Goal: Task Accomplishment & Management: Manage account settings

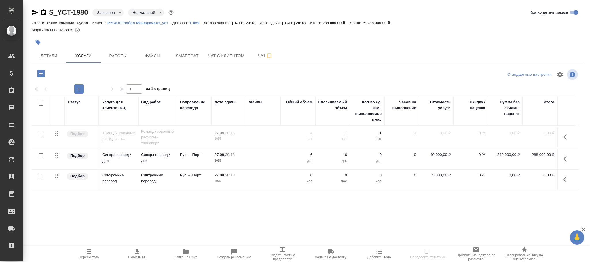
click at [107, 14] on body "🙏 .cls-1 fill:#fff; AWATERA Фокина Наталья n.fokina Клиенты Спецификации Заказы…" at bounding box center [295, 131] width 590 height 262
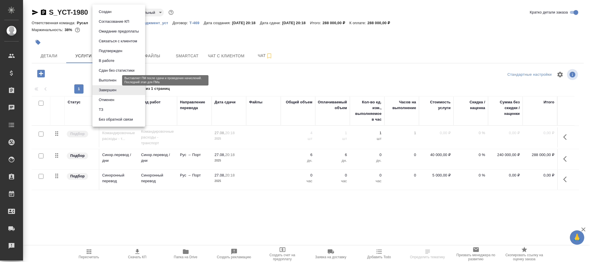
click at [112, 81] on button "Выполнен" at bounding box center [107, 80] width 21 height 6
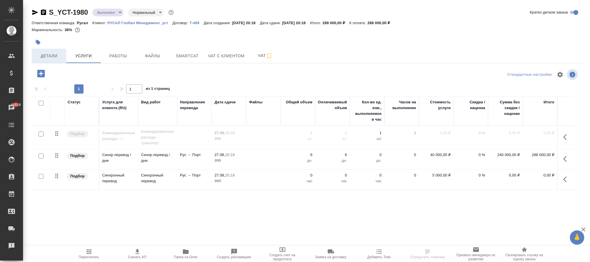
click at [50, 58] on span "Детали" at bounding box center [49, 55] width 28 height 7
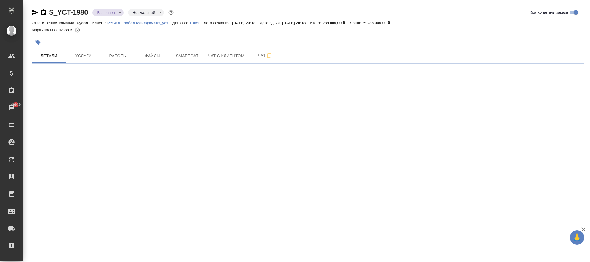
select select "RU"
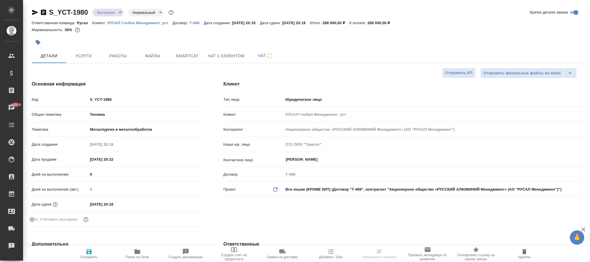
type textarea "x"
click at [89, 252] on icon "button" at bounding box center [88, 251] width 5 height 5
type textarea "x"
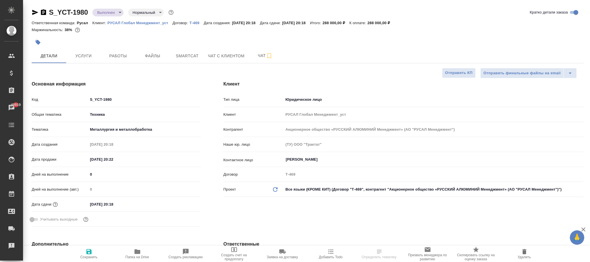
type textarea "x"
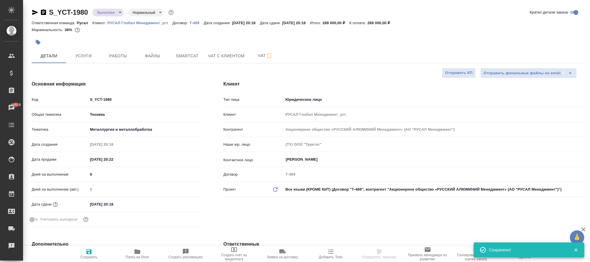
select select "RU"
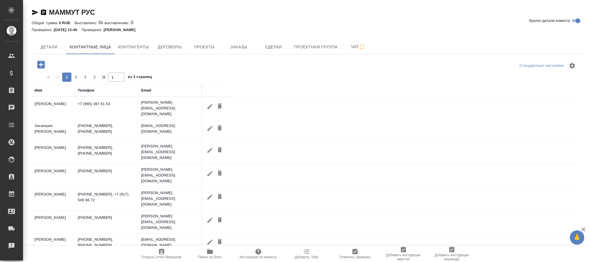
select select "RU"
click at [41, 92] on div "Имя" at bounding box center [39, 91] width 8 height 6
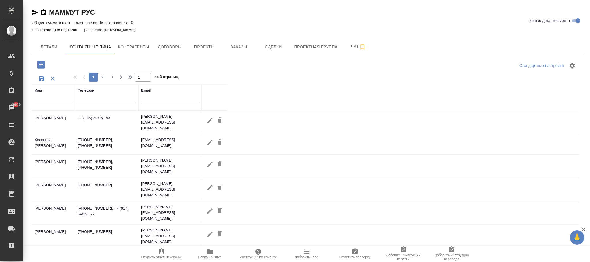
click at [47, 100] on input "text" at bounding box center [53, 99] width 37 height 7
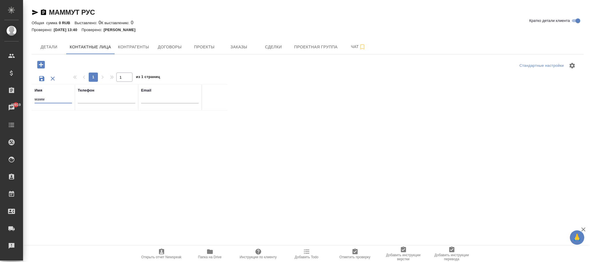
type input "мам"
drag, startPoint x: 49, startPoint y: 100, endPoint x: 18, endPoint y: 99, distance: 31.7
click at [18, 99] on div ".cls-1 fill:#fff; AWATERA Фокина Наталья n.fokina Клиенты Спецификации Заказы 4…" at bounding box center [295, 131] width 590 height 262
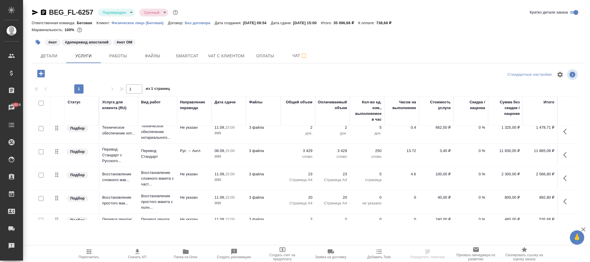
scroll to position [71, 0]
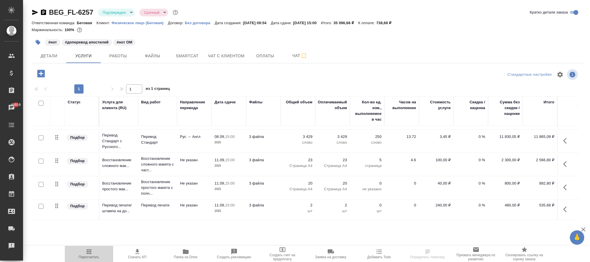
click at [86, 253] on icon "button" at bounding box center [89, 251] width 7 height 7
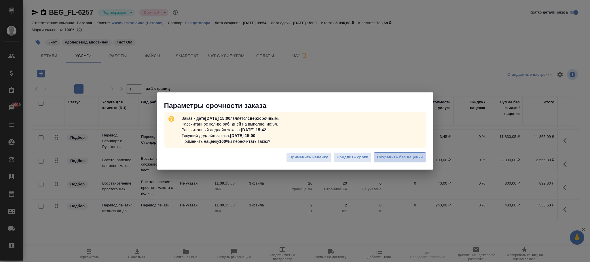
click at [391, 159] on span "Сохранить без наценки" at bounding box center [400, 157] width 46 height 7
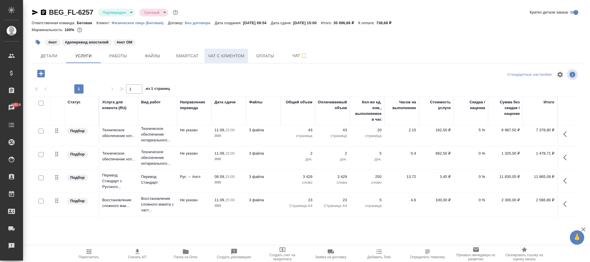
scroll to position [0, 0]
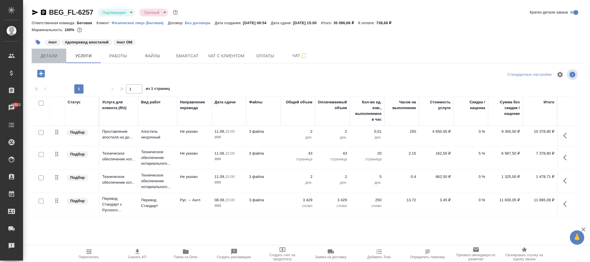
click at [53, 55] on span "Детали" at bounding box center [49, 55] width 28 height 7
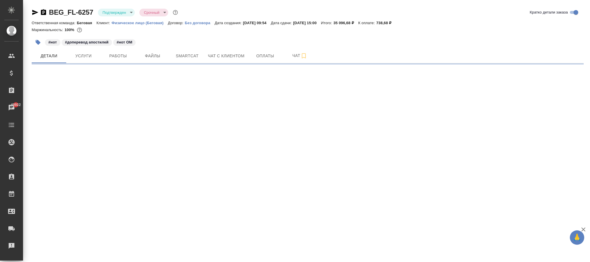
select select "RU"
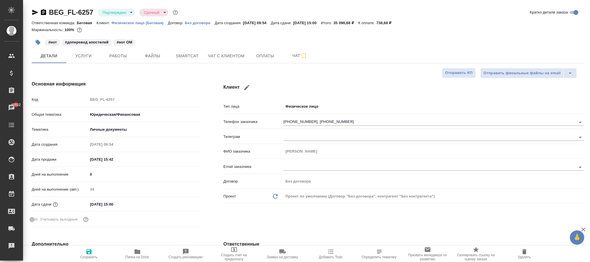
type textarea "x"
click at [89, 54] on span "Услуги" at bounding box center [84, 55] width 28 height 7
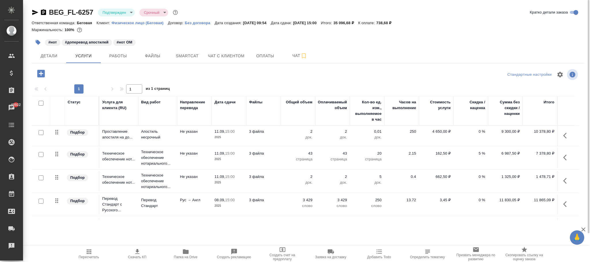
click at [482, 153] on p "5 %" at bounding box center [471, 154] width 29 height 6
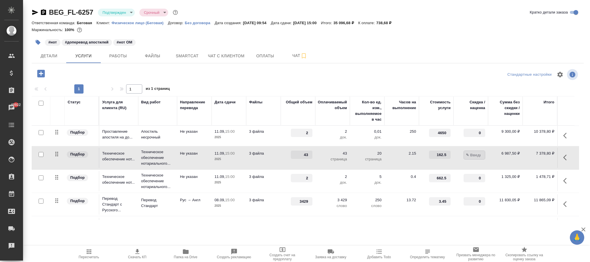
type input "0"
click at [334, 67] on div "BEG_FL-6257 Подтвержден confirmed Срочный urgent Кратко детали заказа Ответстве…" at bounding box center [308, 117] width 559 height 235
click at [96, 69] on button "Сохранить и пересчитать" at bounding box center [82, 73] width 56 height 10
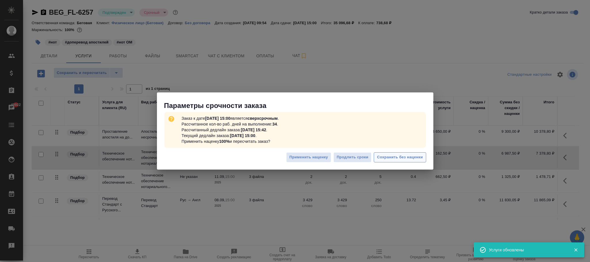
click at [400, 157] on span "Сохранить без наценки" at bounding box center [400, 157] width 46 height 7
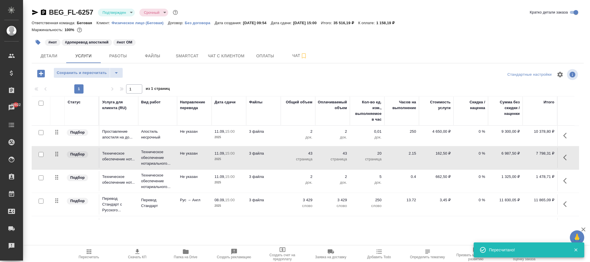
click at [479, 153] on p "0 %" at bounding box center [471, 154] width 29 height 6
type input "5"
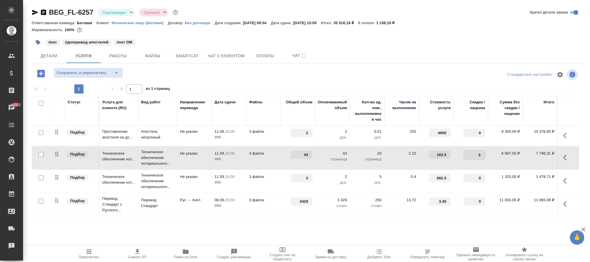
click at [294, 75] on div at bounding box center [308, 75] width 184 height 14
click at [91, 75] on span "Сохранить и пересчитать" at bounding box center [82, 73] width 50 height 7
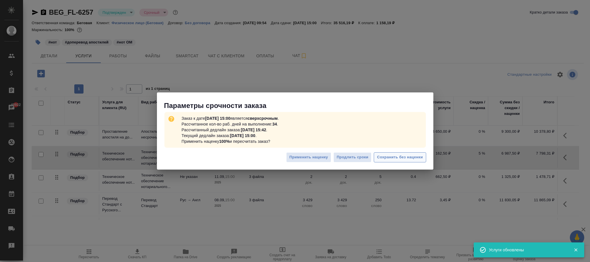
click at [397, 158] on span "Сохранить без наценки" at bounding box center [400, 157] width 46 height 7
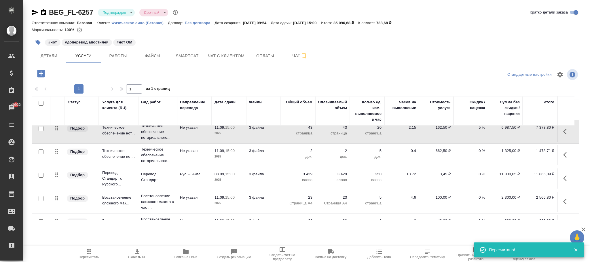
scroll to position [71, 0]
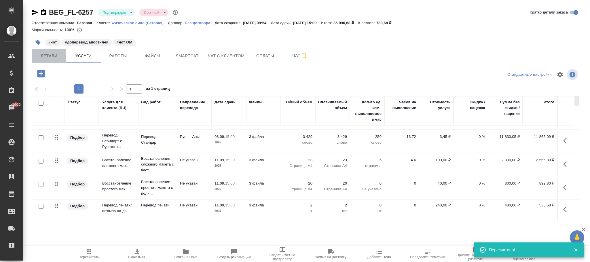
click at [52, 57] on span "Детали" at bounding box center [49, 55] width 28 height 7
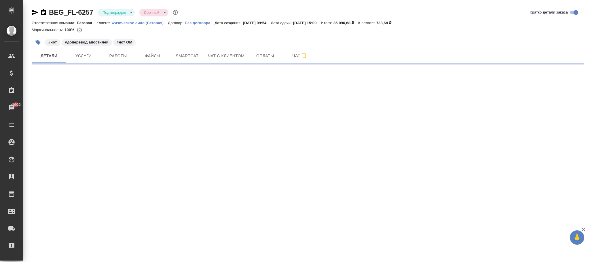
select select "RU"
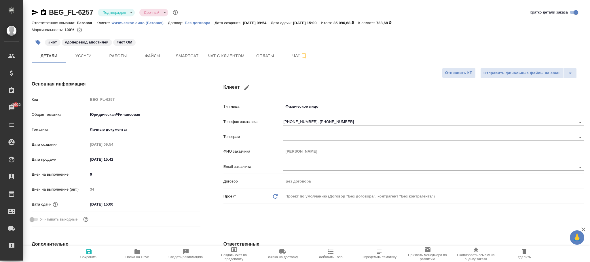
type textarea "x"
click at [82, 253] on span "Сохранить" at bounding box center [88, 253] width 41 height 11
type textarea "x"
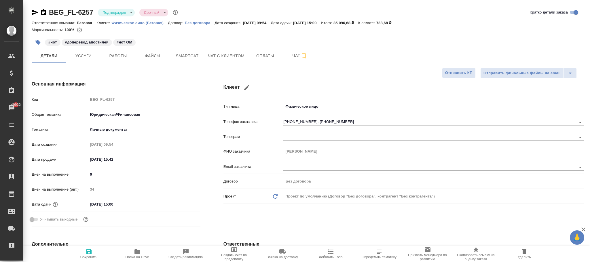
type textarea "x"
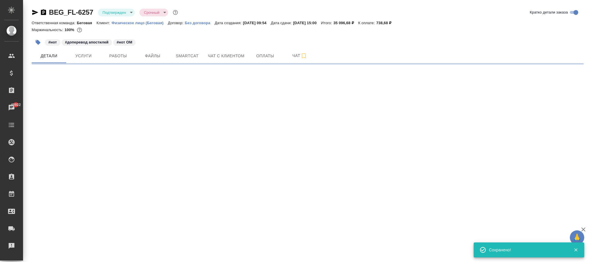
select select "RU"
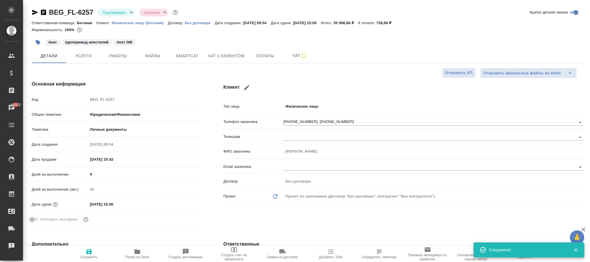
type textarea "x"
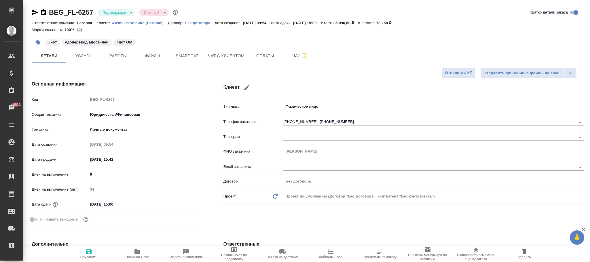
type textarea "x"
drag, startPoint x: 86, startPoint y: 53, endPoint x: 177, endPoint y: 95, distance: 100.7
click at [86, 53] on span "Услуги" at bounding box center [84, 55] width 28 height 7
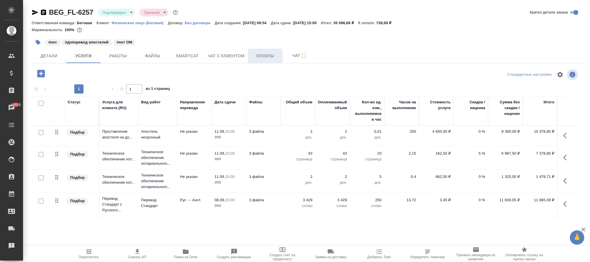
click at [261, 57] on span "Оплаты" at bounding box center [266, 55] width 28 height 7
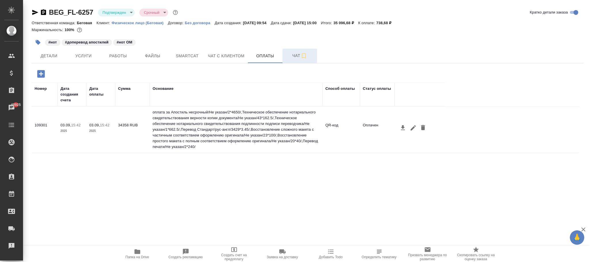
click at [299, 55] on span "Чат" at bounding box center [300, 55] width 28 height 7
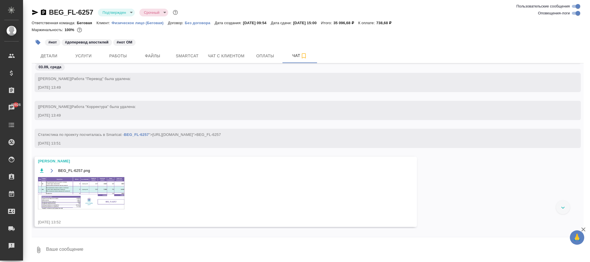
scroll to position [83, 0]
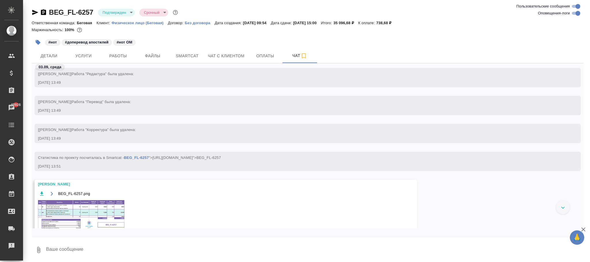
click at [106, 219] on img at bounding box center [81, 216] width 86 height 32
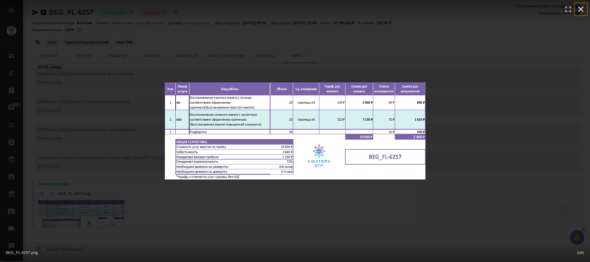
click at [585, 12] on icon "button" at bounding box center [581, 9] width 9 height 9
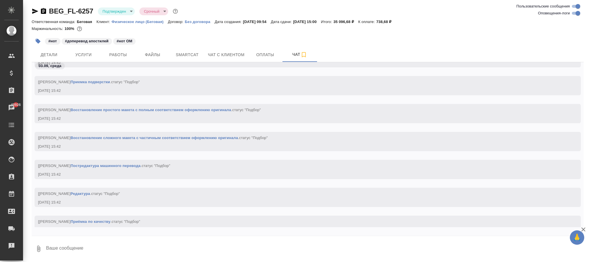
scroll to position [604, 0]
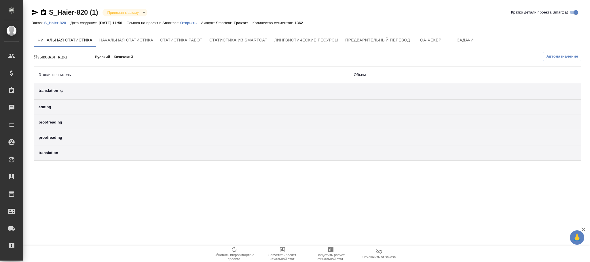
click at [554, 53] on button "Автоназначение" at bounding box center [562, 56] width 38 height 9
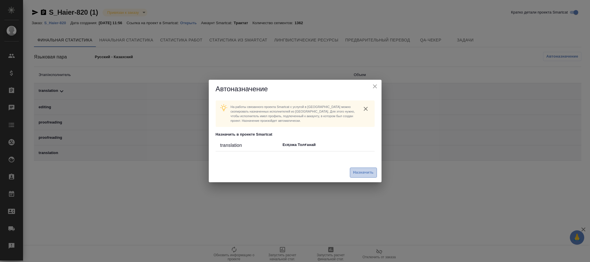
click at [363, 175] on button "Назначить" at bounding box center [363, 173] width 27 height 10
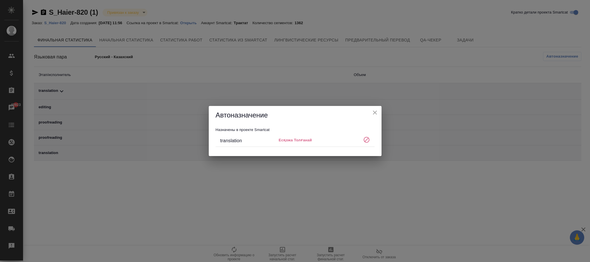
drag, startPoint x: 373, startPoint y: 114, endPoint x: 265, endPoint y: 8, distance: 151.0
click at [373, 114] on icon "close" at bounding box center [375, 112] width 7 height 7
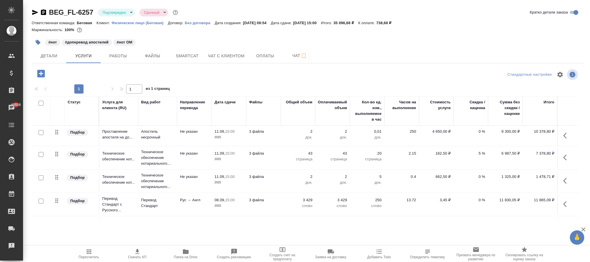
click at [481, 131] on p "0 %" at bounding box center [471, 132] width 29 height 6
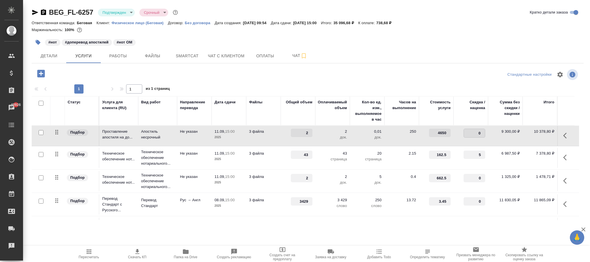
type input "5"
click at [355, 76] on div at bounding box center [308, 75] width 184 height 14
click at [89, 71] on span "Сохранить и пересчитать" at bounding box center [82, 73] width 50 height 7
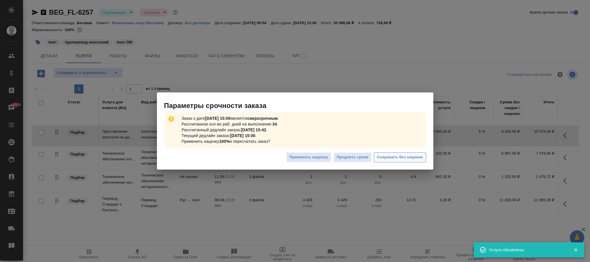
click at [411, 154] on span "Сохранить без наценки" at bounding box center [400, 157] width 46 height 7
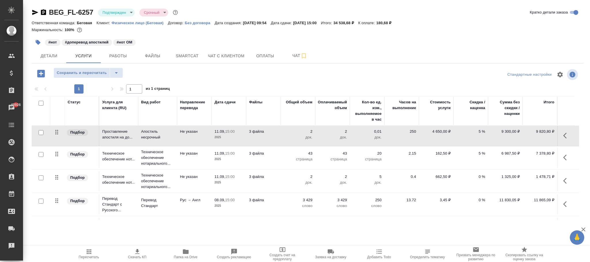
click at [479, 176] on p "0 %" at bounding box center [471, 177] width 29 height 6
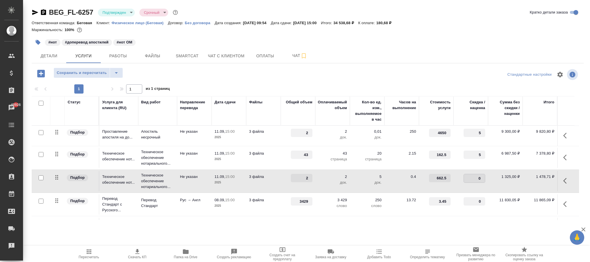
type input "5"
click at [259, 67] on div "BEG_FL-6257 Подтвержден confirmed Срочный urgent Кратко детали заказа Ответстве…" at bounding box center [308, 117] width 559 height 235
drag, startPoint x: 78, startPoint y: 70, endPoint x: 274, endPoint y: 97, distance: 198.1
click at [79, 70] on span "Сохранить и пересчитать" at bounding box center [82, 73] width 50 height 7
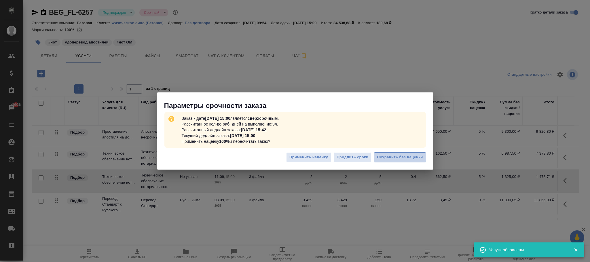
click at [405, 158] on span "Сохранить без наценки" at bounding box center [400, 157] width 46 height 7
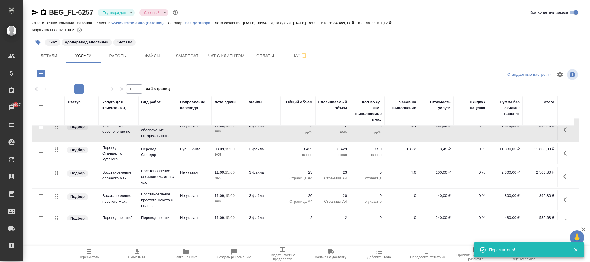
scroll to position [71, 0]
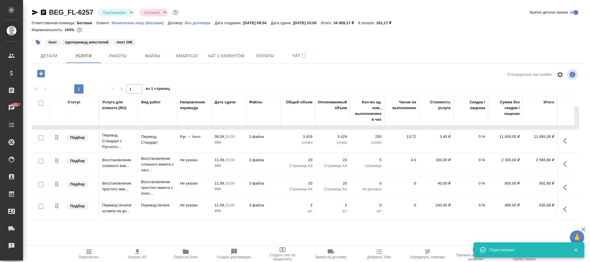
click at [479, 134] on p "0 %" at bounding box center [471, 137] width 29 height 6
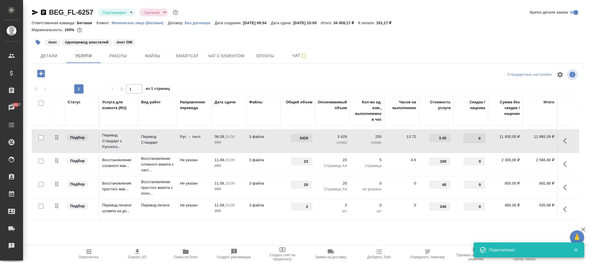
type input "5"
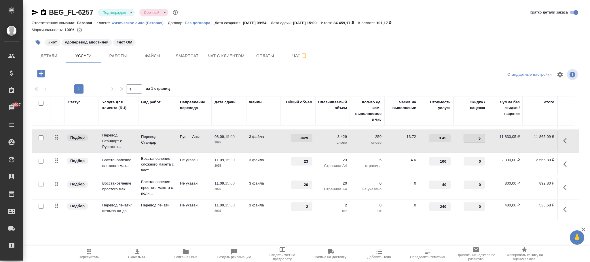
click at [286, 78] on div at bounding box center [308, 75] width 184 height 14
click at [83, 74] on span "Сохранить и пересчитать" at bounding box center [82, 73] width 50 height 7
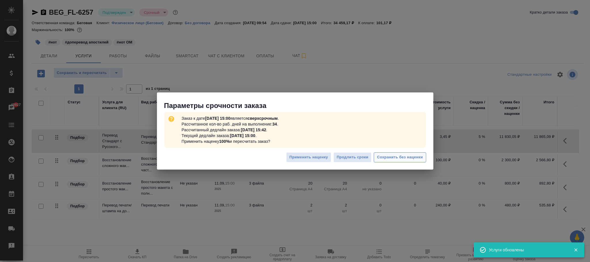
click at [410, 155] on span "Сохранить без наценки" at bounding box center [400, 157] width 46 height 7
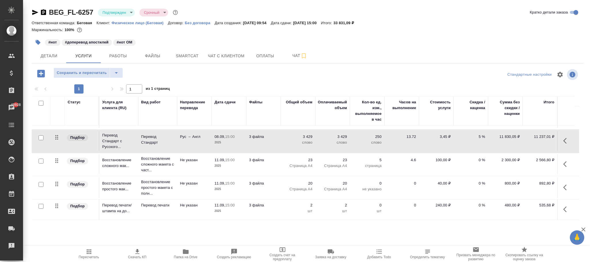
click at [481, 134] on p "5 %" at bounding box center [471, 137] width 29 height 6
type input "0"
click at [329, 69] on div at bounding box center [308, 75] width 184 height 14
drag, startPoint x: 96, startPoint y: 73, endPoint x: 99, endPoint y: 74, distance: 2.9
click at [99, 74] on span "Сохранить и пересчитать" at bounding box center [82, 73] width 50 height 7
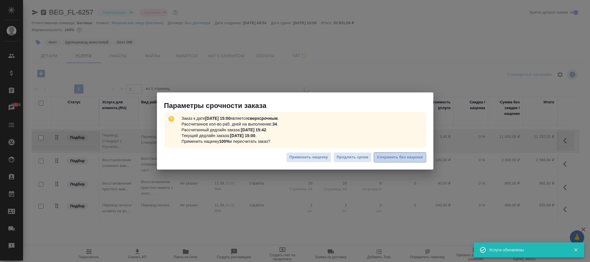
click at [417, 159] on span "Сохранить без наценки" at bounding box center [400, 157] width 46 height 7
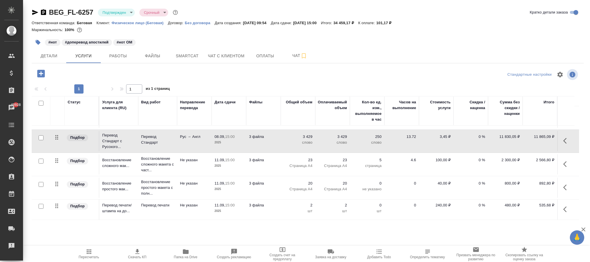
click at [479, 181] on p "0 %" at bounding box center [471, 184] width 29 height 6
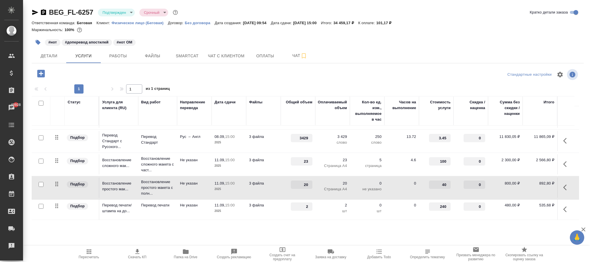
drag, startPoint x: 478, startPoint y: 178, endPoint x: 485, endPoint y: 177, distance: 7.2
click at [485, 181] on div "0" at bounding box center [475, 185] width 22 height 8
type input "5"
click at [326, 78] on div at bounding box center [308, 75] width 184 height 14
click at [91, 73] on span "Сохранить и пересчитать" at bounding box center [82, 73] width 50 height 7
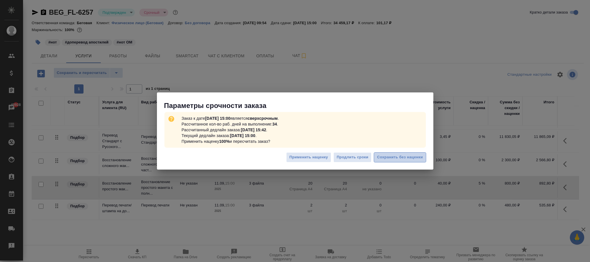
click at [401, 160] on span "Сохранить без наценки" at bounding box center [400, 157] width 46 height 7
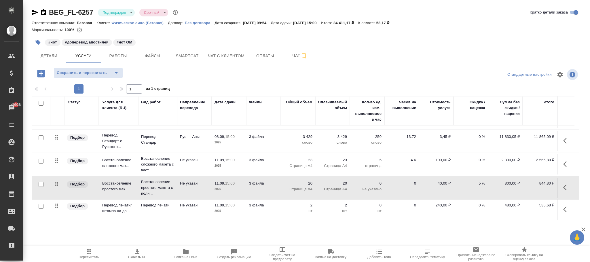
click at [480, 203] on p "0 %" at bounding box center [471, 206] width 29 height 6
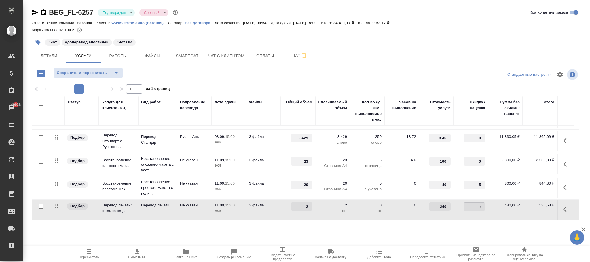
type input "5"
click at [300, 80] on div at bounding box center [308, 75] width 184 height 14
drag, startPoint x: 88, startPoint y: 72, endPoint x: 304, endPoint y: 126, distance: 222.6
click at [89, 72] on span "Сохранить и пересчитать" at bounding box center [82, 73] width 50 height 7
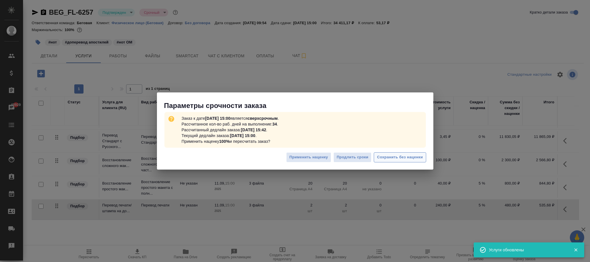
click at [401, 156] on span "Сохранить без наценки" at bounding box center [400, 157] width 46 height 7
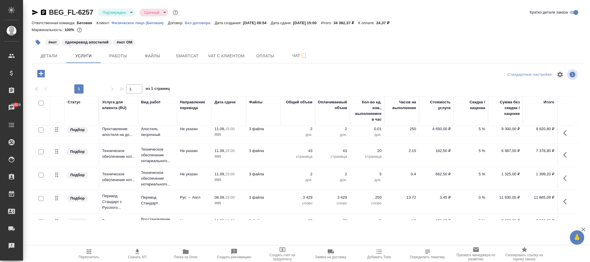
scroll to position [0, 0]
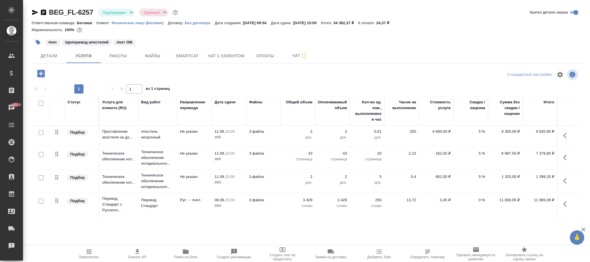
click at [481, 177] on p "5 %" at bounding box center [471, 177] width 29 height 6
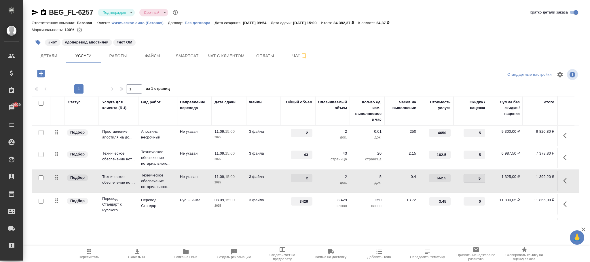
type input "6"
click at [332, 78] on div at bounding box center [308, 75] width 184 height 14
click at [97, 70] on span "Сохранить и пересчитать" at bounding box center [82, 73] width 50 height 7
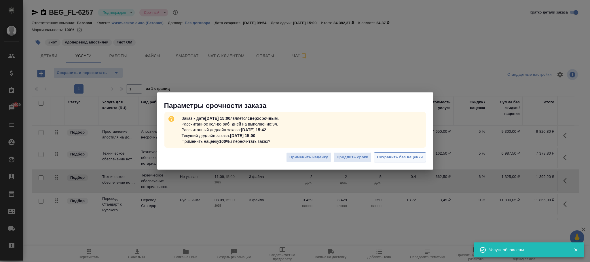
click at [415, 156] on span "Сохранить без наценки" at bounding box center [400, 157] width 46 height 7
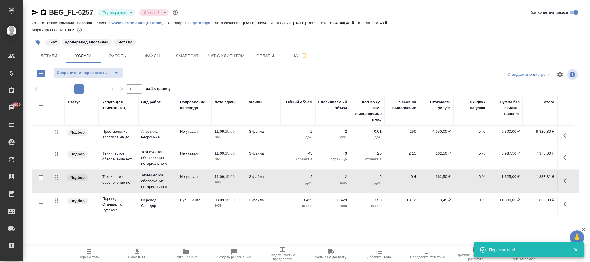
click at [477, 153] on p "5 %" at bounding box center [471, 154] width 29 height 6
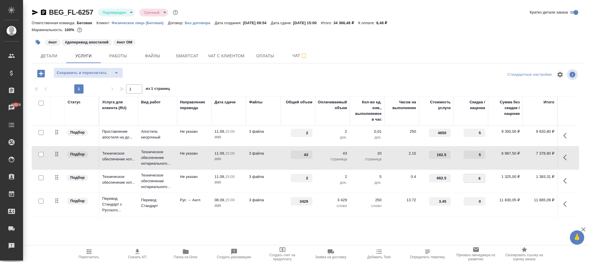
drag, startPoint x: 481, startPoint y: 183, endPoint x: 490, endPoint y: 179, distance: 9.0
click at [490, 179] on tr "Подбор Техническое обеспечение нот... Техническое обеспечение нотариального... …" at bounding box center [306, 181] width 548 height 23
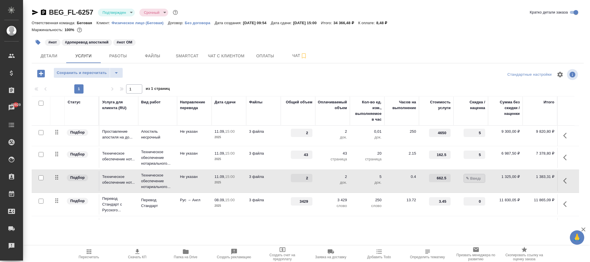
type input "7"
click at [307, 80] on div at bounding box center [308, 75] width 184 height 14
click at [97, 73] on span "Сохранить и пересчитать" at bounding box center [82, 73] width 50 height 7
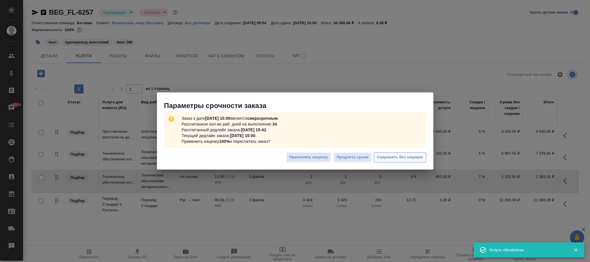
click at [424, 156] on button "Сохранить без наценки" at bounding box center [400, 157] width 52 height 10
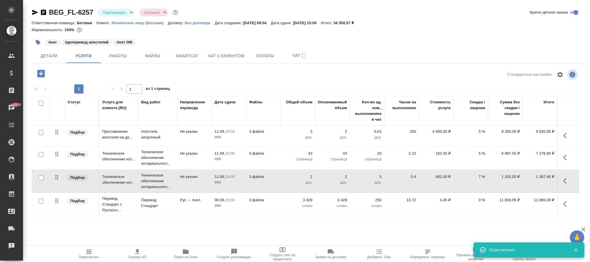
click at [481, 176] on p "7 %" at bounding box center [471, 177] width 29 height 6
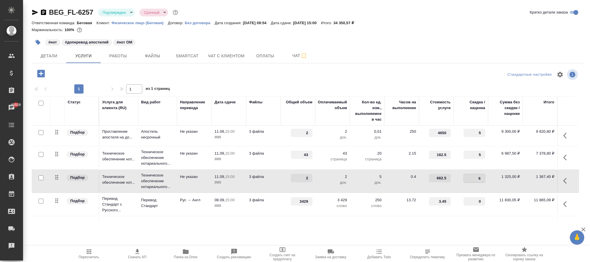
type input "6.7"
click at [271, 72] on div at bounding box center [308, 75] width 184 height 14
click at [93, 73] on span "Сохранить и пересчитать" at bounding box center [82, 73] width 50 height 7
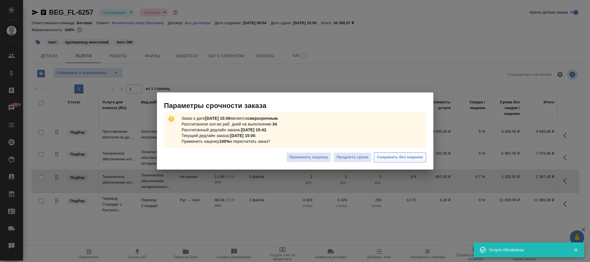
click at [420, 156] on span "Сохранить без наценки" at bounding box center [400, 157] width 46 height 7
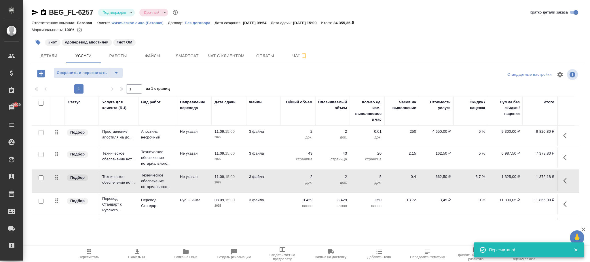
click at [480, 177] on p "6.7 %" at bounding box center [471, 177] width 29 height 6
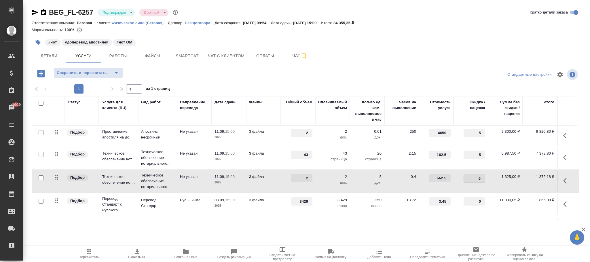
type input "6.5"
click at [245, 73] on div at bounding box center [308, 75] width 184 height 14
click at [89, 70] on span "Сохранить и пересчитать" at bounding box center [82, 73] width 50 height 7
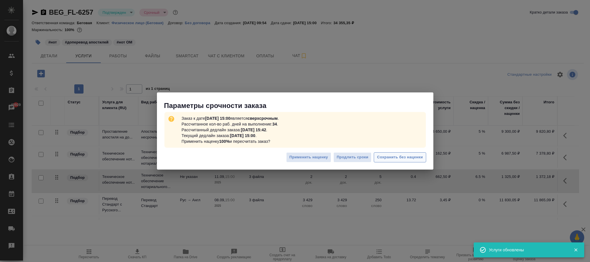
click at [416, 155] on span "Сохранить без наценки" at bounding box center [400, 157] width 46 height 7
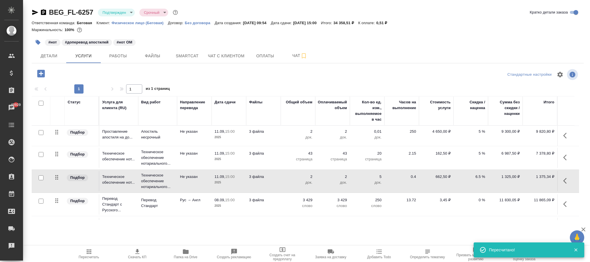
click at [480, 176] on p "6.5 %" at bounding box center [471, 177] width 29 height 6
type input "6.47"
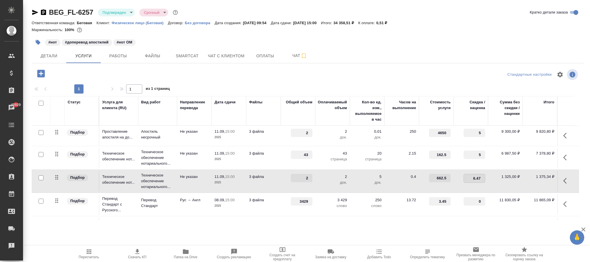
click at [255, 73] on div at bounding box center [308, 75] width 184 height 14
click at [88, 74] on span "Сохранить и пересчитать" at bounding box center [82, 73] width 50 height 7
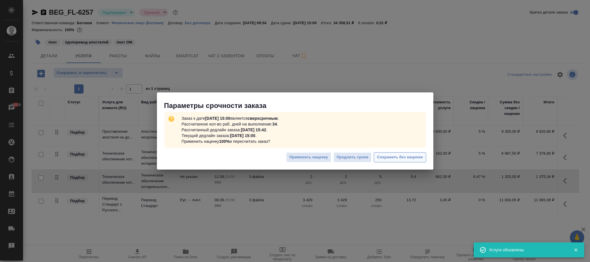
click at [405, 156] on span "Сохранить без наценки" at bounding box center [400, 157] width 46 height 7
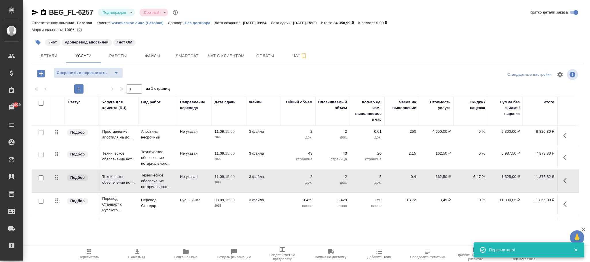
click at [479, 176] on p "6.47 %" at bounding box center [471, 177] width 29 height 6
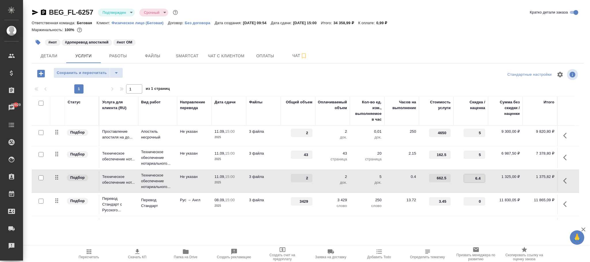
type input "6.46"
click at [214, 75] on div "Сохранить и пересчитать" at bounding box center [124, 74] width 184 height 12
click at [481, 177] on input "6.46" at bounding box center [474, 178] width 21 height 8
click at [96, 73] on span "Сохранить и пересчитать" at bounding box center [82, 73] width 50 height 7
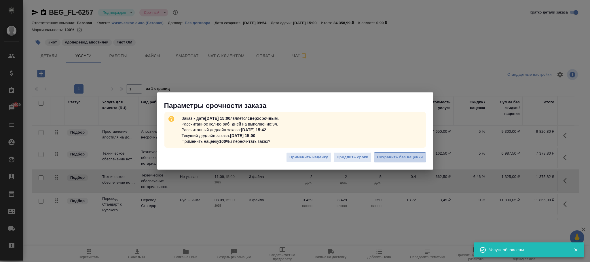
click at [403, 159] on span "Сохранить без наценки" at bounding box center [400, 157] width 46 height 7
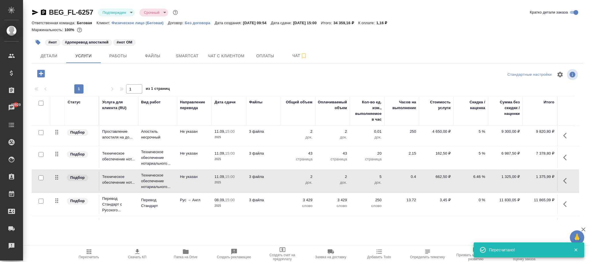
click at [478, 176] on p "6.46 %" at bounding box center [471, 177] width 29 height 6
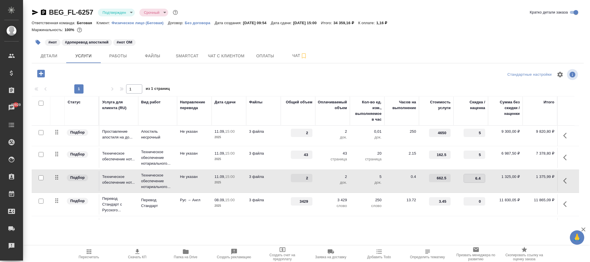
type input "6.48"
click at [241, 77] on div at bounding box center [308, 75] width 184 height 14
click at [92, 77] on button "Сохранить и пересчитать" at bounding box center [82, 73] width 56 height 10
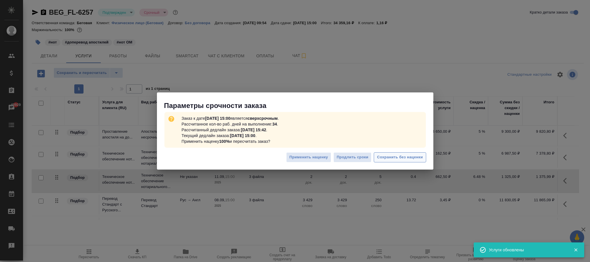
click at [394, 156] on span "Сохранить без наценки" at bounding box center [400, 157] width 46 height 7
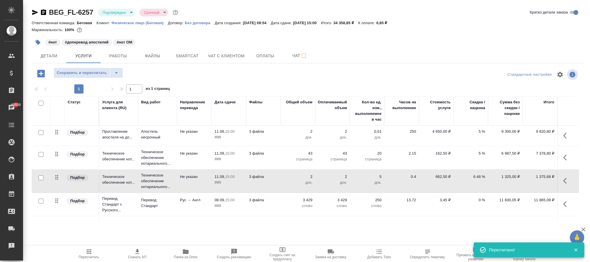
click at [479, 177] on p "6.48 %" at bounding box center [471, 177] width 29 height 6
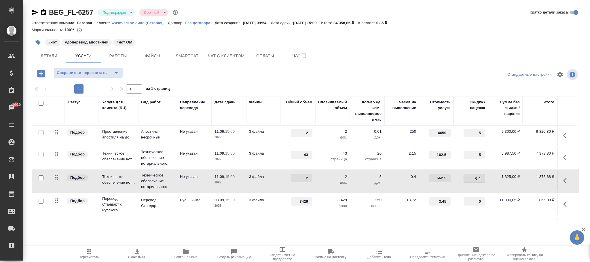
type input "6.49"
click at [239, 80] on div at bounding box center [308, 75] width 184 height 14
click at [100, 69] on button "Сохранить и пересчитать" at bounding box center [82, 73] width 56 height 10
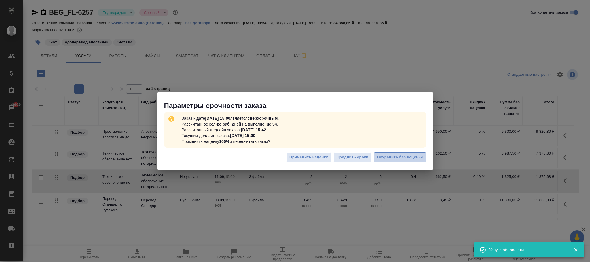
click at [417, 156] on span "Сохранить без наценки" at bounding box center [400, 157] width 46 height 7
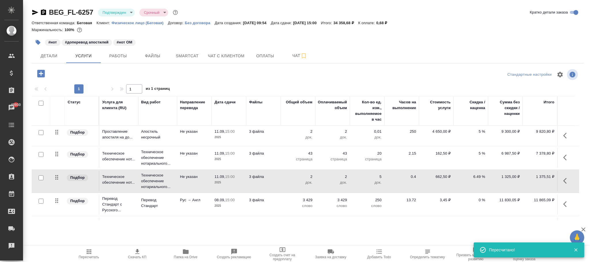
click at [478, 176] on p "6.49 %" at bounding box center [471, 177] width 29 height 6
type input "6.51"
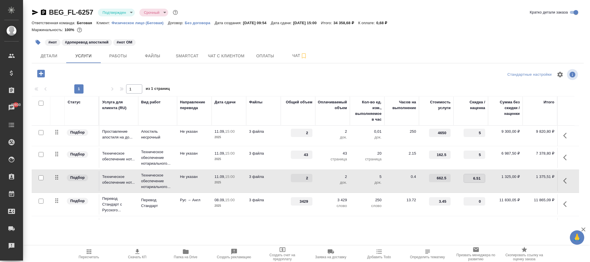
click at [216, 75] on div at bounding box center [308, 75] width 184 height 14
drag, startPoint x: 90, startPoint y: 72, endPoint x: 99, endPoint y: 74, distance: 9.9
click at [99, 74] on span "Сохранить и пересчитать" at bounding box center [82, 73] width 50 height 7
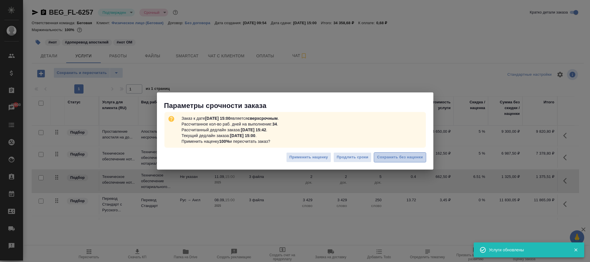
click at [414, 158] on span "Сохранить без наценки" at bounding box center [400, 157] width 46 height 7
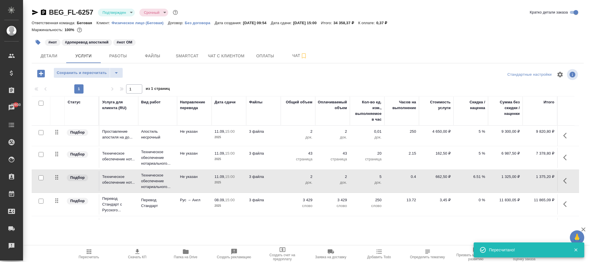
click at [478, 174] on td "6.51 %" at bounding box center [471, 181] width 35 height 20
click at [477, 175] on td "6.51 %" at bounding box center [471, 181] width 35 height 20
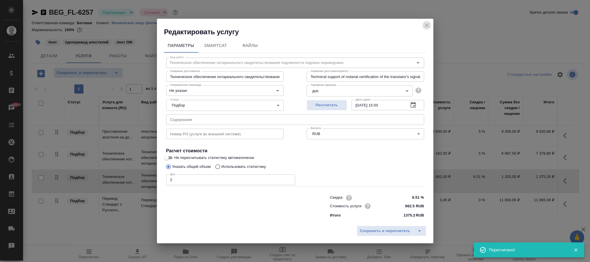
click at [429, 22] on icon "close" at bounding box center [427, 25] width 7 height 7
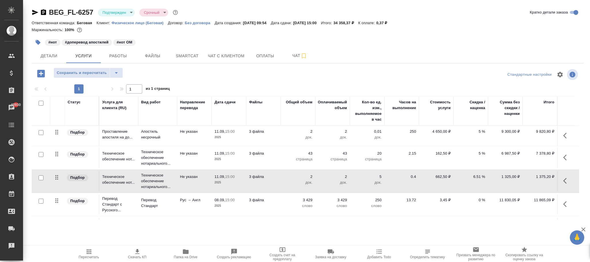
click at [478, 177] on p "6.51 %" at bounding box center [471, 177] width 29 height 6
type input "6.53"
click at [242, 75] on div at bounding box center [308, 75] width 184 height 14
click at [96, 72] on span "Сохранить и пересчитать" at bounding box center [82, 73] width 50 height 7
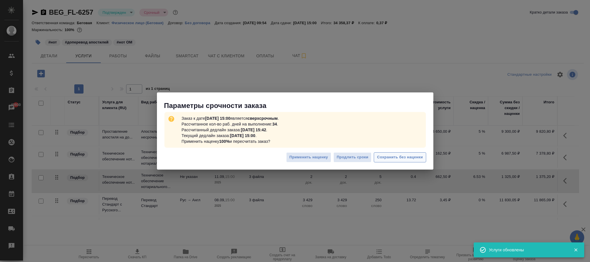
click at [408, 156] on span "Сохранить без наценки" at bounding box center [400, 157] width 46 height 7
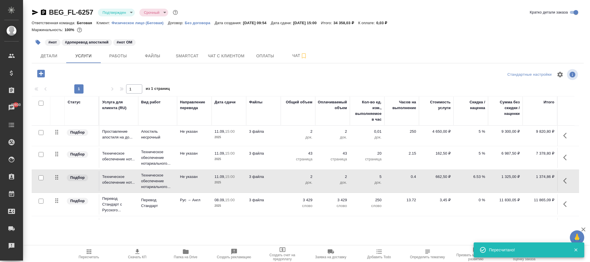
click at [479, 178] on p "6.53 %" at bounding box center [471, 177] width 29 height 6
click at [479, 179] on input "6.53" at bounding box center [474, 178] width 21 height 8
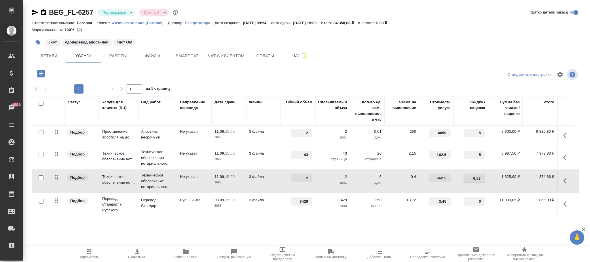
type input "6.532"
click at [128, 72] on div at bounding box center [124, 74] width 184 height 12
click at [88, 73] on span "Сохранить и пересчитать" at bounding box center [82, 73] width 50 height 7
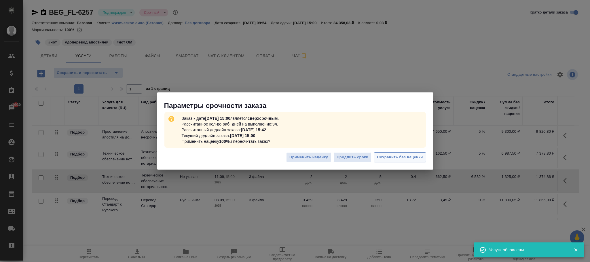
click at [415, 158] on span "Сохранить без наценки" at bounding box center [400, 157] width 46 height 7
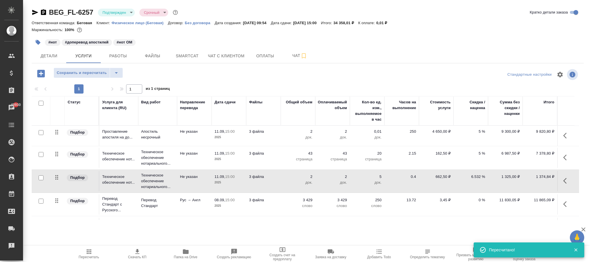
click at [480, 175] on p "6.532 %" at bounding box center [471, 177] width 29 height 6
type input "6.533"
click at [271, 79] on div at bounding box center [308, 75] width 184 height 14
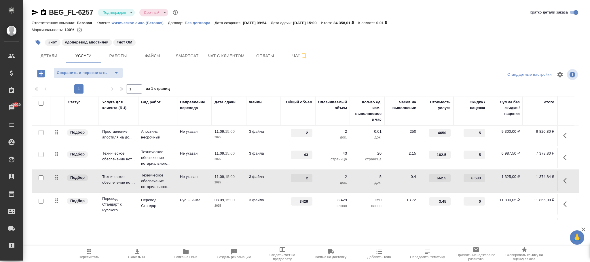
click at [83, 75] on span "Сохранить и пересчитать" at bounding box center [82, 73] width 50 height 7
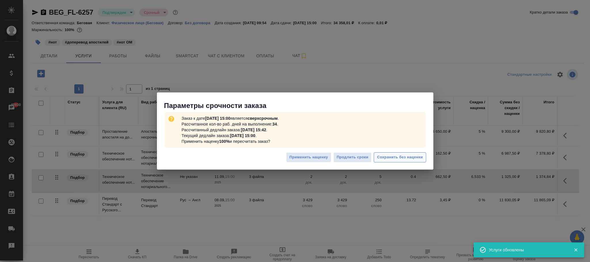
click at [394, 159] on span "Сохранить без наценки" at bounding box center [400, 157] width 46 height 7
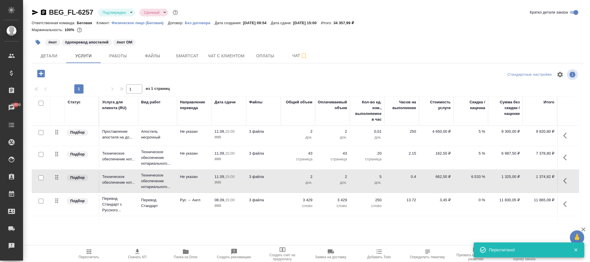
click at [478, 178] on p "6.533 %" at bounding box center [471, 177] width 29 height 6
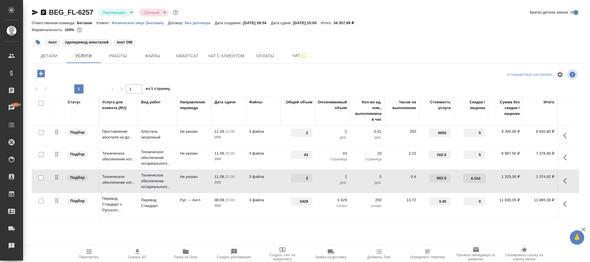
type input "6.5325"
click at [176, 79] on div at bounding box center [124, 74] width 184 height 12
type input "5"
click at [255, 72] on div at bounding box center [308, 75] width 184 height 14
click at [97, 73] on span "Сохранить и пересчитать" at bounding box center [82, 73] width 50 height 7
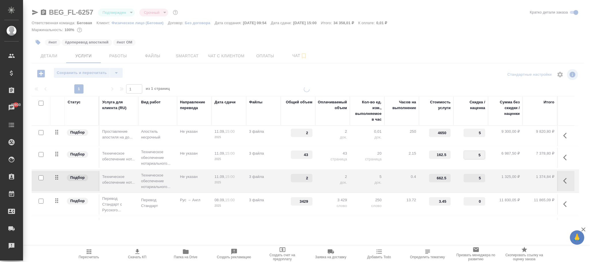
drag, startPoint x: 478, startPoint y: 155, endPoint x: 500, endPoint y: 158, distance: 22.1
click at [500, 158] on table "Статус Услуга для клиента (RU) Вид работ Направление перевода Дата сдачи Файлы …" at bounding box center [306, 189] width 548 height 187
type input "5"
drag, startPoint x: 478, startPoint y: 136, endPoint x: 492, endPoint y: 135, distance: 14.1
click at [492, 135] on table "Статус Услуга для клиента (RU) Вид работ Направление перевода Дата сдачи Файлы …" at bounding box center [306, 189] width 548 height 187
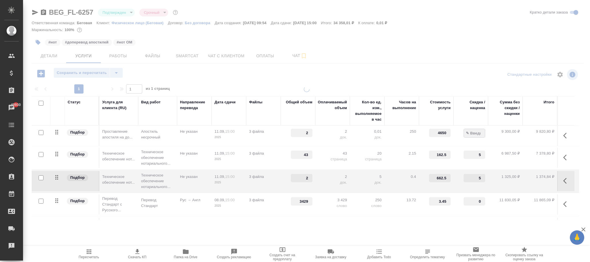
type input "0"
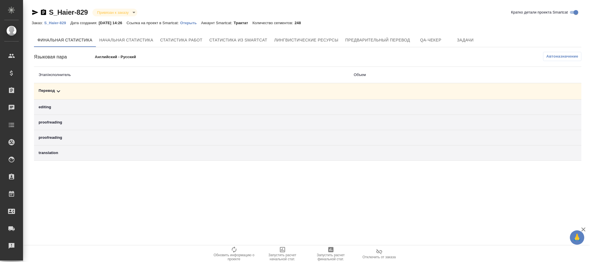
click at [54, 90] on div "Перевод" at bounding box center [192, 91] width 306 height 7
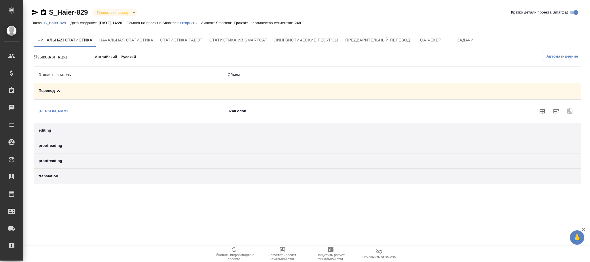
click at [558, 56] on span "Автоназначение" at bounding box center [563, 57] width 32 height 6
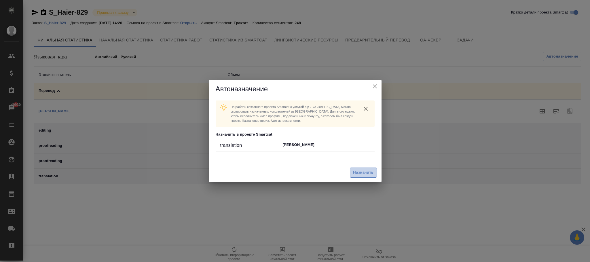
click at [369, 171] on span "Назначить" at bounding box center [363, 172] width 20 height 7
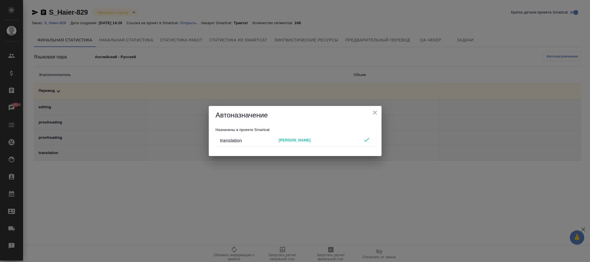
click at [375, 114] on icon "close" at bounding box center [375, 112] width 7 height 7
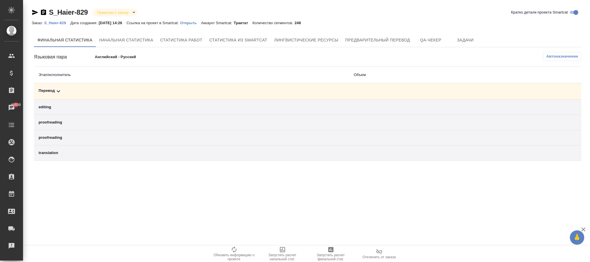
click at [63, 23] on p "S_Haier-829" at bounding box center [57, 23] width 26 height 4
click at [60, 91] on icon at bounding box center [58, 91] width 7 height 7
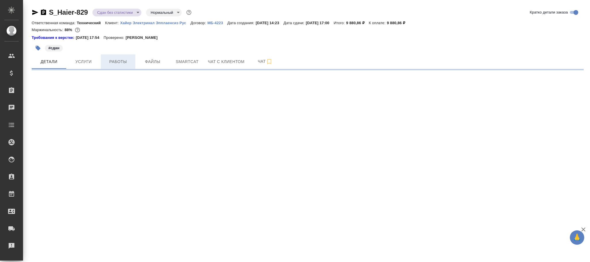
select select "RU"
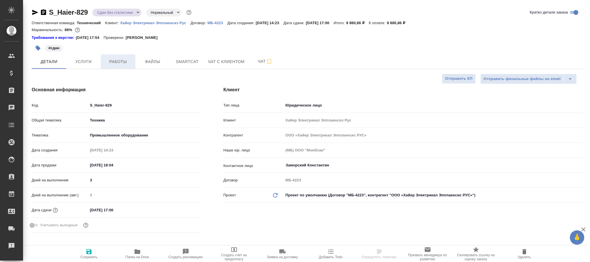
click at [120, 61] on span "Работы" at bounding box center [118, 61] width 28 height 7
type textarea "x"
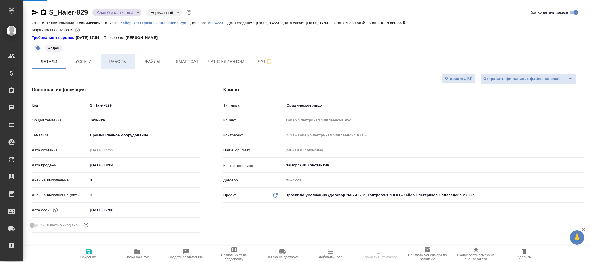
type textarea "x"
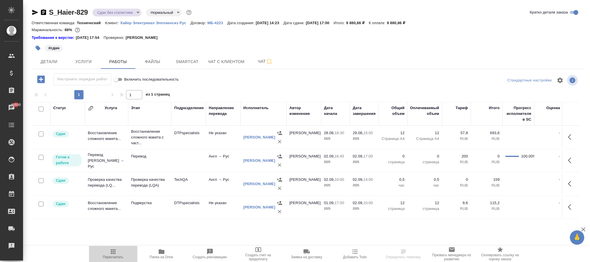
drag, startPoint x: 110, startPoint y: 253, endPoint x: 340, endPoint y: 239, distance: 230.4
click at [111, 253] on icon "button" at bounding box center [113, 251] width 7 height 7
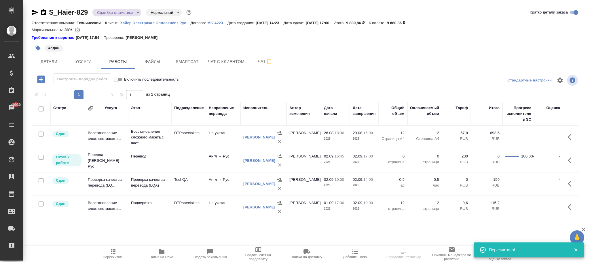
click at [257, 109] on div "Исполнитель" at bounding box center [255, 108] width 25 height 6
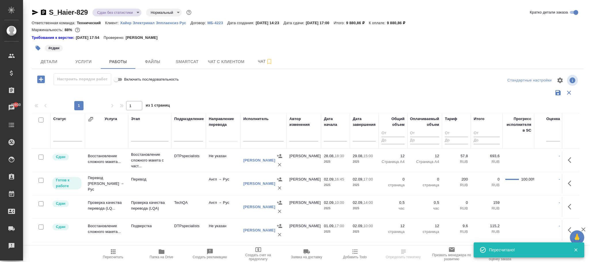
click at [254, 136] on input "text" at bounding box center [263, 137] width 40 height 7
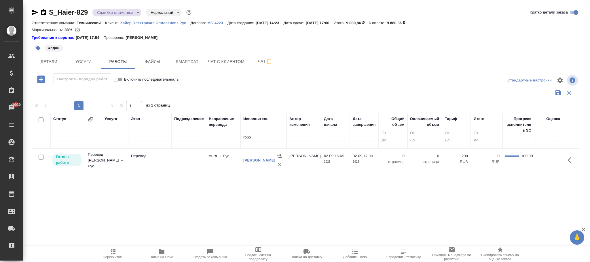
type input "горо"
click at [306, 164] on td "[PERSON_NAME]" at bounding box center [304, 160] width 35 height 20
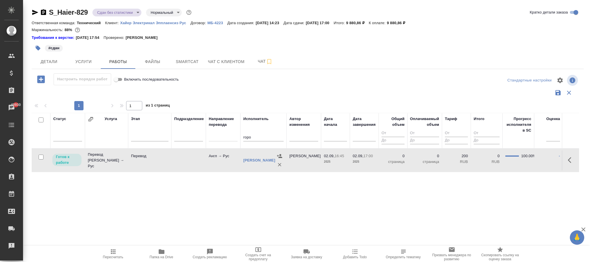
click at [399, 157] on p "0" at bounding box center [393, 156] width 23 height 6
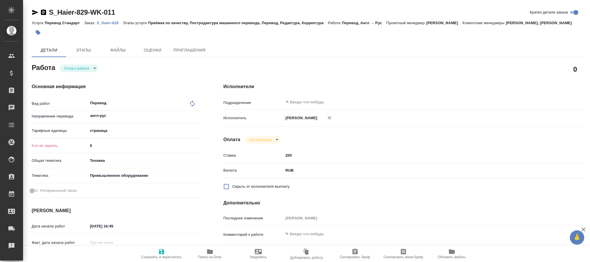
type textarea "x"
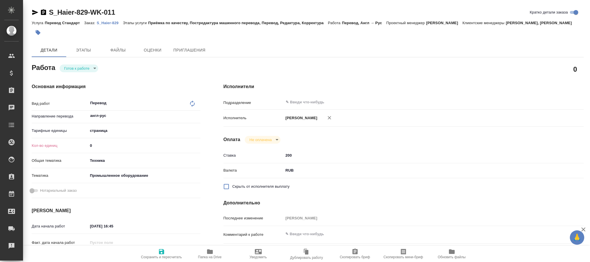
type textarea "x"
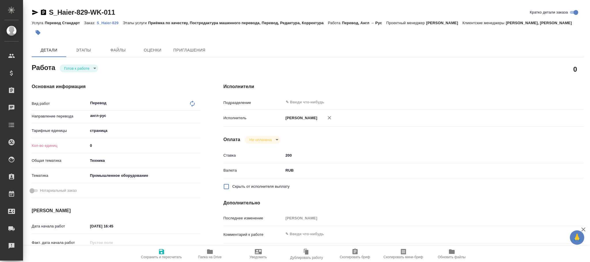
type textarea "x"
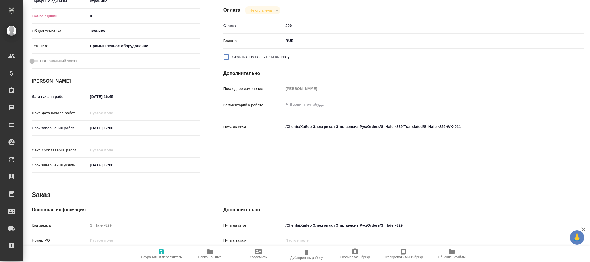
type textarea "x"
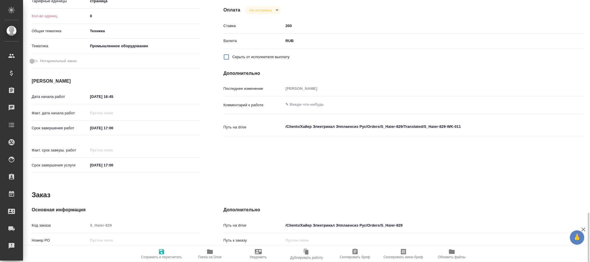
scroll to position [222, 0]
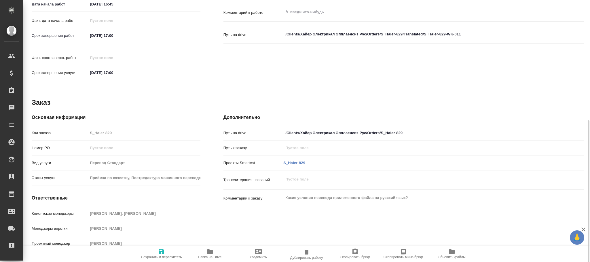
type textarea "x"
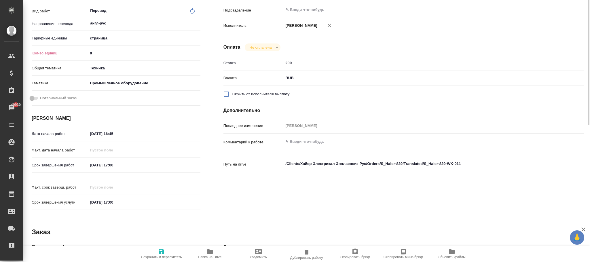
scroll to position [6, 0]
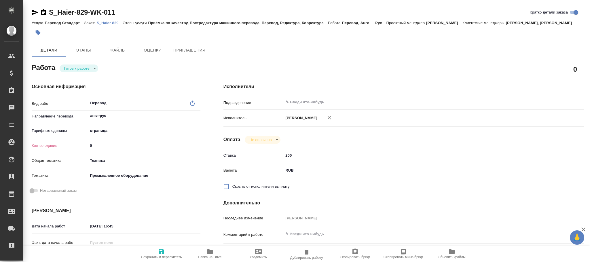
type textarea "x"
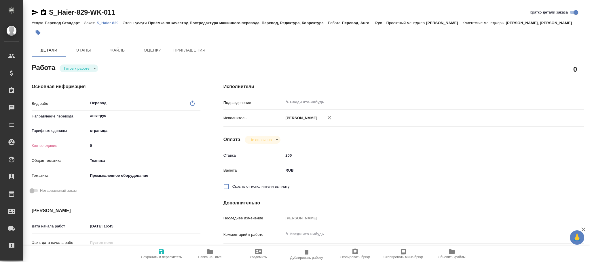
type textarea "x"
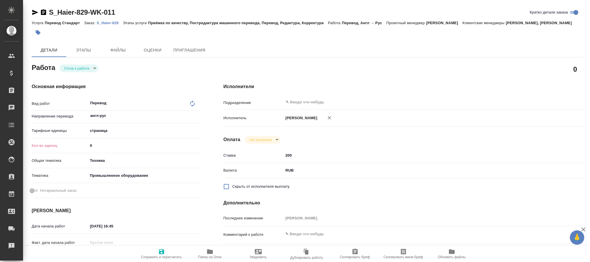
type textarea "x"
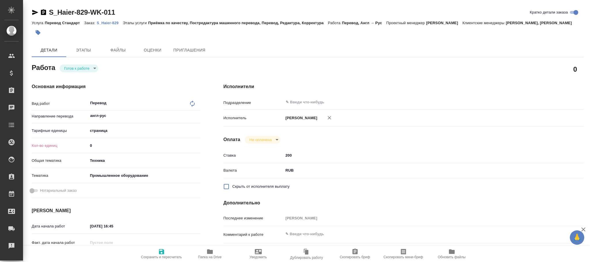
type textarea "x"
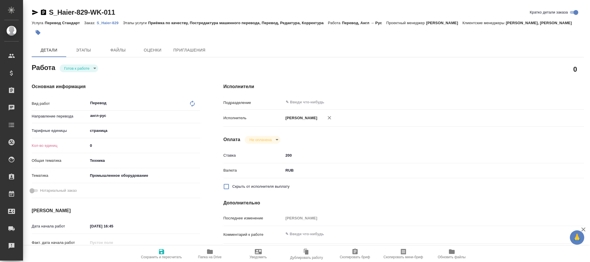
click at [117, 133] on body "🙏 .cls-1 fill:#fff; AWATERA Фокина Наталья n.fokina Клиенты Спецификации Заказы…" at bounding box center [295, 131] width 590 height 262
click at [107, 120] on li "слово" at bounding box center [144, 121] width 112 height 9
type textarea "x"
type input "5a8b1489cc6b4906c91bfd90"
type textarea "x"
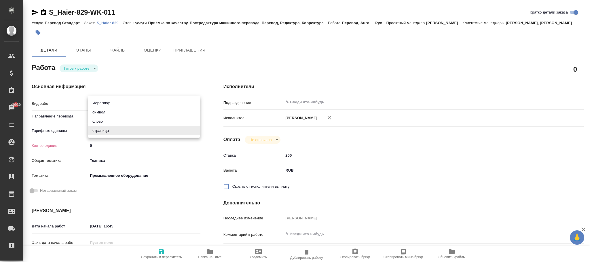
type textarea "x"
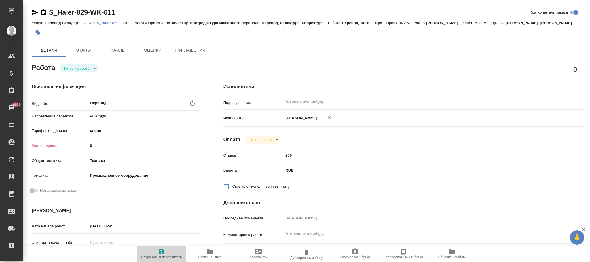
click at [163, 252] on icon "button" at bounding box center [161, 251] width 5 height 5
type textarea "x"
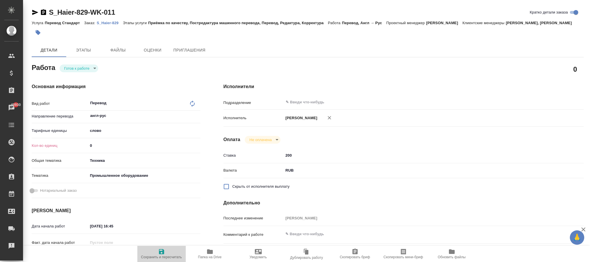
type textarea "x"
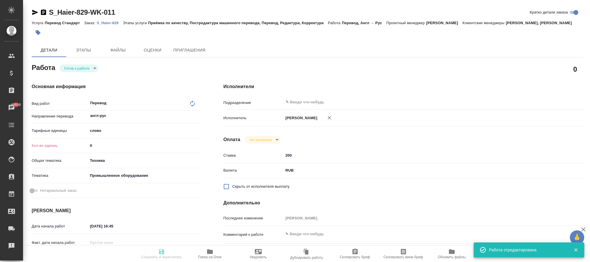
type input "readyForWork"
type textarea "Перевод"
type textarea "x"
type input "англ-рус"
type input "5a8b1489cc6b4906c91bfd90"
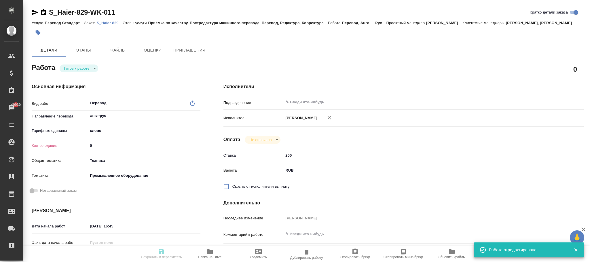
type input "0"
type input "tech"
type input "5f647205b73bc97568ca66bc"
type input "02.09.2025 16:45"
type input "02.09.2025 17:00"
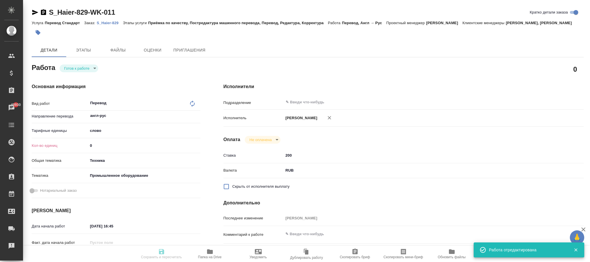
type input "02.09.2025 17:00"
type input "notPayed"
type input "200"
type input "RUB"
type input "Белякова Юлия"
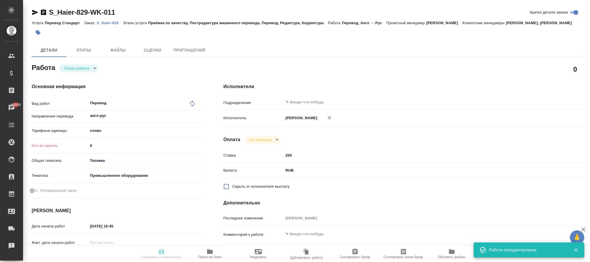
type textarea "x"
type textarea "/Clients/Хайер Электрикал Эпплаенсиз Рус/Orders/S_Haier-829/Translated/S_Haier-…"
type textarea "x"
type input "S_Haier-829"
type input "Перевод Стандарт"
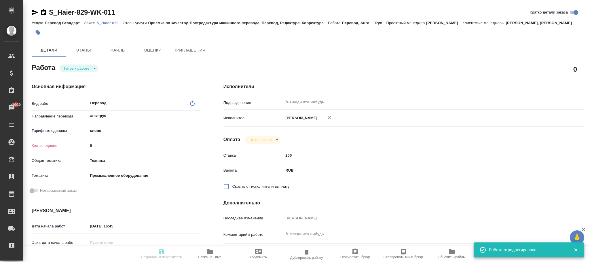
type input "Приёмка по качеству, Постредактура машинного перевода, Перевод, Редактура, Корр…"
type input "Усманова Ольга, Никифорова Валерия"
type input "Малофеева Екатерина"
type input "/Clients/Хайер Электрикал Эпплаенсиз Рус/Orders/S_Haier-829"
type textarea "x"
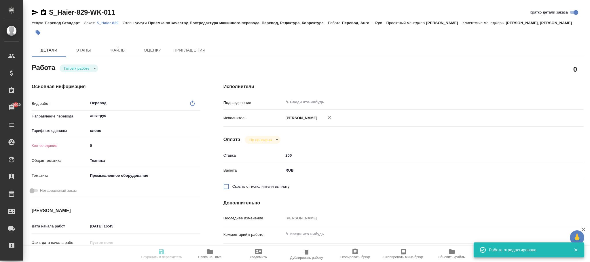
type textarea "Какие условия перевода приложенного файла на русский язык?"
type textarea "x"
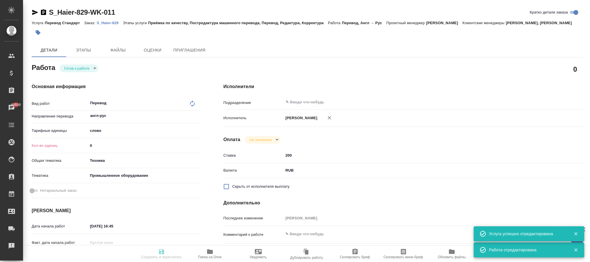
type textarea "x"
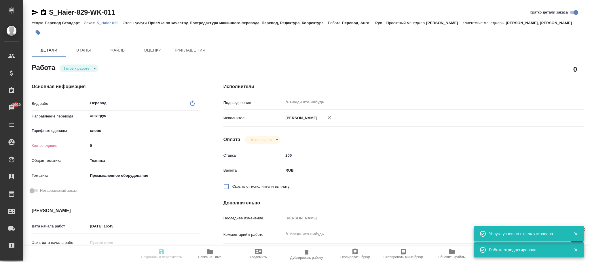
type textarea "x"
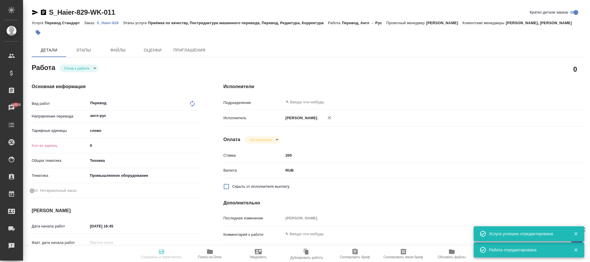
type textarea "x"
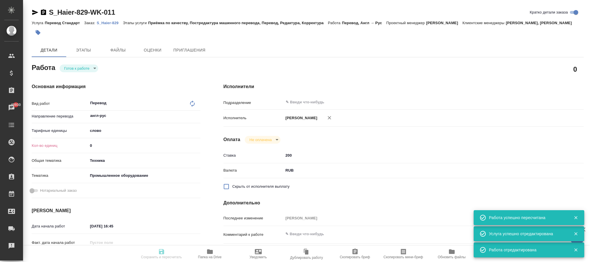
type input "readyForWork"
type textarea "Перевод"
type textarea "x"
type input "англ-рус"
type input "5a8b1489cc6b4906c91bfd90"
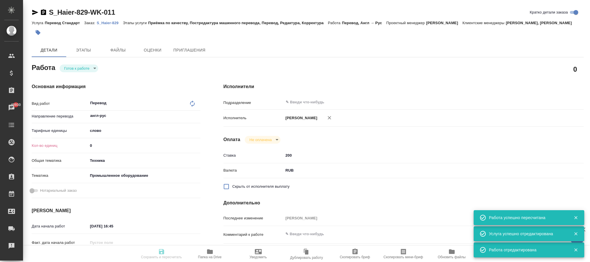
type input "2079.82"
type input "tech"
type input "5f647205b73bc97568ca66bc"
type input "02.09.2025 16:45"
type input "02.09.2025 17:00"
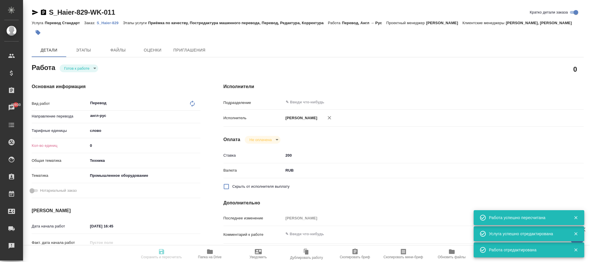
type input "02.09.2025 17:00"
type input "notPayed"
type input "200"
type input "RUB"
type input "Белякова Юлия"
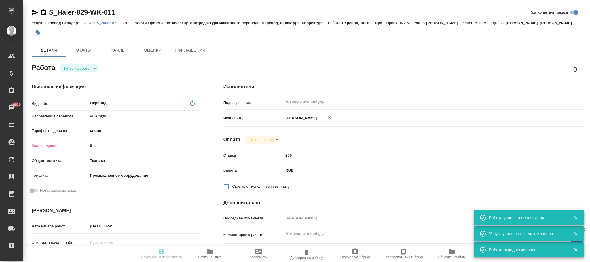
type textarea "x"
type textarea "/Clients/Хайер Электрикал Эпплаенсиз Рус/Orders/S_Haier-829/Translated/S_Haier-…"
type textarea "x"
type input "S_Haier-829"
type input "Перевод Стандарт"
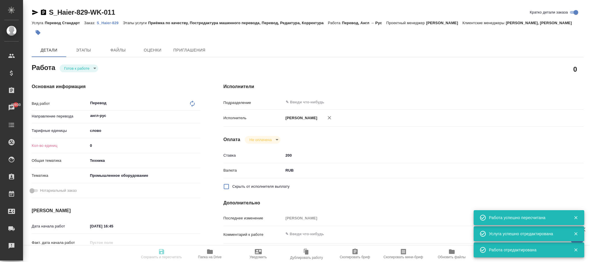
type input "Приёмка по качеству, Постредактура машинного перевода, Перевод, Редактура, Корр…"
type input "Усманова Ольга, Никифорова Валерия"
type input "Малофеева Екатерина"
type input "/Clients/Хайер Электрикал Эпплаенсиз Рус/Orders/S_Haier-829"
type textarea "x"
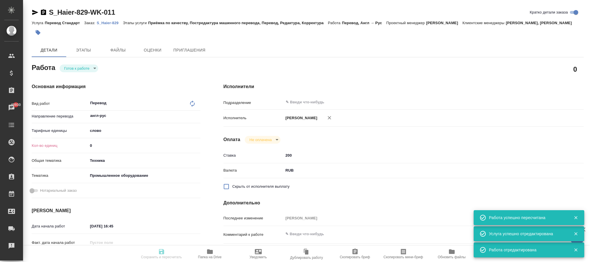
type textarea "Какие условия перевода приложенного файла на русский язык?"
type textarea "x"
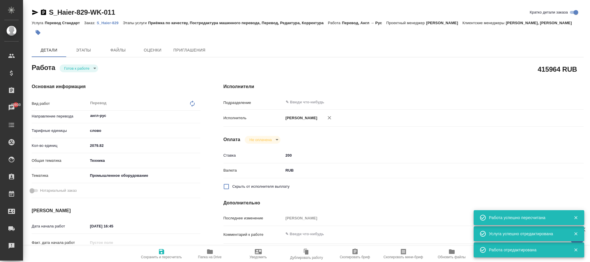
type textarea "x"
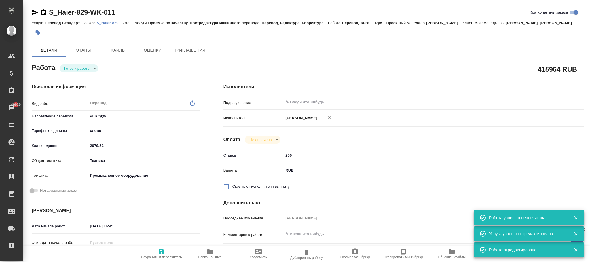
type textarea "x"
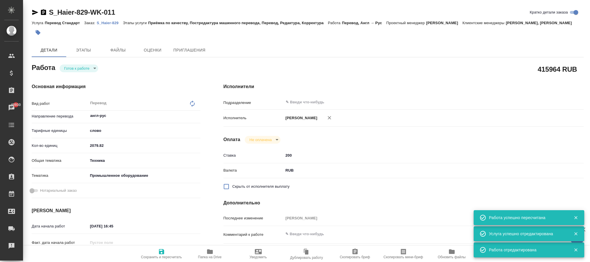
type textarea "x"
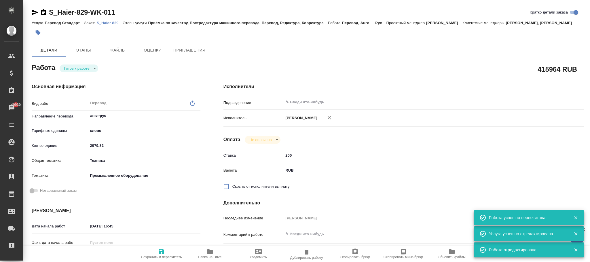
type textarea "x"
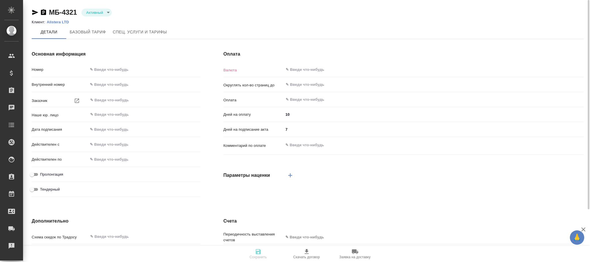
type input "МБ-4321"
type input "Алистера ЛТД"
type input "(МБ) ООО "Монблан""
type input "12.08.2025 09:00"
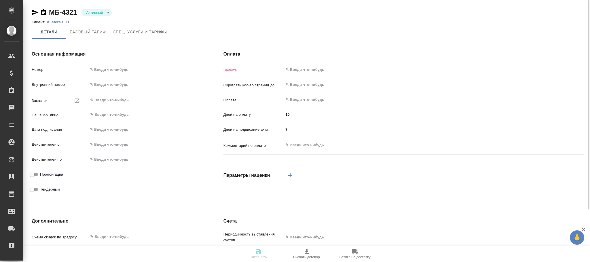
checkbox input "true"
type input "RUB"
type input "0.01"
type input "С даты подписания акта"
type textarea "x"
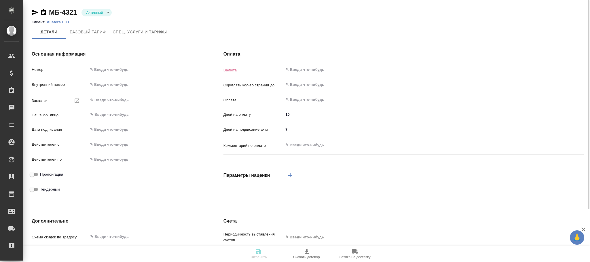
type input "russian2"
type input "basic"
type input "manual"
type input "client"
type input "без ТП"
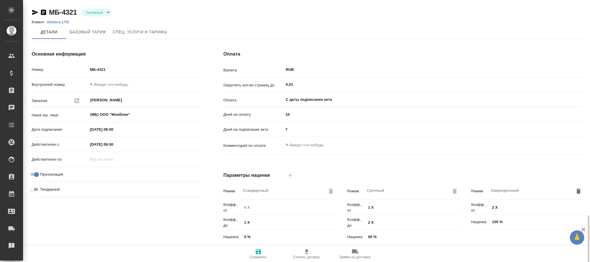
scroll to position [129, 0]
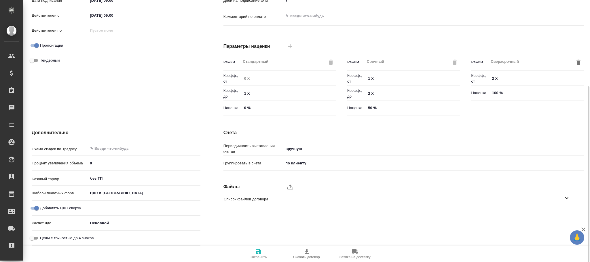
click at [260, 255] on icon "button" at bounding box center [258, 251] width 7 height 7
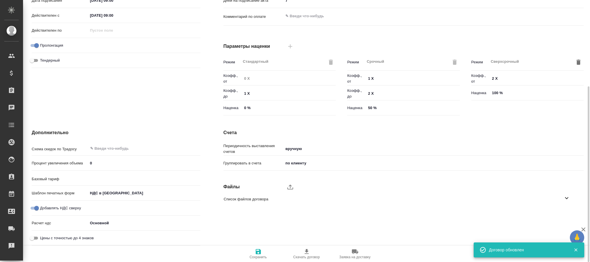
type input "без ТП"
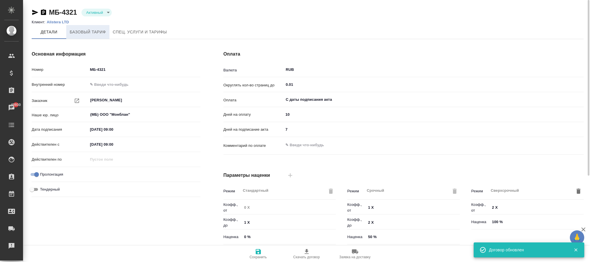
click at [92, 32] on span "Базовый тариф" at bounding box center [88, 32] width 36 height 7
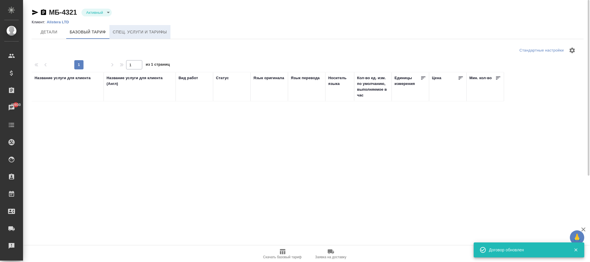
click at [154, 31] on span "Спец. услуги и тарифы" at bounding box center [140, 32] width 54 height 7
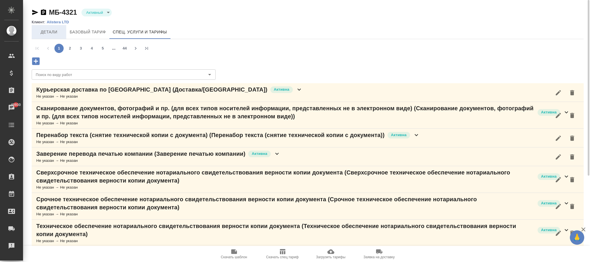
click at [46, 34] on span "Детали" at bounding box center [49, 32] width 28 height 7
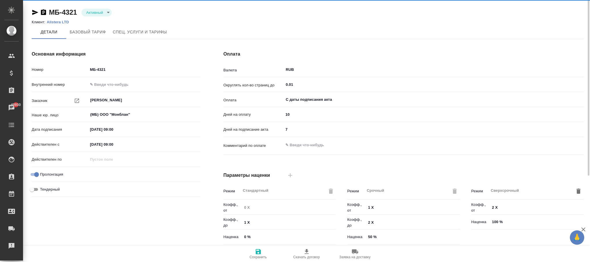
type input "без ТП"
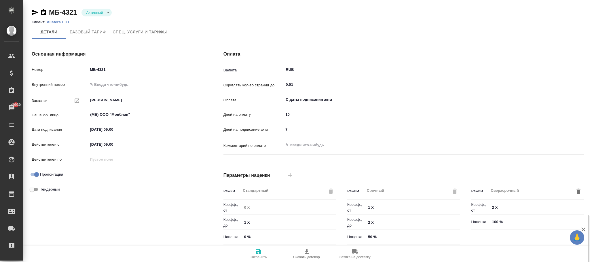
scroll to position [129, 0]
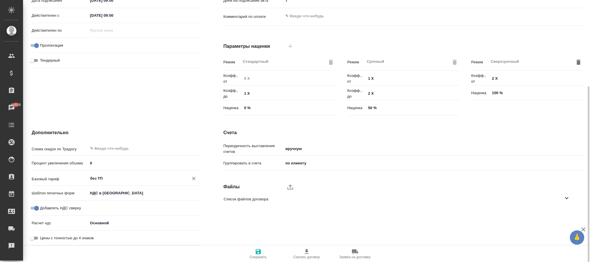
click at [194, 179] on icon "Очистить" at bounding box center [193, 178] width 3 height 3
type textarea "x"
drag, startPoint x: 259, startPoint y: 252, endPoint x: 99, endPoint y: 151, distance: 189.6
click at [260, 252] on icon "button" at bounding box center [258, 251] width 5 height 5
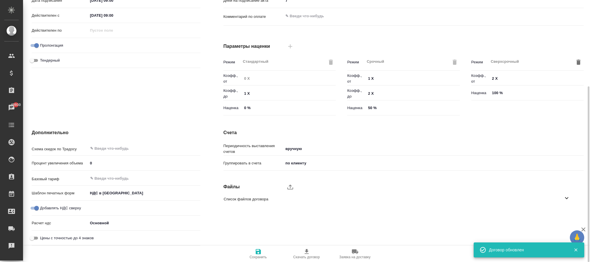
type textarea "x"
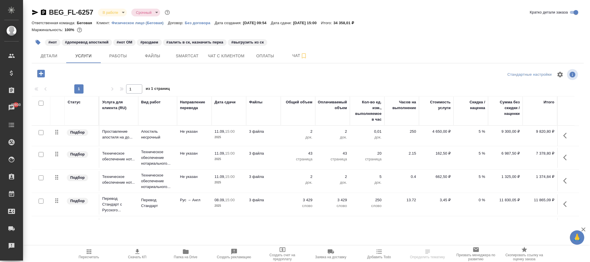
click at [478, 133] on p "5 %" at bounding box center [471, 132] width 29 height 6
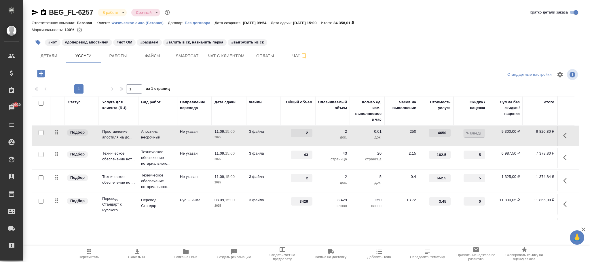
type input "0"
click at [446, 80] on div "Стандартные настройки" at bounding box center [490, 75] width 180 height 14
drag, startPoint x: 81, startPoint y: 73, endPoint x: 325, endPoint y: 118, distance: 247.9
click at [85, 73] on span "Сохранить и пересчитать" at bounding box center [82, 73] width 50 height 7
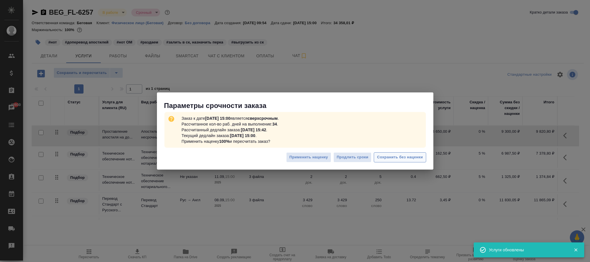
click at [394, 157] on span "Сохранить без наценки" at bounding box center [400, 157] width 46 height 7
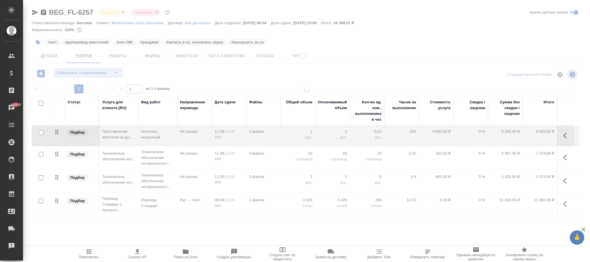
click at [97, 72] on div at bounding box center [306, 117] width 567 height 235
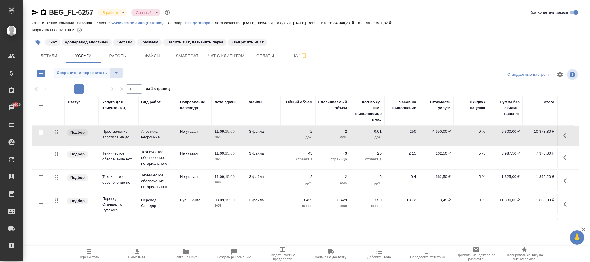
click at [99, 75] on span "Сохранить и пересчитать" at bounding box center [82, 73] width 50 height 7
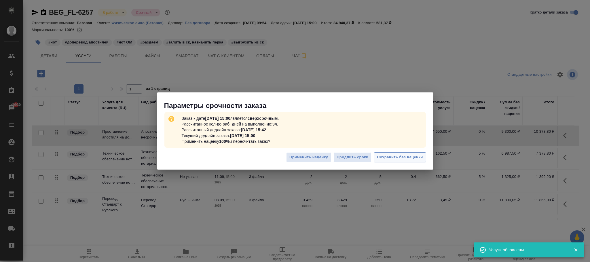
click at [387, 155] on span "Сохранить без наценки" at bounding box center [400, 157] width 46 height 7
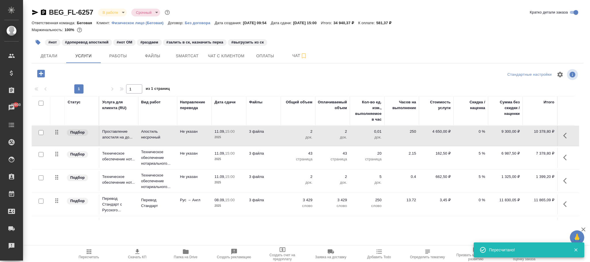
click at [481, 176] on p "5 %" at bounding box center [471, 177] width 29 height 6
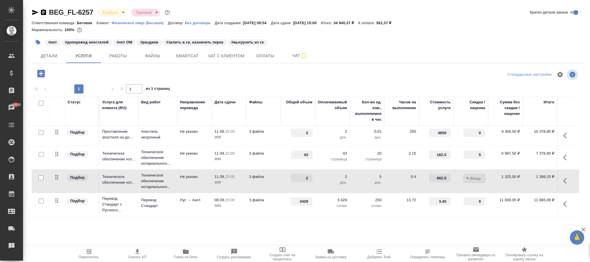
type input "0"
click at [216, 76] on div at bounding box center [308, 75] width 184 height 14
drag, startPoint x: 80, startPoint y: 73, endPoint x: 316, endPoint y: 117, distance: 239.2
click at [81, 73] on span "Сохранить и пересчитать" at bounding box center [82, 73] width 50 height 7
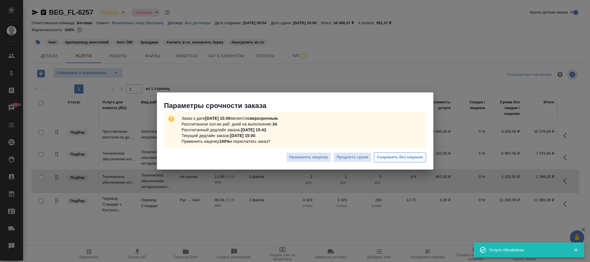
click at [403, 157] on span "Сохранить без наценки" at bounding box center [400, 157] width 46 height 7
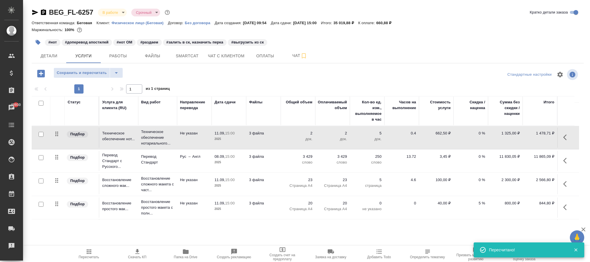
scroll to position [71, 0]
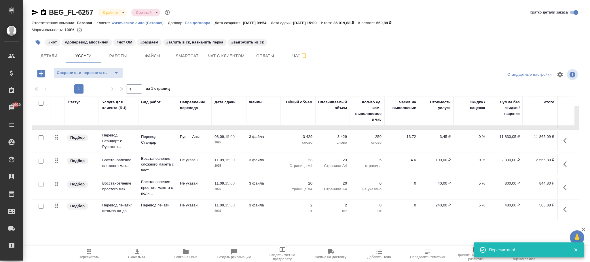
click at [482, 181] on p "5 %" at bounding box center [471, 184] width 29 height 6
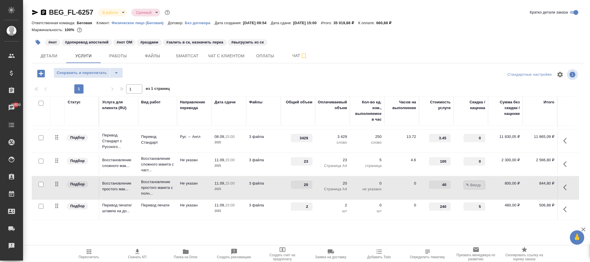
type input "0"
click at [95, 72] on span "Сохранить и пересчитать" at bounding box center [82, 73] width 50 height 7
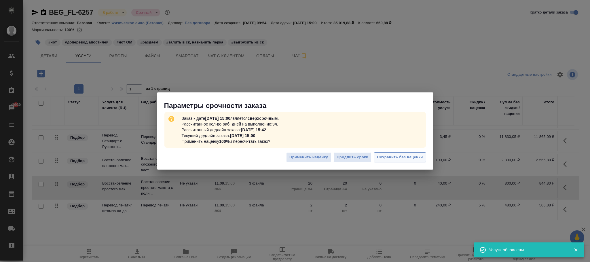
click at [402, 156] on span "Сохранить без наценки" at bounding box center [400, 157] width 46 height 7
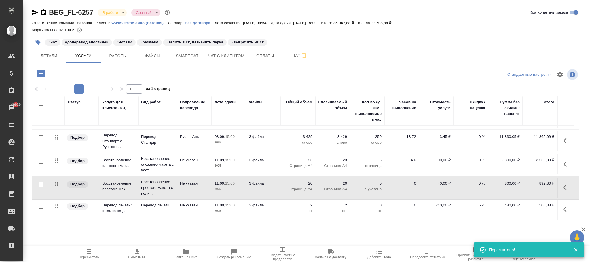
click at [481, 203] on p "5 %" at bounding box center [471, 206] width 29 height 6
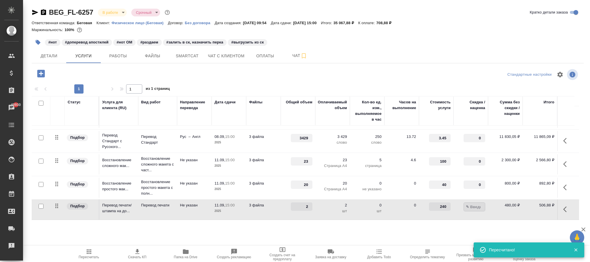
type input "0"
click at [194, 69] on div at bounding box center [124, 74] width 184 height 12
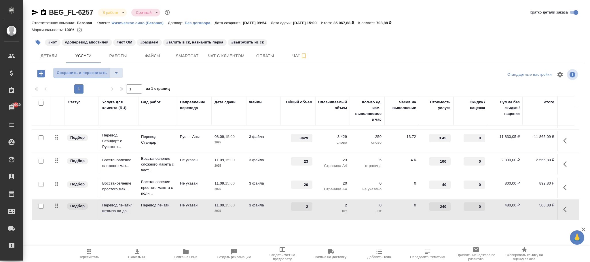
click at [65, 69] on button "Сохранить и пересчитать" at bounding box center [82, 73] width 56 height 10
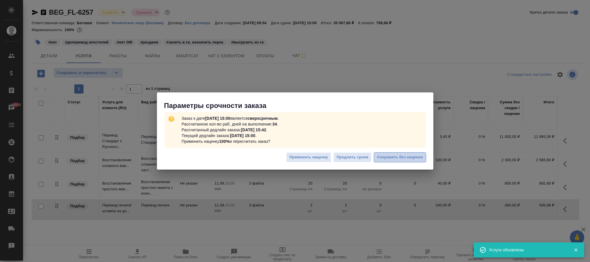
click at [412, 161] on button "Сохранить без наценки" at bounding box center [400, 157] width 52 height 10
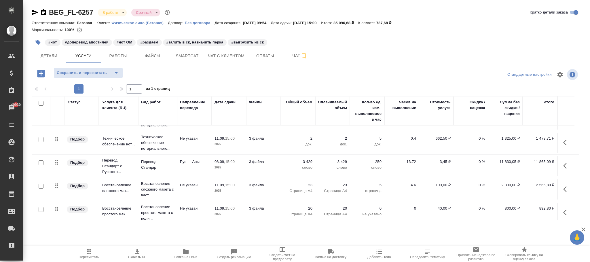
scroll to position [28, 0]
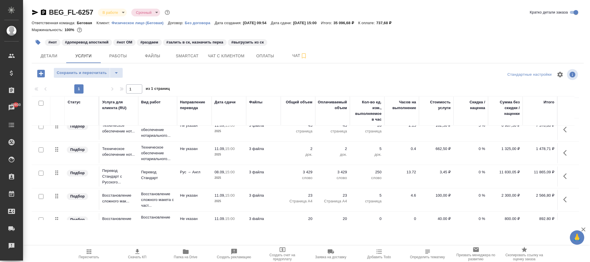
click at [480, 172] on p "0 %" at bounding box center [471, 172] width 29 height 6
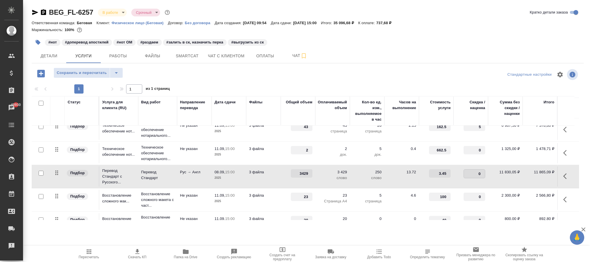
type input "5"
drag, startPoint x: 260, startPoint y: 76, endPoint x: 73, endPoint y: 67, distance: 186.4
click at [256, 75] on div at bounding box center [308, 75] width 184 height 14
drag, startPoint x: 77, startPoint y: 73, endPoint x: 293, endPoint y: 108, distance: 218.9
click at [78, 72] on span "Сохранить и пересчитать" at bounding box center [82, 73] width 50 height 7
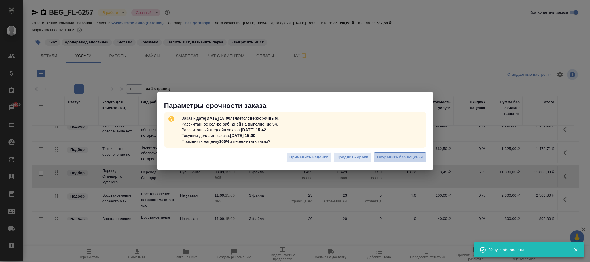
click at [404, 161] on button "Сохранить без наценки" at bounding box center [400, 157] width 52 height 10
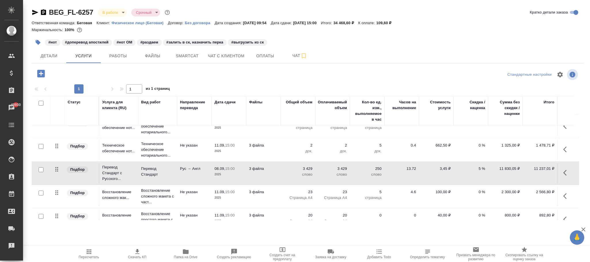
scroll to position [0, 0]
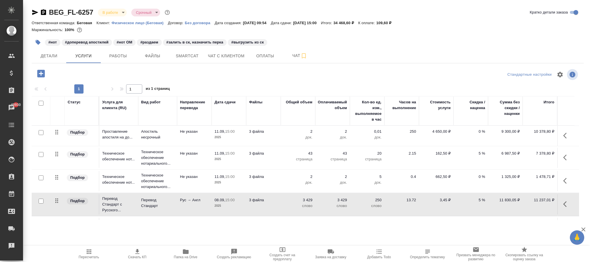
click at [481, 131] on p "0 %" at bounding box center [471, 132] width 29 height 6
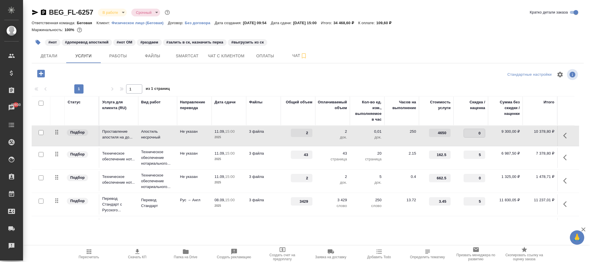
type input "5"
click at [243, 79] on div at bounding box center [308, 75] width 184 height 14
click at [86, 73] on span "Сохранить и пересчитать" at bounding box center [82, 73] width 50 height 7
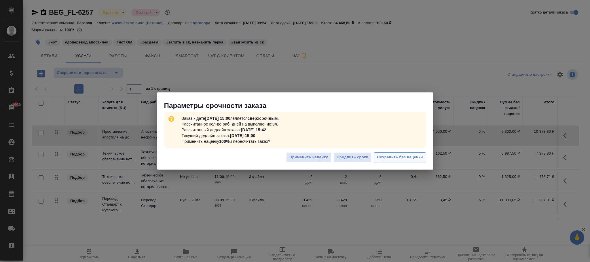
click at [422, 158] on span "Сохранить без наценки" at bounding box center [400, 157] width 46 height 7
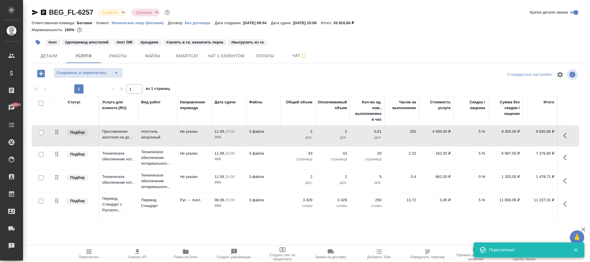
click at [479, 133] on p "5 %" at bounding box center [471, 132] width 29 height 6
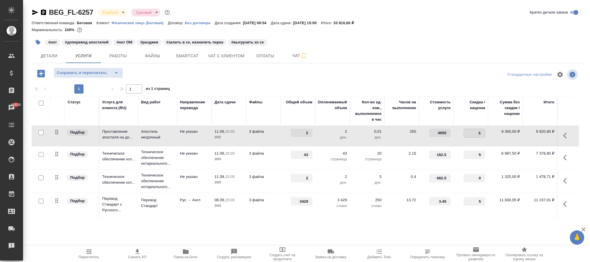
type input "4"
click at [250, 67] on div "BEG_FL-6257 В работе inProgress Срочный urgent [PERSON_NAME] детали заказа Отве…" at bounding box center [308, 117] width 559 height 235
click at [91, 73] on span "Сохранить и пересчитать" at bounding box center [82, 73] width 50 height 7
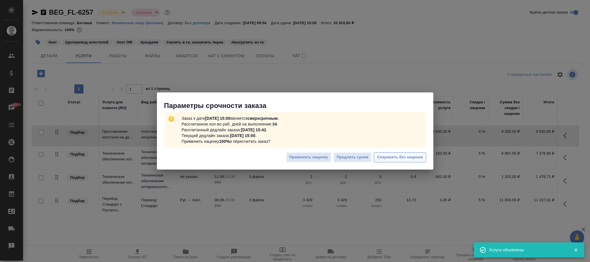
click at [426, 156] on div "Применить наценку Продлить сроки Сохранить без наценки" at bounding box center [295, 160] width 277 height 20
click at [402, 154] on span "Сохранить без наценки" at bounding box center [400, 157] width 46 height 7
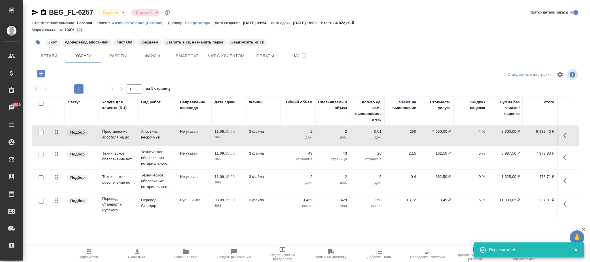
click at [480, 131] on p "4 %" at bounding box center [471, 132] width 29 height 6
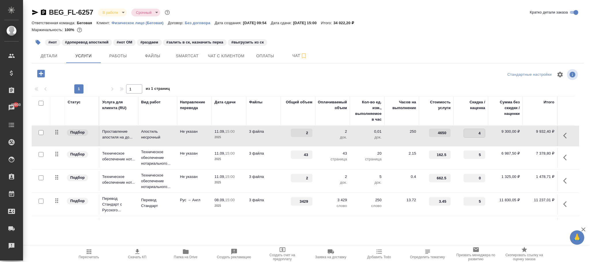
type input "2"
click at [228, 69] on div at bounding box center [308, 75] width 184 height 14
click at [79, 71] on span "Сохранить и пересчитать" at bounding box center [82, 73] width 50 height 7
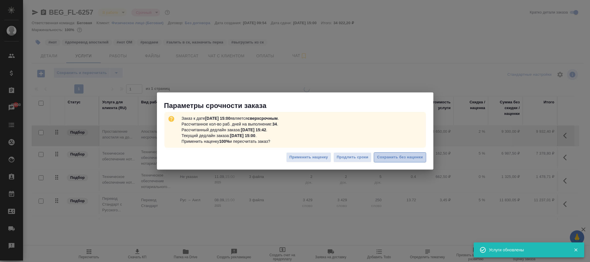
click at [417, 156] on span "Сохранить без наценки" at bounding box center [400, 157] width 46 height 7
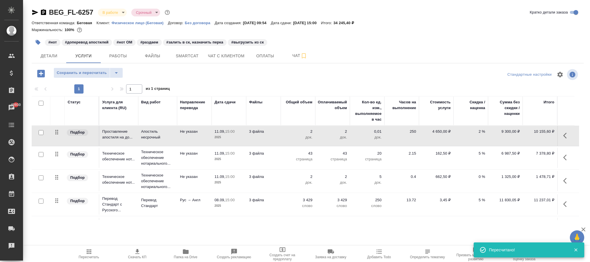
click at [481, 132] on p "2 %" at bounding box center [471, 132] width 29 height 6
type input "1"
click at [267, 69] on div at bounding box center [308, 75] width 184 height 14
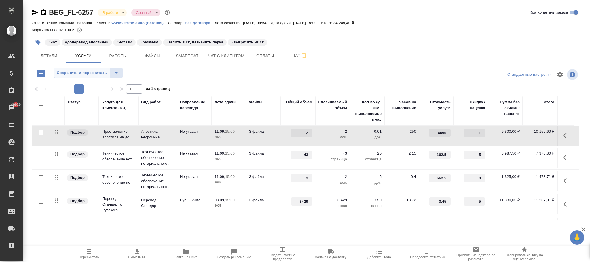
drag, startPoint x: 81, startPoint y: 70, endPoint x: 321, endPoint y: 106, distance: 242.1
click at [85, 70] on span "Сохранить и пересчитать" at bounding box center [82, 73] width 50 height 7
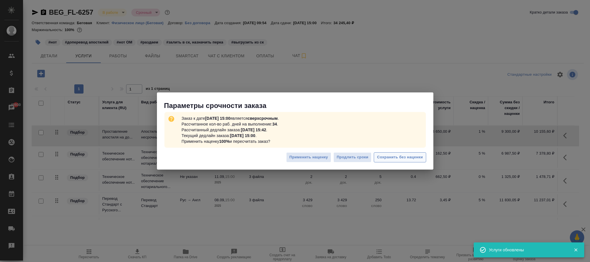
click at [417, 156] on span "Сохранить без наценки" at bounding box center [400, 157] width 46 height 7
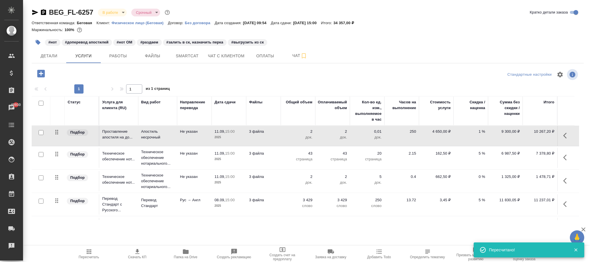
click at [480, 133] on p "1 %" at bounding box center [471, 132] width 29 height 6
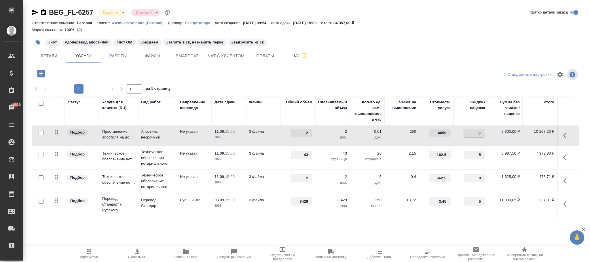
type input "0.9"
click at [300, 76] on div at bounding box center [308, 75] width 184 height 14
click at [89, 73] on span "Сохранить и пересчитать" at bounding box center [82, 73] width 50 height 7
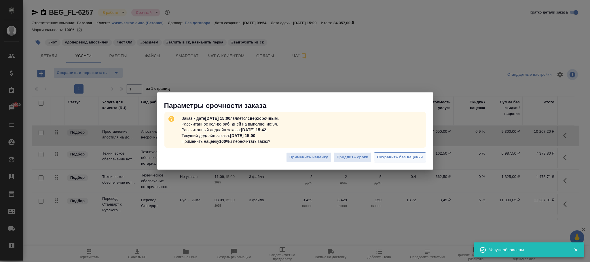
click at [413, 154] on span "Сохранить без наценки" at bounding box center [400, 157] width 46 height 7
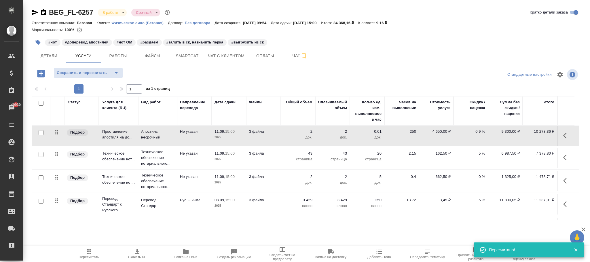
click at [481, 131] on p "0.9 %" at bounding box center [471, 132] width 29 height 6
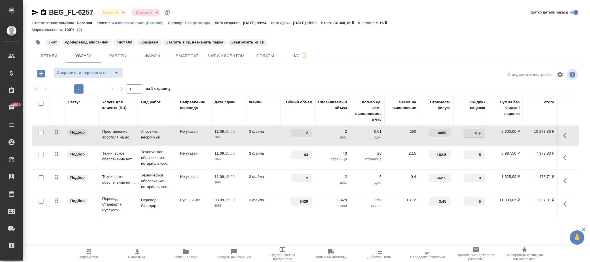
type input "0.98"
click at [225, 67] on div "BEG_FL-6257 В работе inProgress Срочный urgent [PERSON_NAME] детали заказа Отве…" at bounding box center [308, 117] width 559 height 235
click at [78, 71] on span "Сохранить и пересчитать" at bounding box center [82, 73] width 50 height 7
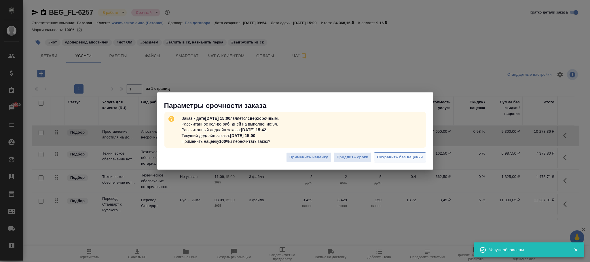
click at [422, 156] on span "Сохранить без наценки" at bounding box center [400, 157] width 46 height 7
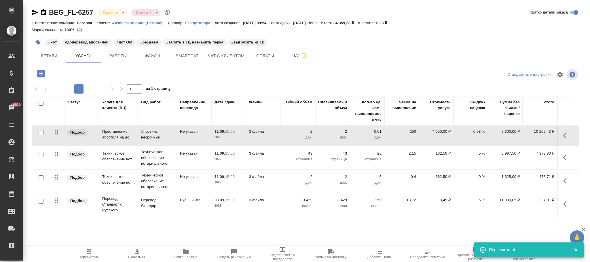
click at [479, 129] on p "0.98 %" at bounding box center [471, 132] width 29 height 6
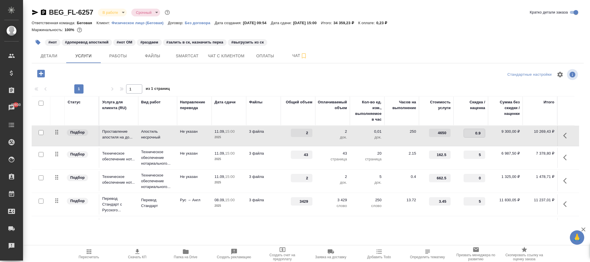
type input "0.99"
click at [258, 70] on div at bounding box center [308, 75] width 184 height 14
click at [80, 72] on span "Сохранить и пересчитать" at bounding box center [82, 73] width 50 height 7
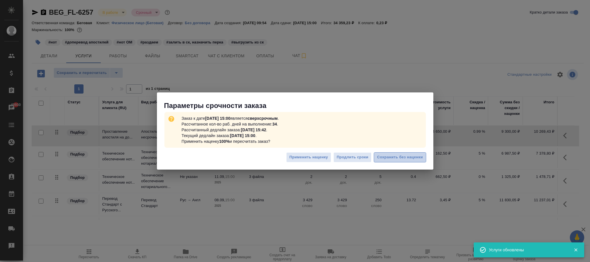
click at [413, 152] on button "Сохранить без наценки" at bounding box center [400, 157] width 52 height 10
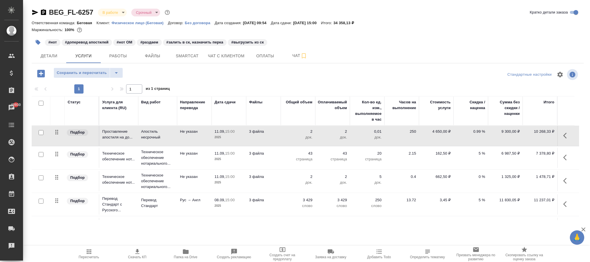
click at [480, 133] on p "0.99 %" at bounding box center [471, 132] width 29 height 6
type input "0.992"
click at [225, 78] on div at bounding box center [308, 75] width 184 height 14
drag, startPoint x: 80, startPoint y: 72, endPoint x: 281, endPoint y: 110, distance: 205.3
click at [80, 72] on span "Сохранить и пересчитать" at bounding box center [82, 73] width 50 height 7
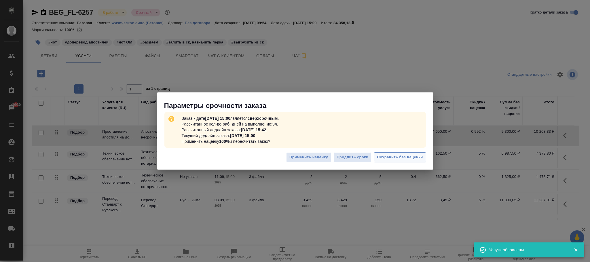
click at [410, 159] on span "Сохранить без наценки" at bounding box center [400, 157] width 46 height 7
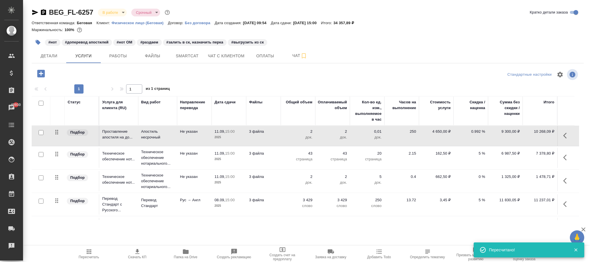
click at [478, 132] on p "0.992 %" at bounding box center [471, 132] width 29 height 6
type input "0.991"
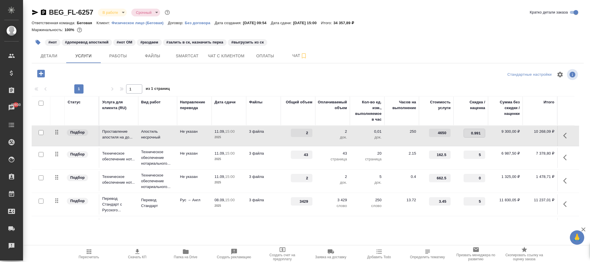
click at [248, 72] on div at bounding box center [308, 75] width 184 height 14
click at [85, 67] on div "BEG_FL-6257 В работе inProgress Срочный urgent [PERSON_NAME] детали заказа Отве…" at bounding box center [308, 117] width 559 height 235
click at [101, 75] on span "Сохранить и пересчитать" at bounding box center [82, 73] width 50 height 7
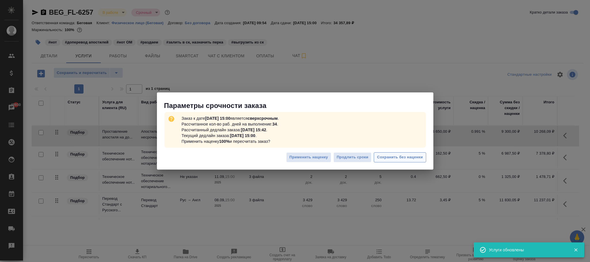
click at [409, 156] on span "Сохранить без наценки" at bounding box center [400, 157] width 46 height 7
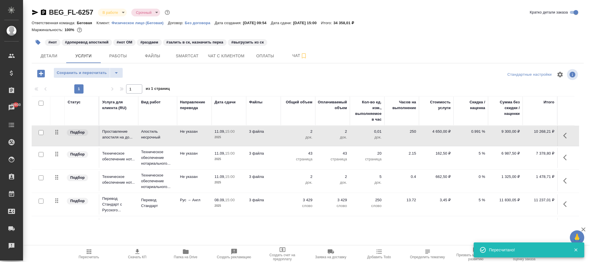
click at [480, 133] on p "0.991 %" at bounding box center [471, 132] width 29 height 6
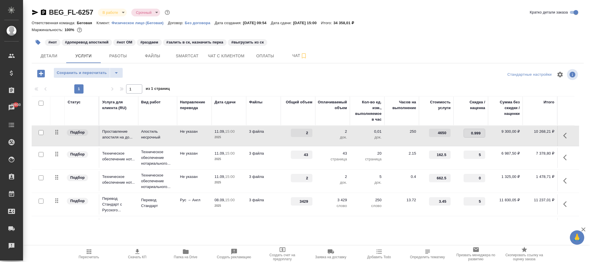
type input "0.9999"
click at [247, 77] on div at bounding box center [308, 75] width 184 height 14
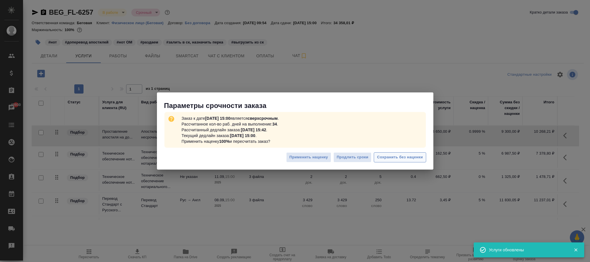
click at [407, 158] on span "Сохранить без наценки" at bounding box center [400, 157] width 46 height 7
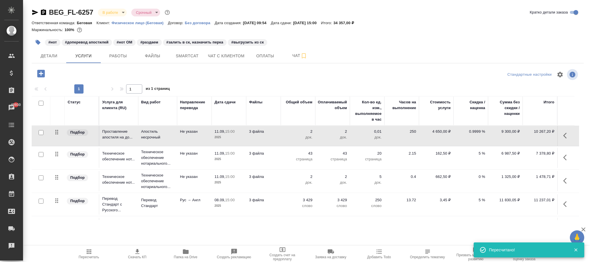
click at [477, 133] on p "0.9999 %" at bounding box center [471, 132] width 29 height 6
type input "0.99"
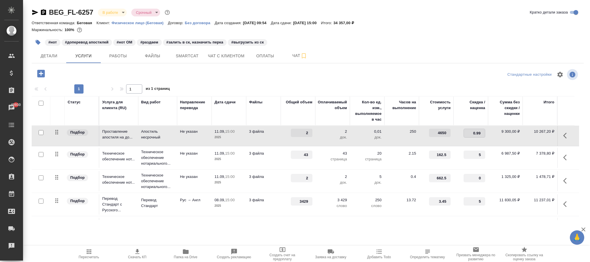
drag, startPoint x: 343, startPoint y: 78, endPoint x: 143, endPoint y: 97, distance: 201.4
click at [343, 78] on div at bounding box center [308, 75] width 184 height 14
click at [74, 73] on span "Сохранить и пересчитать" at bounding box center [82, 73] width 50 height 7
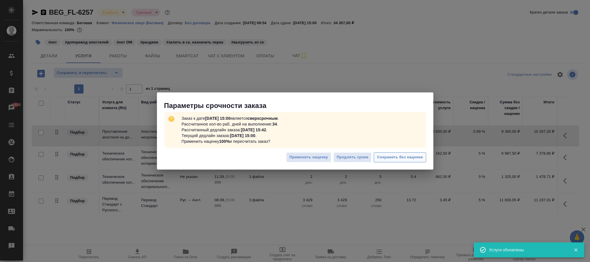
click at [388, 155] on span "Сохранить без наценки" at bounding box center [400, 157] width 46 height 7
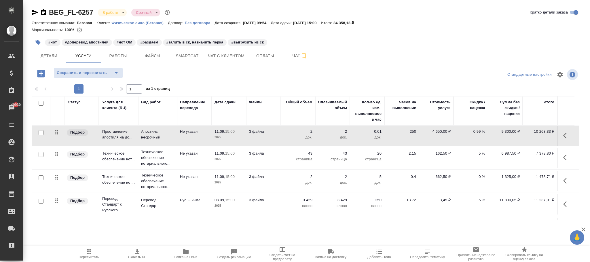
click at [480, 177] on p "0 %" at bounding box center [471, 177] width 29 height 6
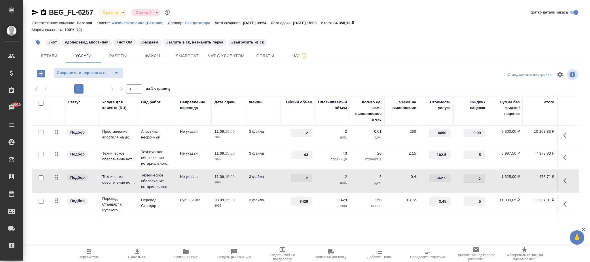
type input "1"
click at [187, 78] on div "Сохранить и пересчитать" at bounding box center [124, 74] width 184 height 12
click at [107, 71] on button "Сохранить и пересчитать" at bounding box center [82, 73] width 56 height 10
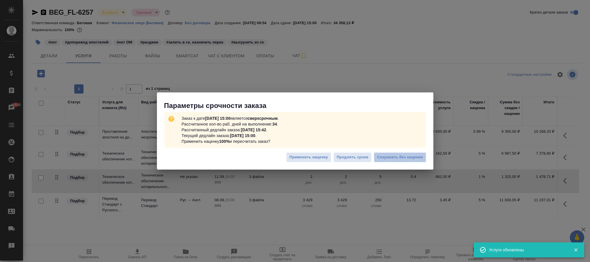
click at [398, 158] on span "Сохранить без наценки" at bounding box center [400, 157] width 46 height 7
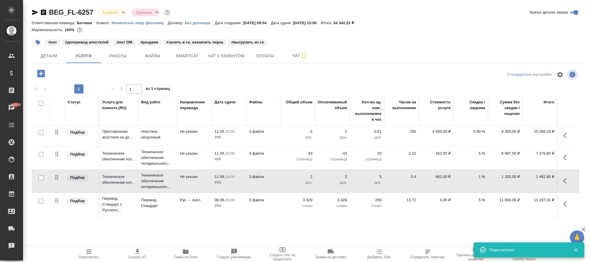
click at [481, 177] on p "1 %" at bounding box center [471, 177] width 29 height 6
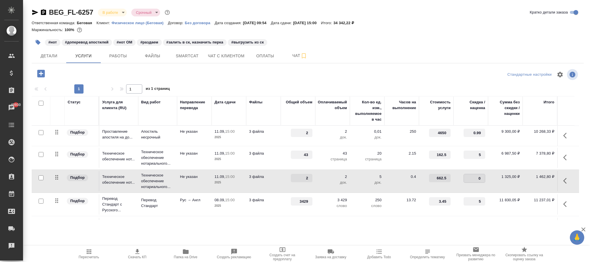
type input "0.1"
click at [207, 65] on div "BEG_FL-6257 В работе inProgress Срочный urgent Кратко детали заказа Ответственн…" at bounding box center [308, 117] width 559 height 235
click at [89, 70] on span "Сохранить и пересчитать" at bounding box center [82, 73] width 50 height 7
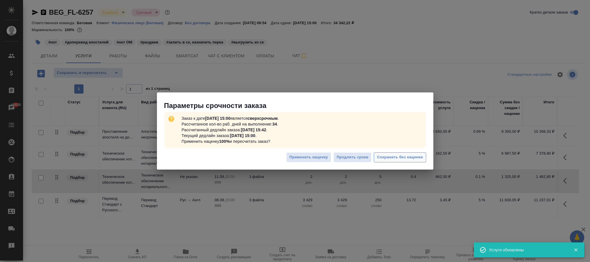
click at [406, 157] on span "Сохранить без наценки" at bounding box center [400, 157] width 46 height 7
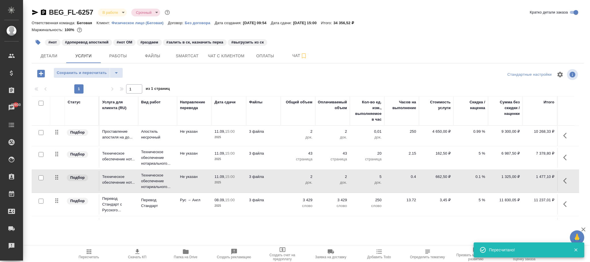
click at [480, 177] on p "0.1 %" at bounding box center [471, 177] width 29 height 6
click at [479, 179] on input "0.1" at bounding box center [474, 178] width 21 height 8
type input "0.01"
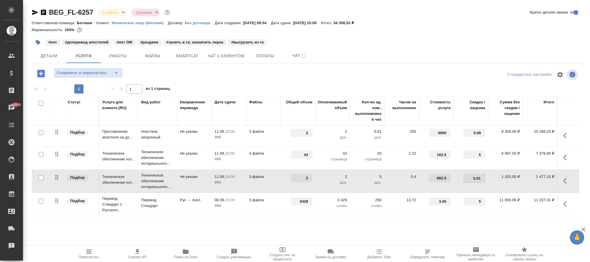
click at [207, 83] on div at bounding box center [308, 83] width 552 height 3
click at [92, 71] on span "Сохранить и пересчитать" at bounding box center [82, 73] width 50 height 7
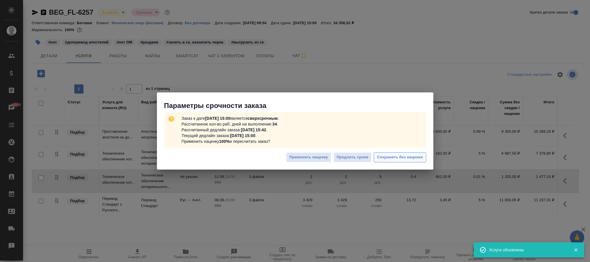
click at [391, 158] on span "Сохранить без наценки" at bounding box center [400, 157] width 46 height 7
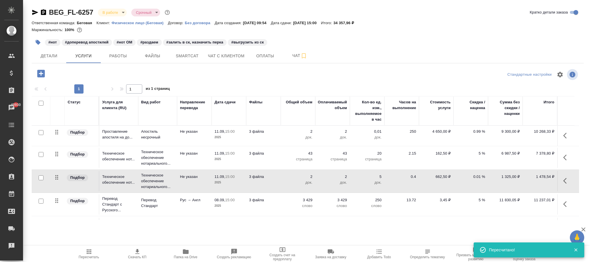
click at [480, 177] on p "0.01 %" at bounding box center [471, 177] width 29 height 6
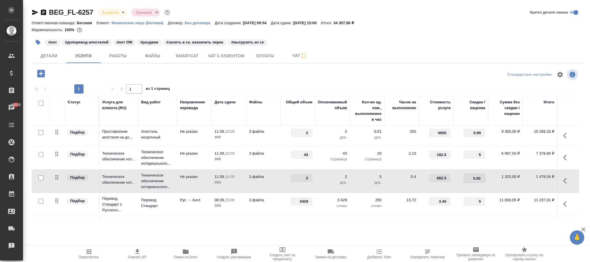
type input "0.007"
click at [255, 75] on div at bounding box center [308, 75] width 184 height 14
click at [96, 72] on span "Сохранить и пересчитать" at bounding box center [82, 73] width 50 height 7
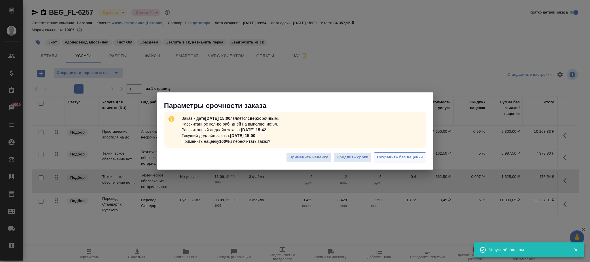
click at [403, 160] on span "Сохранить без наценки" at bounding box center [400, 157] width 46 height 7
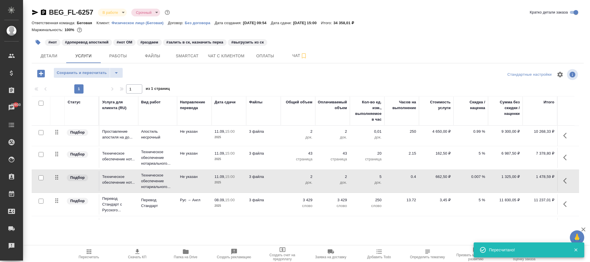
click at [480, 178] on p "0.007 %" at bounding box center [471, 177] width 29 height 6
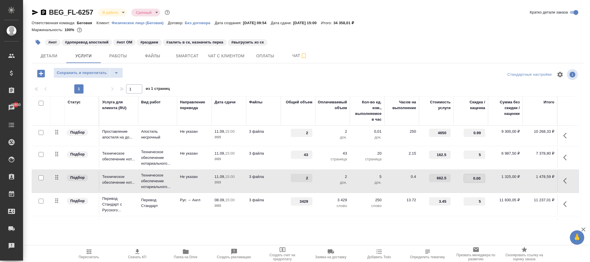
type input "0.006"
click at [96, 73] on span "Сохранить и пересчитать" at bounding box center [82, 73] width 50 height 7
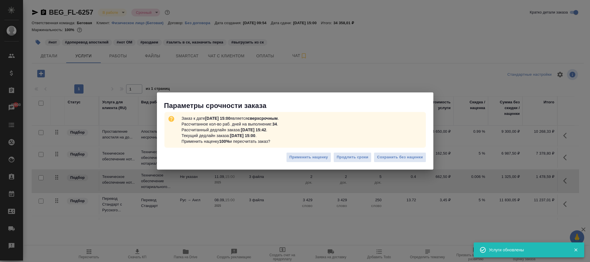
click at [405, 151] on div "Применить наценку Продлить сроки Сохранить без наценки" at bounding box center [295, 160] width 277 height 20
click at [406, 156] on span "Сохранить без наценки" at bounding box center [400, 157] width 46 height 7
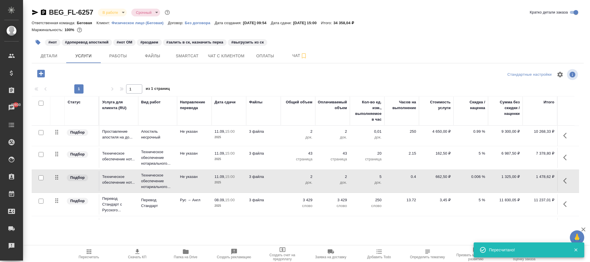
click at [481, 176] on p "0.006 %" at bounding box center [471, 177] width 29 height 6
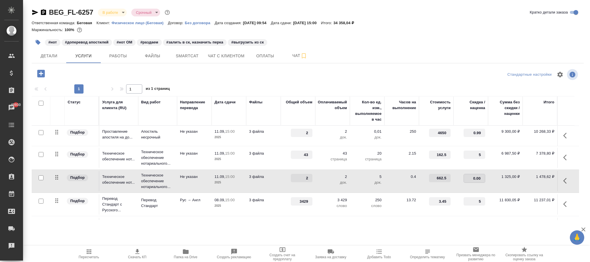
type input "0.004"
click at [226, 82] on div at bounding box center [308, 75] width 184 height 14
click at [86, 73] on span "Сохранить и пересчитать" at bounding box center [82, 73] width 50 height 7
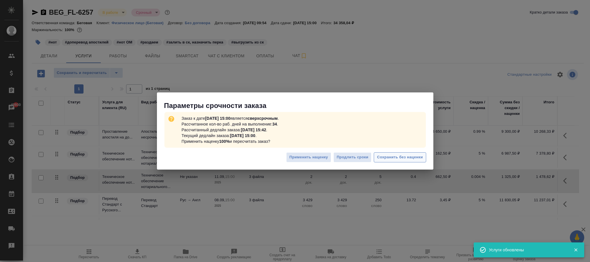
click at [401, 157] on span "Сохранить без наценки" at bounding box center [400, 157] width 46 height 7
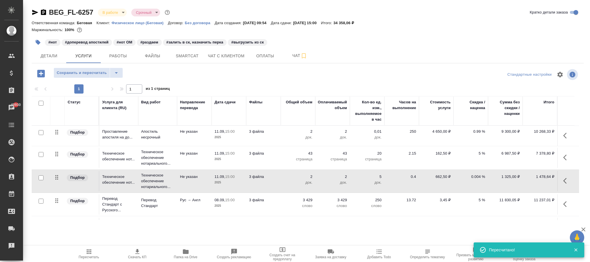
click at [481, 178] on p "0.004 %" at bounding box center [471, 177] width 29 height 6
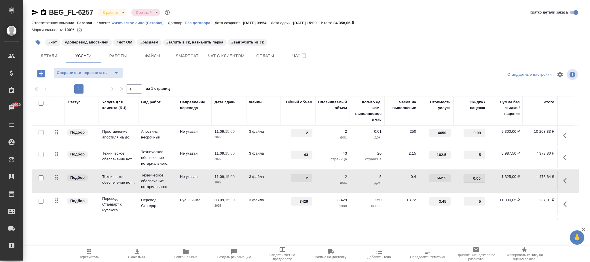
type input "0.007"
click at [251, 71] on div at bounding box center [308, 75] width 184 height 14
click at [69, 72] on span "Сохранить и пересчитать" at bounding box center [82, 73] width 50 height 7
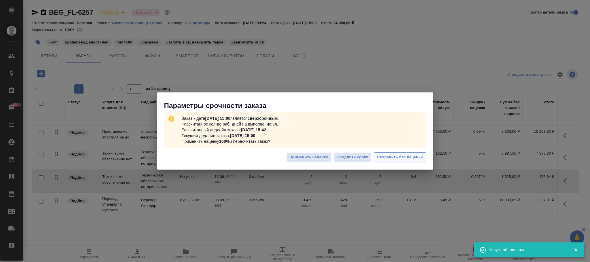
click at [393, 159] on span "Сохранить без наценки" at bounding box center [400, 157] width 46 height 7
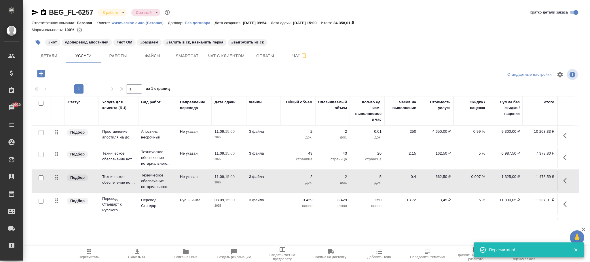
click at [481, 175] on p "0.007 %" at bounding box center [471, 177] width 29 height 6
type input "0.008"
click at [254, 74] on div at bounding box center [308, 75] width 184 height 14
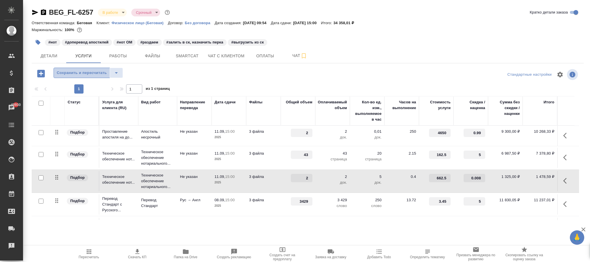
click at [78, 71] on span "Сохранить и пересчитать" at bounding box center [82, 73] width 50 height 7
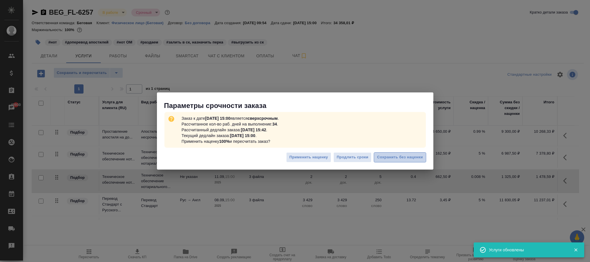
click at [400, 156] on span "Сохранить без наценки" at bounding box center [400, 157] width 46 height 7
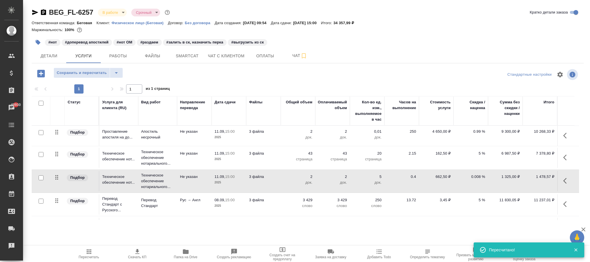
click at [480, 176] on p "0.008 %" at bounding box center [471, 177] width 29 height 6
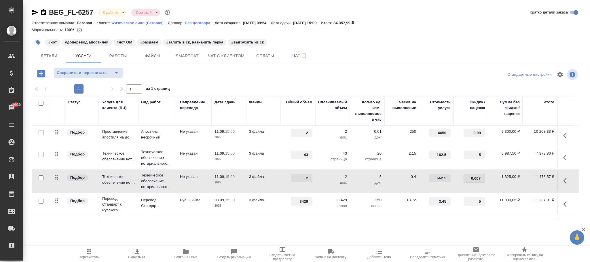
type input "0.0079"
click at [207, 74] on div "Сохранить и пересчитать" at bounding box center [124, 74] width 184 height 12
click at [77, 74] on span "Сохранить и пересчитать" at bounding box center [82, 73] width 50 height 7
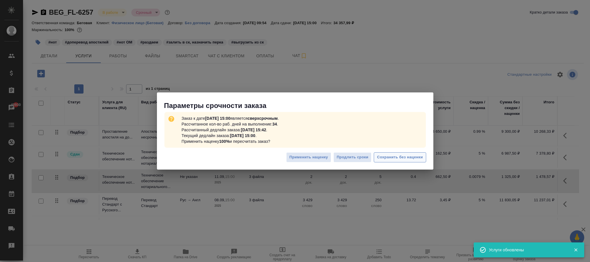
click at [412, 154] on button "Сохранить без наценки" at bounding box center [400, 157] width 52 height 10
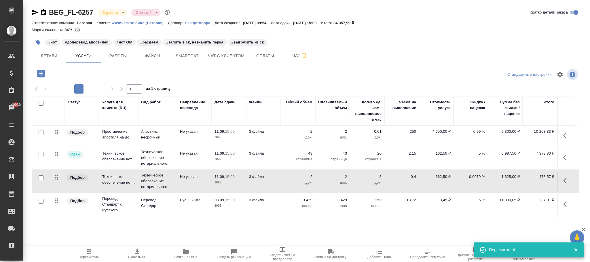
click at [477, 132] on p "0.99 %" at bounding box center [471, 132] width 29 height 6
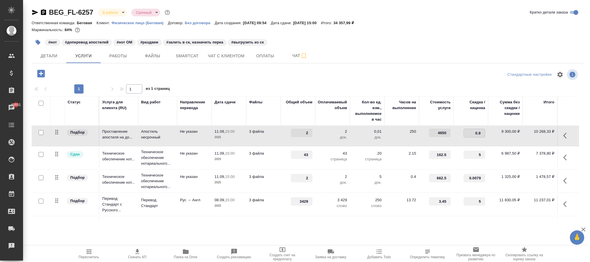
type input "0.98"
click at [273, 70] on div at bounding box center [308, 75] width 184 height 14
drag, startPoint x: 82, startPoint y: 72, endPoint x: 300, endPoint y: 117, distance: 223.3
click at [84, 72] on span "Сохранить и пересчитать" at bounding box center [82, 73] width 50 height 7
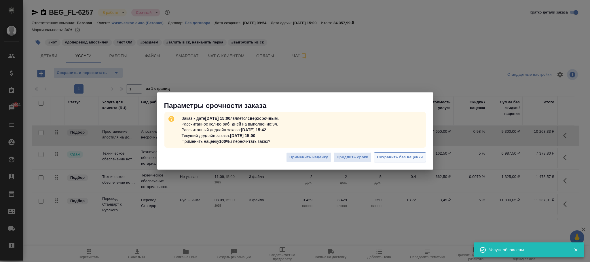
click at [413, 157] on span "Сохранить без наценки" at bounding box center [400, 157] width 46 height 7
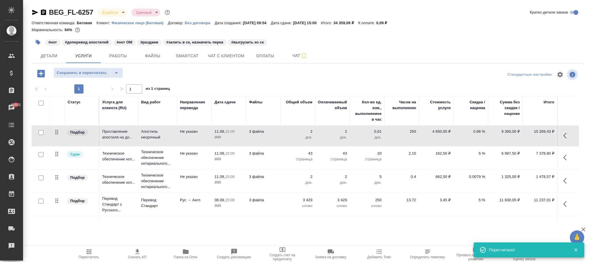
click at [478, 177] on p "0.0079 %" at bounding box center [471, 177] width 29 height 6
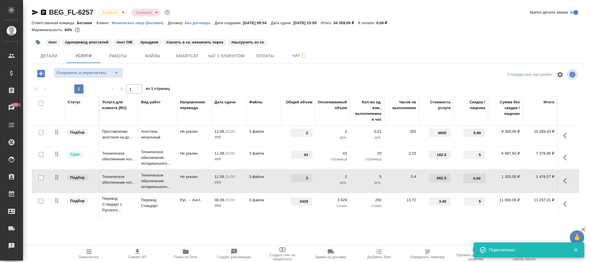
type input "0.009"
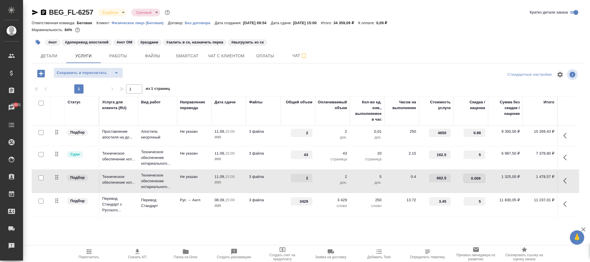
drag, startPoint x: 231, startPoint y: 73, endPoint x: 72, endPoint y: 64, distance: 159.3
click at [231, 74] on div at bounding box center [308, 75] width 184 height 14
click at [87, 74] on span "Сохранить и пересчитать" at bounding box center [82, 73] width 50 height 7
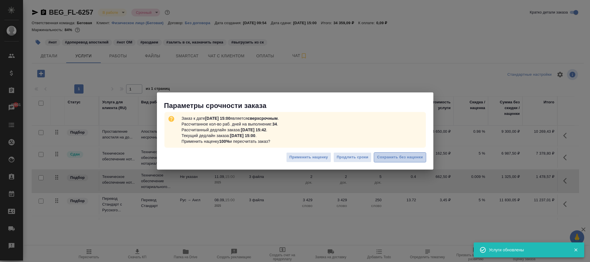
click at [398, 158] on span "Сохранить без наценки" at bounding box center [400, 157] width 46 height 7
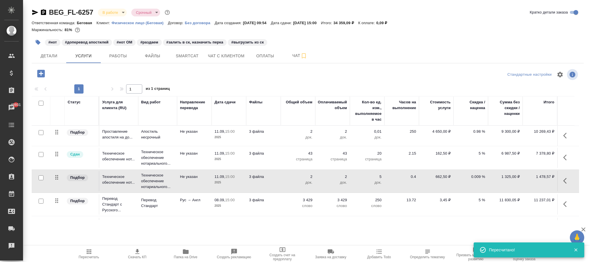
click at [475, 179] on p "0.009 %" at bounding box center [471, 177] width 29 height 6
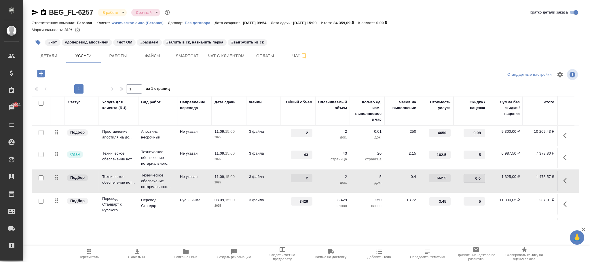
type input "0.01"
click at [279, 78] on div at bounding box center [308, 75] width 184 height 14
click at [88, 74] on span "Сохранить и пересчитать" at bounding box center [82, 73] width 50 height 7
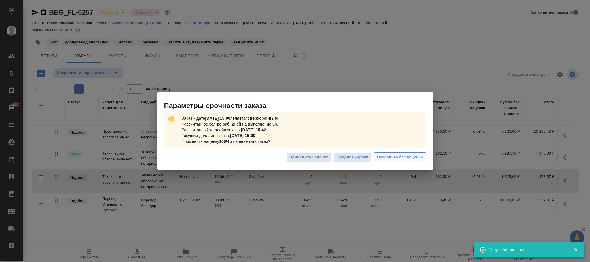
click at [403, 157] on span "Сохранить без наценки" at bounding box center [400, 157] width 46 height 7
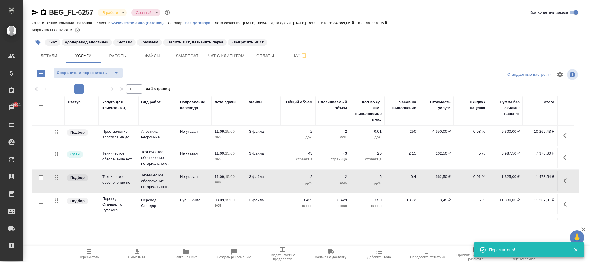
click at [481, 178] on p "0.01 %" at bounding box center [471, 177] width 29 height 6
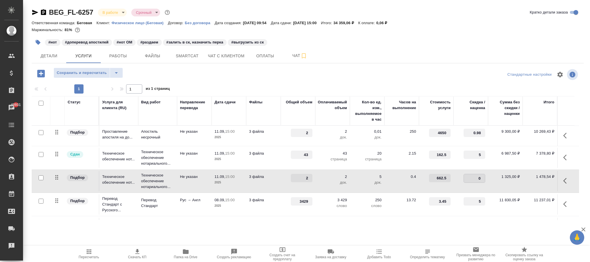
type input "0.9"
click at [258, 80] on div at bounding box center [308, 75] width 184 height 14
drag, startPoint x: 88, startPoint y: 73, endPoint x: 485, endPoint y: 142, distance: 403.3
click at [482, 132] on div "Сохранить и пересчитать Стандартные настройки 1 1 из 1 страниц Статус Услуга дл…" at bounding box center [308, 144] width 552 height 152
click at [94, 72] on span "Сохранить и пересчитать" at bounding box center [82, 73] width 50 height 7
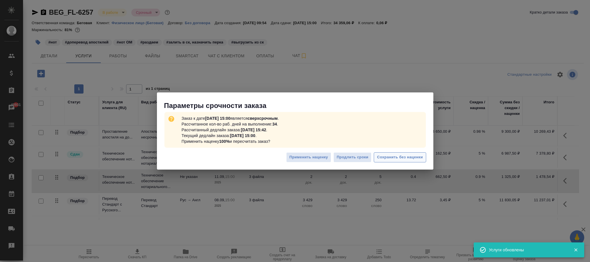
click at [384, 161] on span "Сохранить без наценки" at bounding box center [400, 157] width 46 height 7
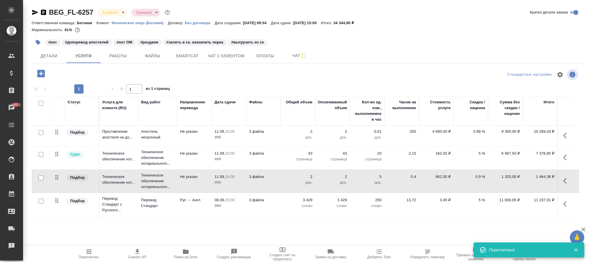
click at [479, 177] on p "0.9 %" at bounding box center [471, 177] width 29 height 6
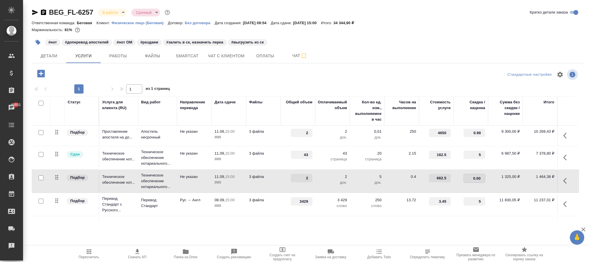
type input "0.009"
click at [183, 75] on div at bounding box center [124, 74] width 184 height 12
drag, startPoint x: 80, startPoint y: 74, endPoint x: 227, endPoint y: 97, distance: 149.5
click at [81, 74] on span "Сохранить и пересчитать" at bounding box center [82, 73] width 50 height 7
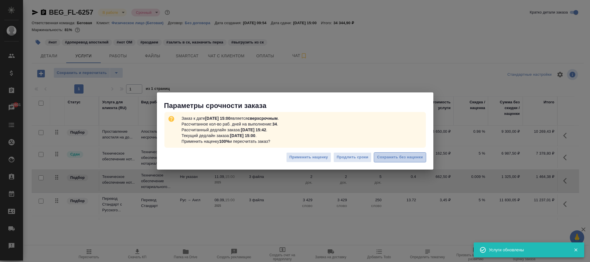
click at [419, 158] on span "Сохранить без наценки" at bounding box center [400, 157] width 46 height 7
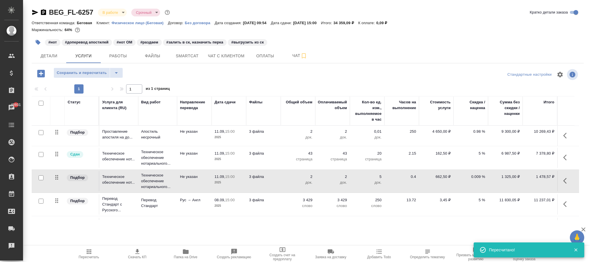
click at [478, 180] on p "0.009 %" at bounding box center [471, 177] width 29 height 6
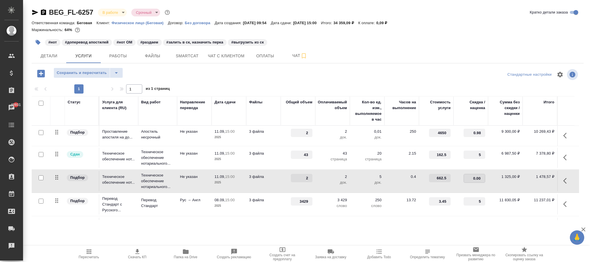
type input "0.005"
click at [186, 75] on div "Сохранить и пересчитать" at bounding box center [124, 74] width 184 height 12
click at [104, 72] on span "Сохранить и пересчитать" at bounding box center [82, 73] width 50 height 7
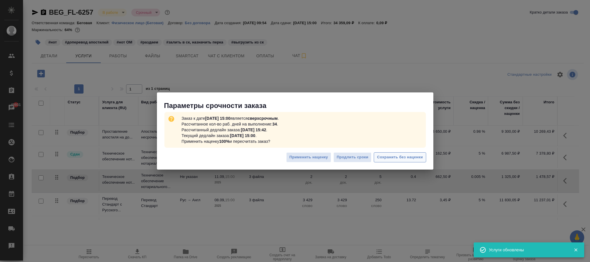
click at [391, 157] on span "Сохранить без наценки" at bounding box center [400, 157] width 46 height 7
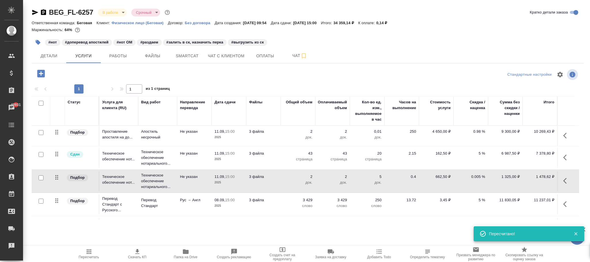
click at [481, 177] on p "0.005 %" at bounding box center [471, 177] width 29 height 6
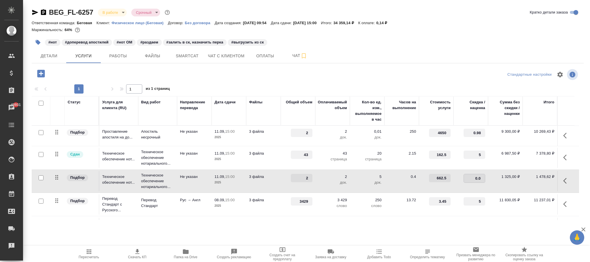
type input "0.01"
click at [229, 79] on div at bounding box center [308, 75] width 184 height 14
click at [89, 73] on span "Сохранить и пересчитать" at bounding box center [82, 73] width 50 height 7
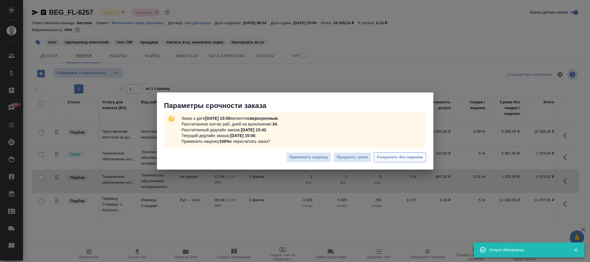
click at [401, 157] on span "Сохранить без наценки" at bounding box center [400, 157] width 46 height 7
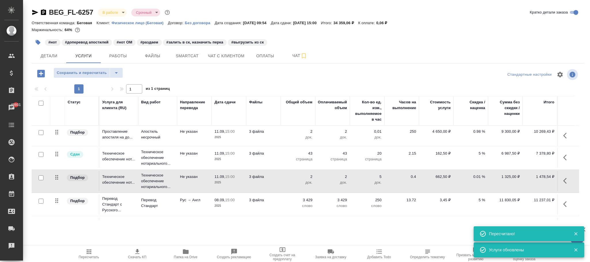
click at [479, 177] on p "0.01 %" at bounding box center [471, 177] width 29 height 6
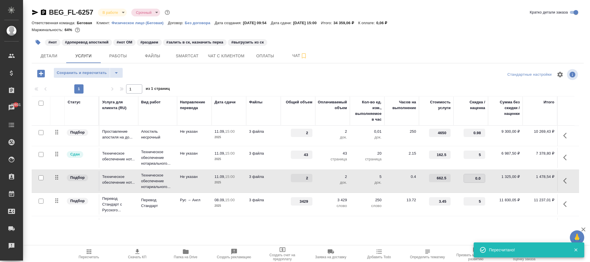
type input "0.02"
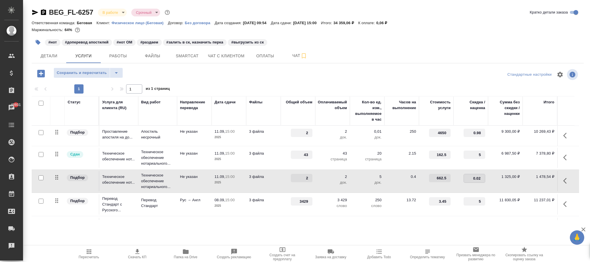
click at [243, 82] on div at bounding box center [308, 75] width 184 height 14
drag, startPoint x: 100, startPoint y: 75, endPoint x: 309, endPoint y: 105, distance: 210.9
click at [100, 75] on span "Сохранить и пересчитать" at bounding box center [82, 73] width 50 height 7
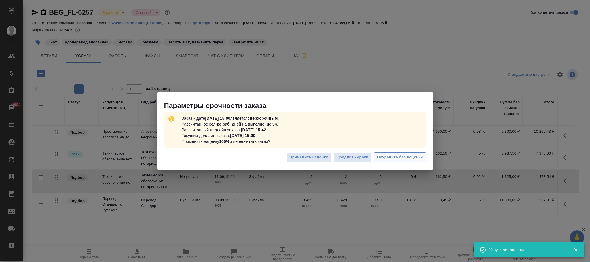
click at [406, 159] on span "Сохранить без наценки" at bounding box center [400, 157] width 46 height 7
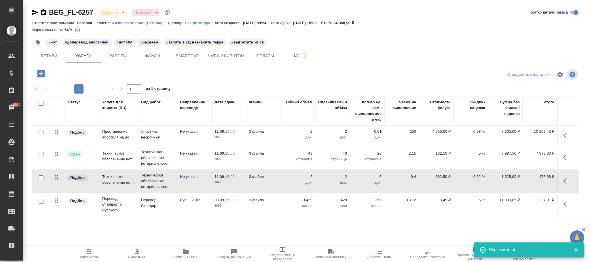
click at [480, 178] on p "0.02 %" at bounding box center [471, 177] width 29 height 6
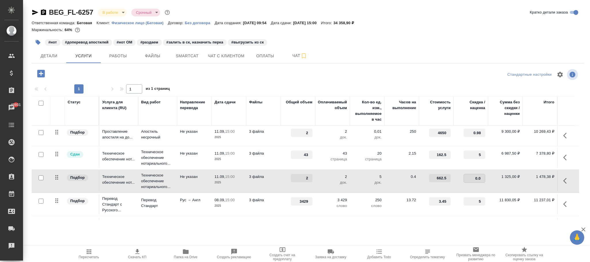
type input "0.05"
click at [273, 81] on div at bounding box center [308, 75] width 184 height 14
click at [88, 74] on span "Сохранить и пересчитать" at bounding box center [82, 73] width 50 height 7
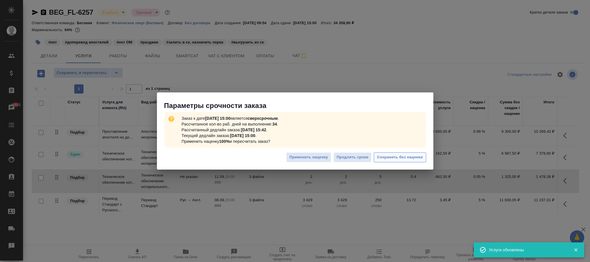
click at [401, 160] on span "Сохранить без наценки" at bounding box center [400, 157] width 46 height 7
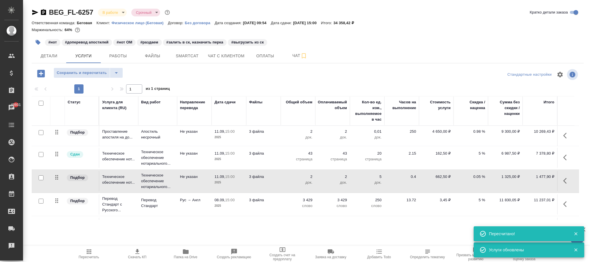
click at [480, 177] on p "0.05 %" at bounding box center [471, 177] width 29 height 6
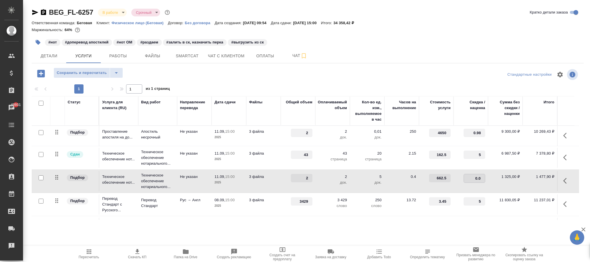
type input "0.07"
click at [216, 75] on div at bounding box center [308, 75] width 184 height 14
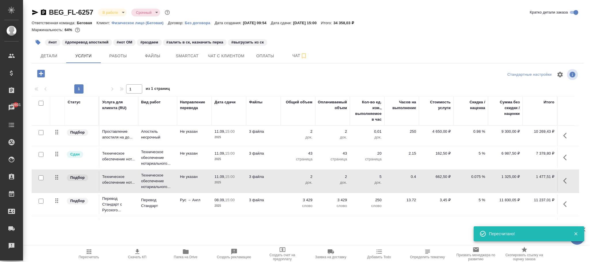
click at [478, 176] on p "0.075 %" at bounding box center [471, 177] width 29 height 6
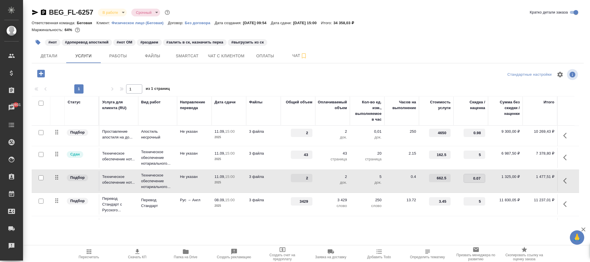
type input "0.077"
click at [231, 78] on div at bounding box center [308, 75] width 184 height 14
click at [99, 73] on span "Сохранить и пересчитать" at bounding box center [82, 73] width 50 height 7
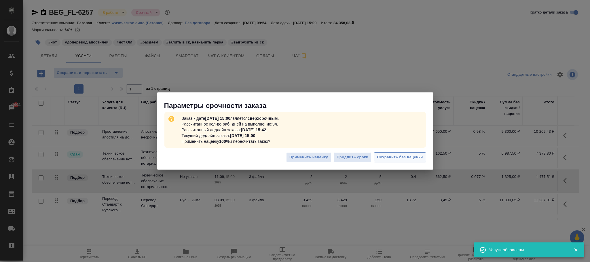
click at [405, 158] on span "Сохранить без наценки" at bounding box center [400, 157] width 46 height 7
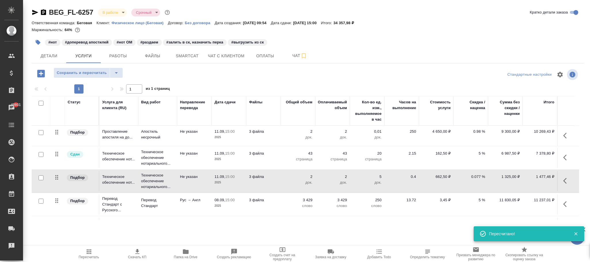
click at [478, 175] on p "0.077 %" at bounding box center [471, 177] width 29 height 6
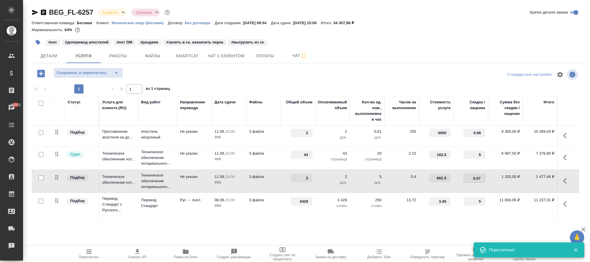
type input "0.076"
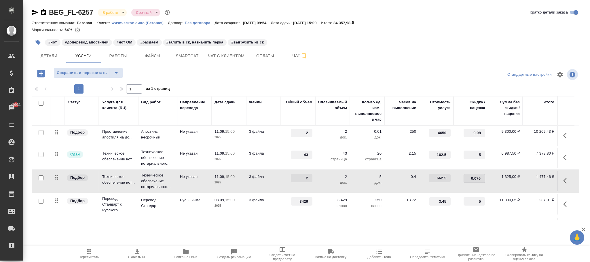
click at [192, 78] on div "Сохранить и пересчитать" at bounding box center [124, 74] width 184 height 12
click at [100, 73] on span "Сохранить и пересчитать" at bounding box center [82, 73] width 50 height 7
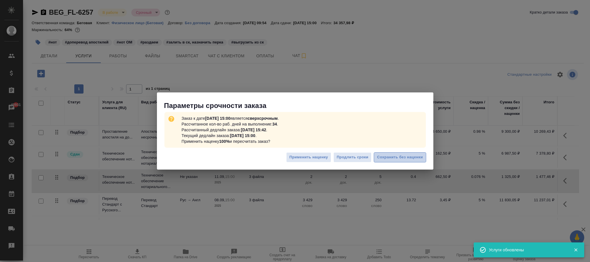
click at [408, 158] on span "Сохранить без наценки" at bounding box center [400, 157] width 46 height 7
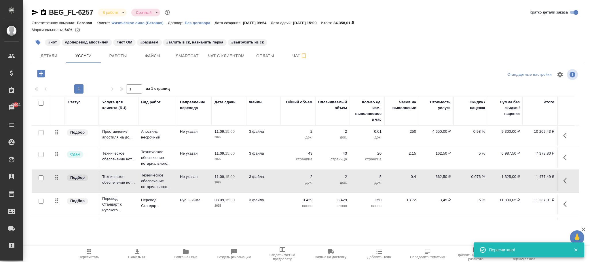
click at [478, 175] on p "0.076 %" at bounding box center [471, 177] width 29 height 6
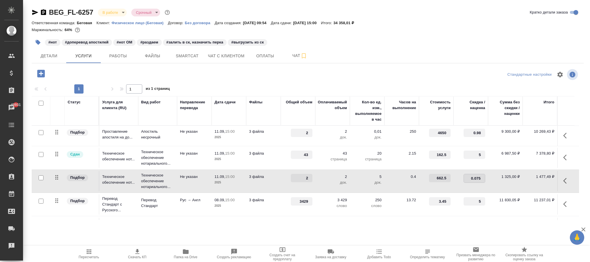
type input "0.0755"
click at [220, 78] on div at bounding box center [308, 75] width 184 height 14
click at [104, 73] on span "Сохранить и пересчитать" at bounding box center [82, 73] width 50 height 7
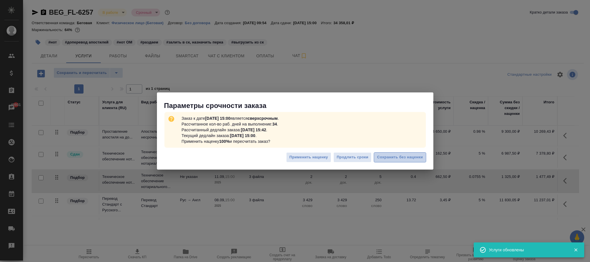
click at [397, 156] on span "Сохранить без наценки" at bounding box center [400, 157] width 46 height 7
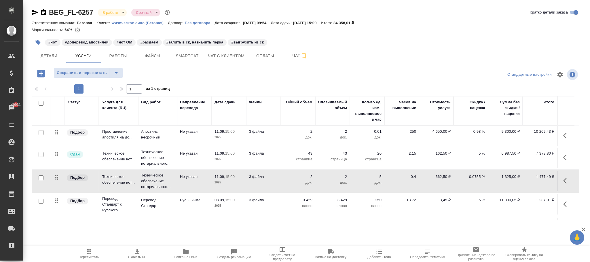
click at [480, 176] on p "0.0755 %" at bounding box center [471, 177] width 29 height 6
type input "0.076"
click at [203, 72] on div "Сохранить и пересчитать" at bounding box center [124, 74] width 184 height 12
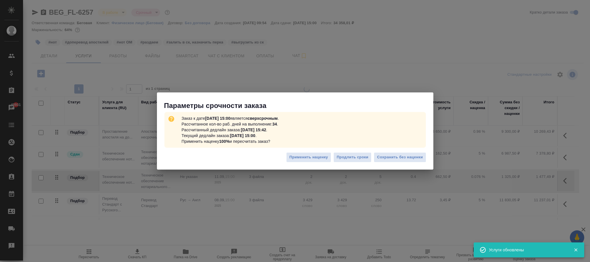
drag, startPoint x: 399, startPoint y: 158, endPoint x: 396, endPoint y: 158, distance: 3.3
click at [399, 158] on span "Сохранить без наценки" at bounding box center [400, 157] width 46 height 7
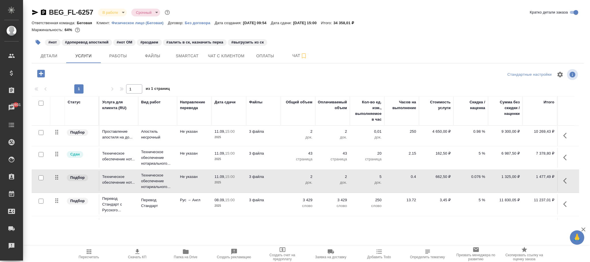
click at [477, 178] on p "0.076 %" at bounding box center [471, 177] width 29 height 6
type input "0.075"
click at [222, 83] on div at bounding box center [308, 83] width 552 height 3
click at [96, 75] on span "Сохранить и пересчитать" at bounding box center [82, 73] width 50 height 7
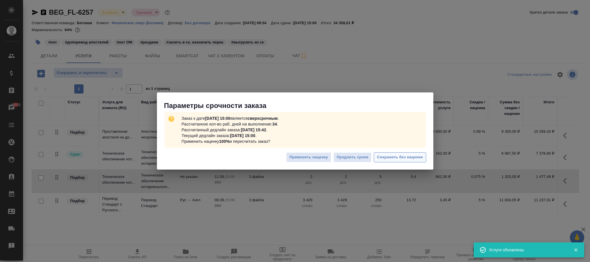
click at [397, 157] on span "Сохранить без наценки" at bounding box center [400, 157] width 46 height 7
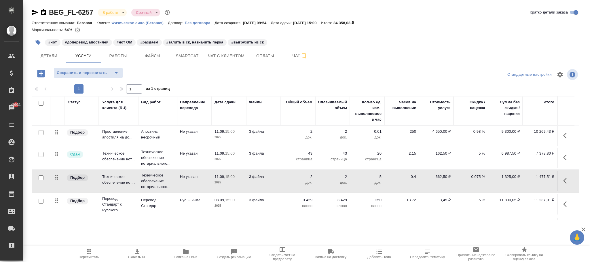
click at [480, 177] on p "0.075 %" at bounding box center [471, 177] width 29 height 6
type input "0.076"
drag, startPoint x: 212, startPoint y: 86, endPoint x: 99, endPoint y: 82, distance: 112.4
click at [212, 85] on div "1 1 из 1 страниц" at bounding box center [308, 88] width 552 height 9
click at [93, 72] on span "Сохранить и пересчитать" at bounding box center [82, 73] width 50 height 7
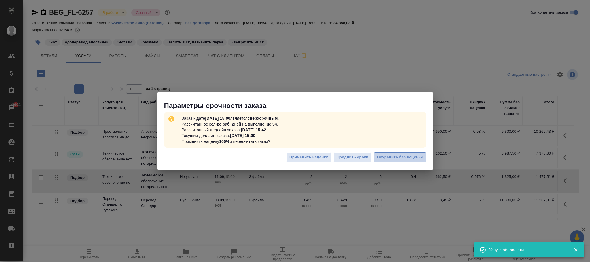
click at [389, 158] on span "Сохранить без наценки" at bounding box center [400, 157] width 46 height 7
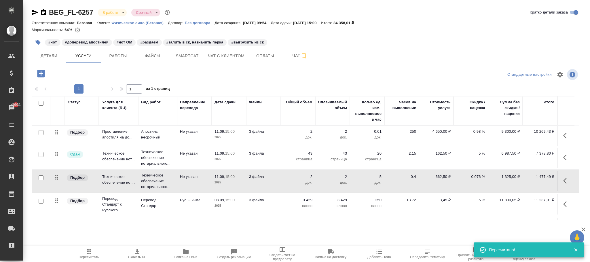
click at [478, 177] on p "0.076 %" at bounding box center [471, 177] width 29 height 6
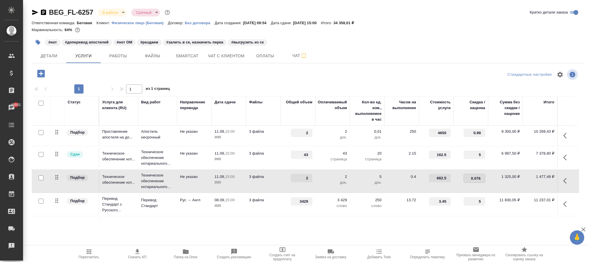
type input "0.0765"
click at [170, 77] on div at bounding box center [124, 74] width 184 height 12
click at [91, 75] on span "Сохранить и пересчитать" at bounding box center [82, 73] width 50 height 7
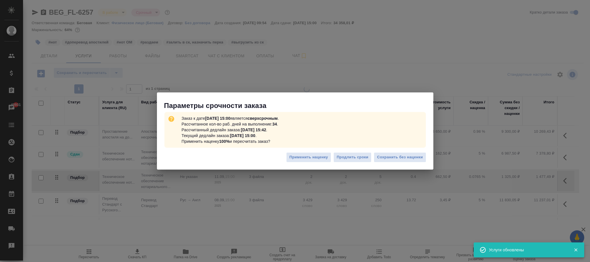
click at [404, 156] on span "Сохранить без наценки" at bounding box center [400, 157] width 46 height 7
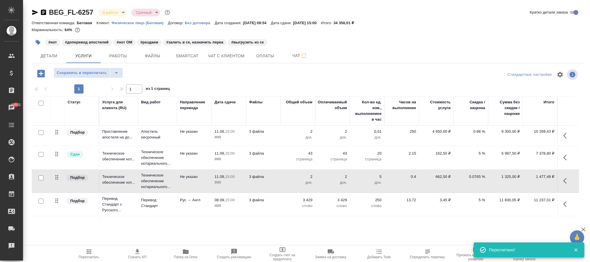
click at [479, 175] on p "0.0765 %" at bounding box center [471, 177] width 29 height 6
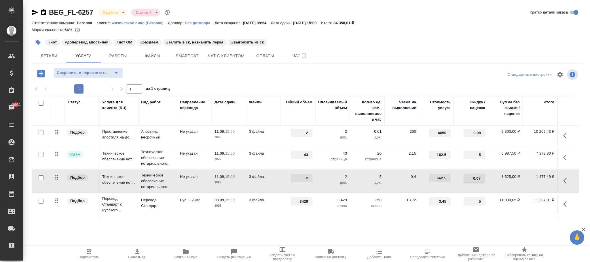
type input "0.075"
click at [199, 75] on div "Сохранить и пересчитать" at bounding box center [124, 74] width 184 height 12
click at [102, 72] on span "Сохранить и пересчитать" at bounding box center [82, 73] width 50 height 7
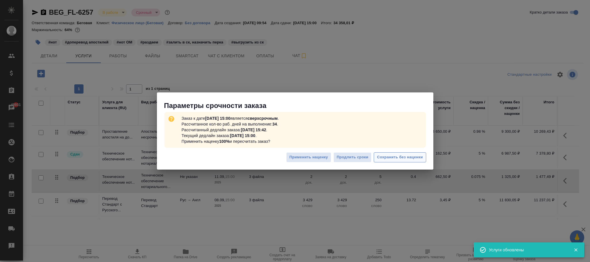
click at [407, 155] on span "Сохранить без наценки" at bounding box center [400, 157] width 46 height 7
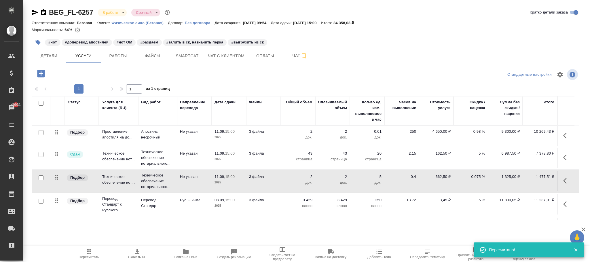
click at [480, 178] on p "0.075 %" at bounding box center [471, 177] width 29 height 6
type input "0.077"
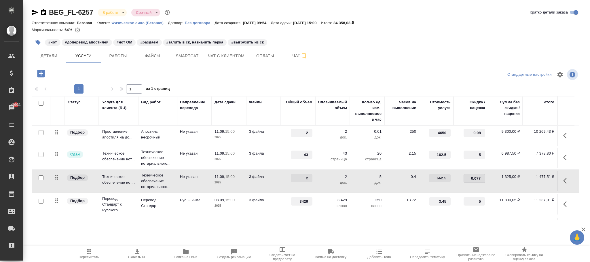
click at [247, 72] on div at bounding box center [308, 75] width 184 height 14
click at [91, 71] on span "Сохранить и пересчитать" at bounding box center [82, 73] width 50 height 7
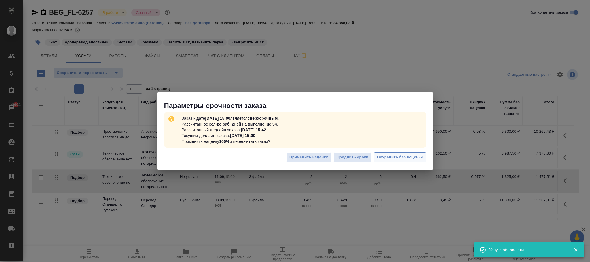
click at [392, 157] on span "Сохранить без наценки" at bounding box center [400, 157] width 46 height 7
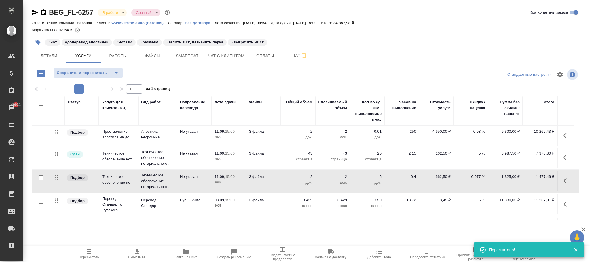
click at [479, 177] on p "0.077 %" at bounding box center [471, 177] width 29 height 6
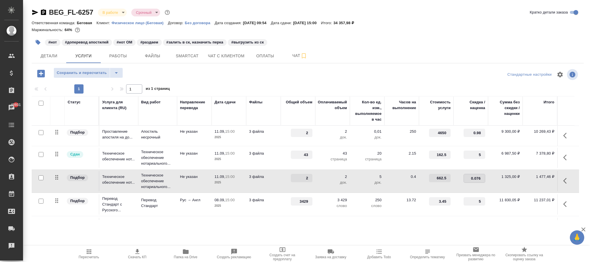
type input "0.0769"
click at [188, 77] on div "Сохранить и пересчитать" at bounding box center [124, 75] width 184 height 14
click at [100, 74] on span "Сохранить и пересчитать" at bounding box center [82, 73] width 50 height 7
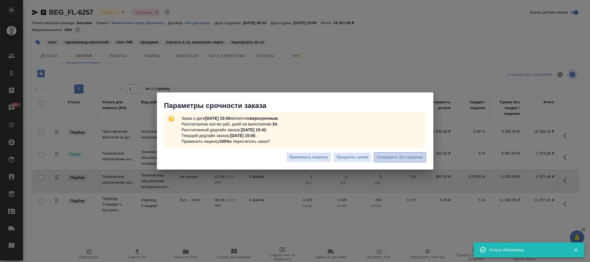
click at [397, 157] on span "Сохранить без наценки" at bounding box center [400, 157] width 46 height 7
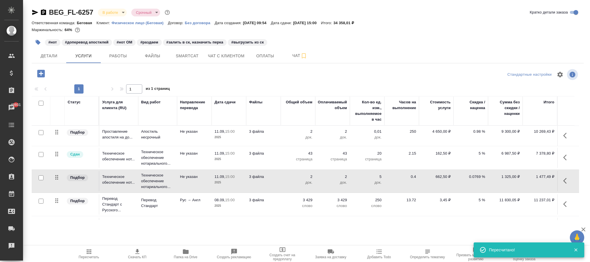
click at [478, 177] on p "0.0769 %" at bounding box center [471, 177] width 29 height 6
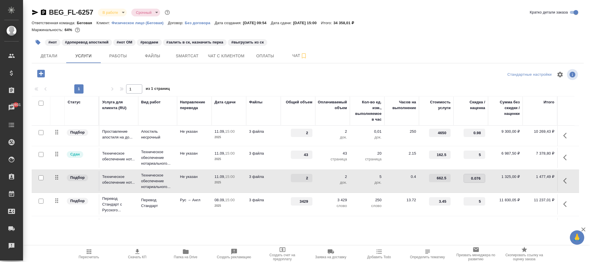
type input "0.0765"
click at [232, 82] on div at bounding box center [308, 83] width 552 height 3
click at [88, 74] on span "Сохранить и пересчитать" at bounding box center [82, 73] width 50 height 7
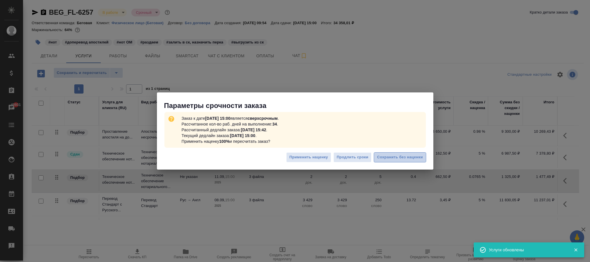
click at [392, 155] on span "Сохранить без наценки" at bounding box center [400, 157] width 46 height 7
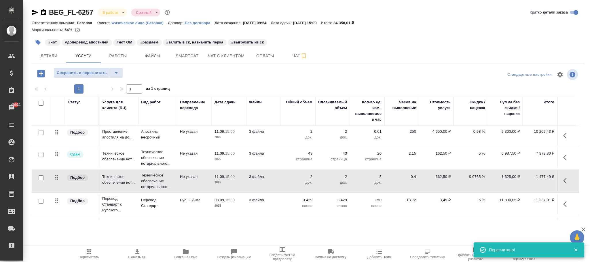
click at [480, 177] on p "0.0765 %" at bounding box center [471, 177] width 29 height 6
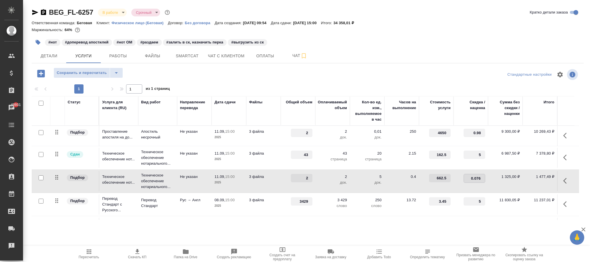
type input "0.0762"
click at [231, 72] on div at bounding box center [308, 75] width 184 height 14
click at [99, 69] on button "Сохранить и пересчитать" at bounding box center [82, 73] width 56 height 10
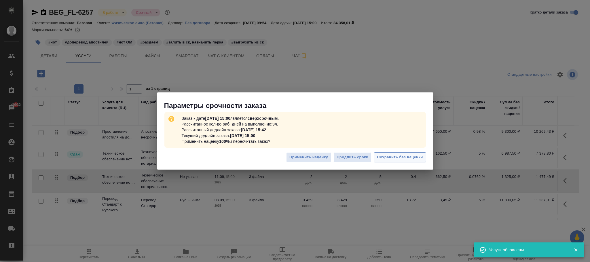
click at [396, 156] on span "Сохранить без наценки" at bounding box center [400, 157] width 46 height 7
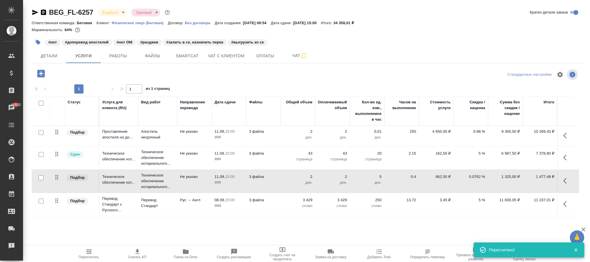
click at [477, 177] on p "0.0762 %" at bounding box center [471, 177] width 29 height 6
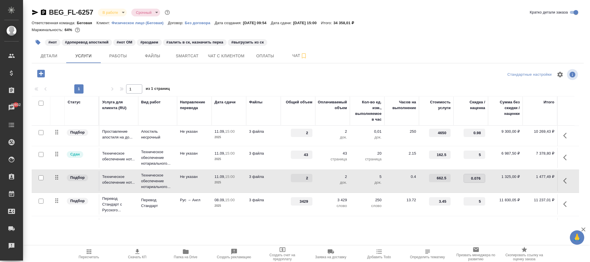
type input "0.07"
click at [478, 133] on input "0.98" at bounding box center [475, 133] width 22 height 8
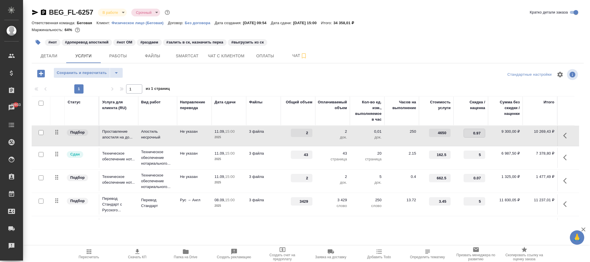
type input "0.979"
click at [226, 66] on div "BEG_FL-6257 В работе inProgress Срочный urgent Кратко детали заказа Ответственн…" at bounding box center [308, 117] width 559 height 235
click at [85, 70] on span "Сохранить и пересчитать" at bounding box center [82, 73] width 50 height 7
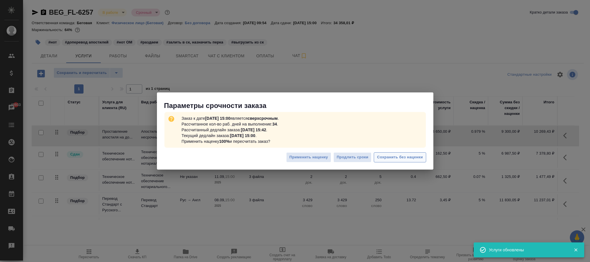
click at [402, 157] on span "Сохранить без наценки" at bounding box center [400, 157] width 46 height 7
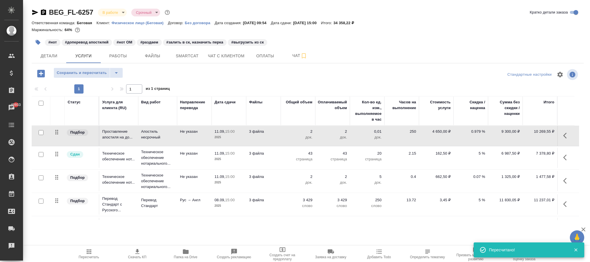
click at [477, 175] on p "0.07 %" at bounding box center [471, 177] width 29 height 6
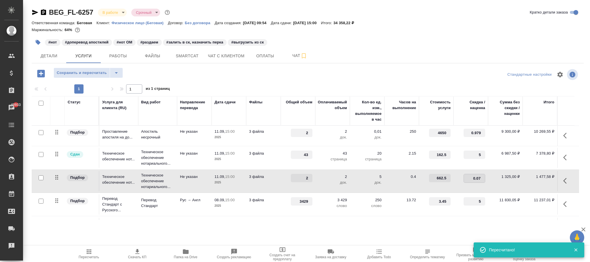
click at [479, 179] on input "0.07" at bounding box center [474, 178] width 21 height 8
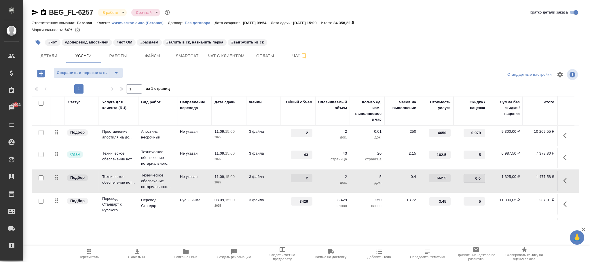
type input "0.08"
click at [229, 82] on div at bounding box center [308, 75] width 184 height 14
click at [97, 67] on div "BEG_FL-6257 В работе inProgress Срочный urgent Кратко детали заказа Ответственн…" at bounding box center [308, 117] width 559 height 235
click at [99, 72] on span "Сохранить и пересчитать" at bounding box center [82, 73] width 50 height 7
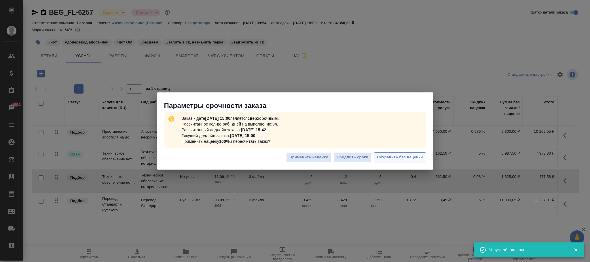
click at [413, 157] on span "Сохранить без наценки" at bounding box center [400, 157] width 46 height 7
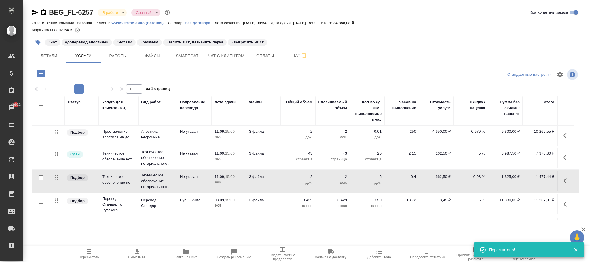
click at [480, 176] on p "0.08 %" at bounding box center [471, 177] width 29 height 6
type input "0.079"
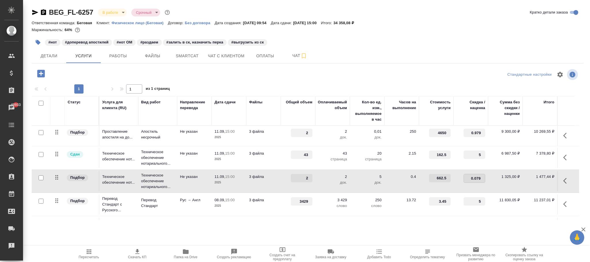
click at [217, 75] on div at bounding box center [308, 75] width 184 height 14
drag, startPoint x: 79, startPoint y: 69, endPoint x: 395, endPoint y: 124, distance: 321.4
click at [79, 69] on button "Сохранить и пересчитать" at bounding box center [82, 73] width 56 height 10
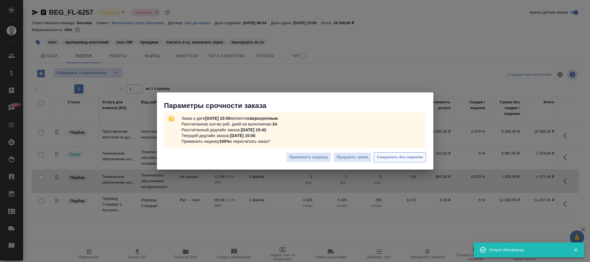
click at [404, 157] on span "Сохранить без наценки" at bounding box center [400, 157] width 46 height 7
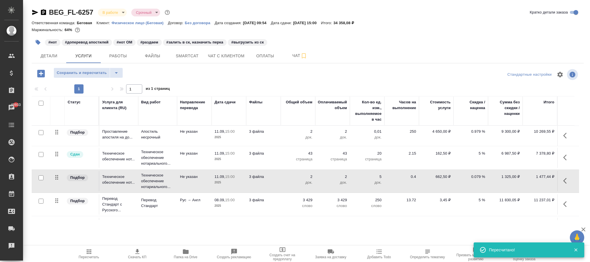
click at [480, 178] on p "0.079 %" at bounding box center [471, 177] width 29 height 6
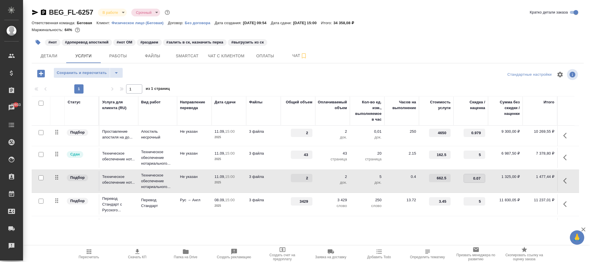
type input "0.075"
click at [259, 74] on div at bounding box center [308, 75] width 184 height 14
click at [83, 72] on span "Сохранить и пересчитать" at bounding box center [82, 73] width 50 height 7
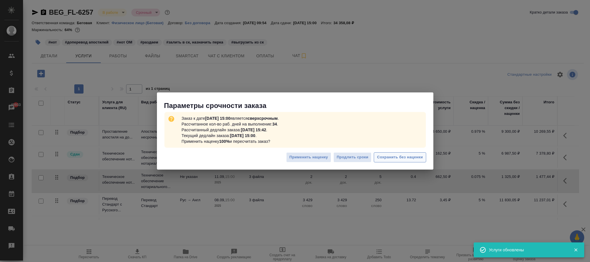
drag, startPoint x: 399, startPoint y: 163, endPoint x: 400, endPoint y: 159, distance: 3.2
click at [400, 159] on button "Сохранить без наценки" at bounding box center [400, 157] width 52 height 10
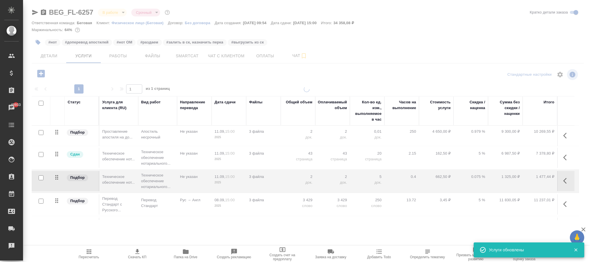
click at [400, 157] on div at bounding box center [306, 160] width 567 height 148
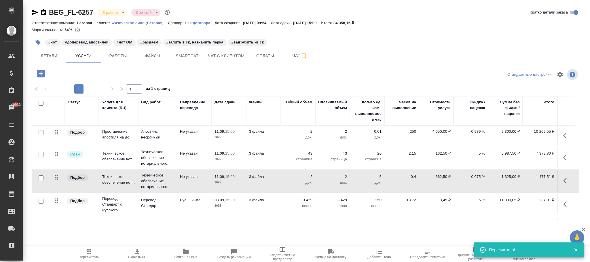
click at [477, 176] on p "0.075 %" at bounding box center [471, 177] width 29 height 6
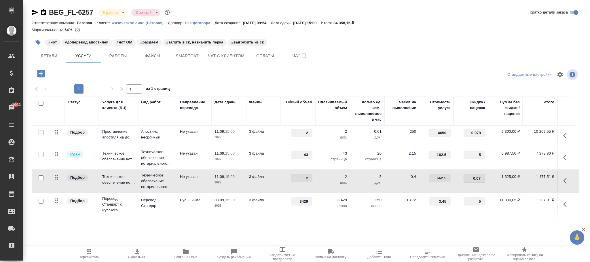
type input "0.072"
click at [226, 71] on div at bounding box center [308, 75] width 184 height 14
click at [98, 73] on span "Сохранить и пересчитать" at bounding box center [82, 73] width 50 height 7
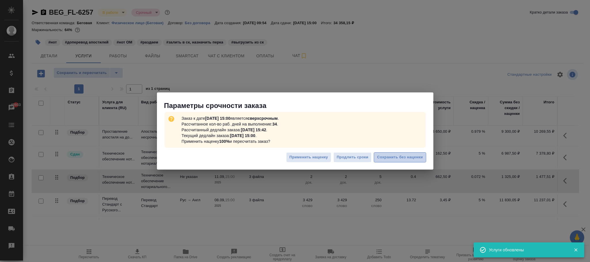
click at [397, 155] on span "Сохранить без наценки" at bounding box center [400, 157] width 46 height 7
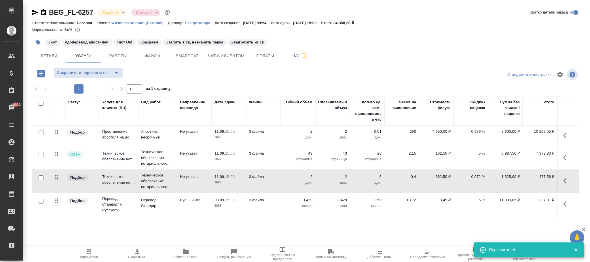
click at [479, 177] on p "0.072 %" at bounding box center [471, 177] width 29 height 6
type input "0.078"
click at [259, 77] on div at bounding box center [308, 75] width 184 height 14
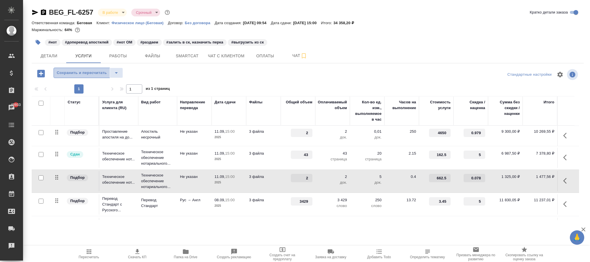
drag, startPoint x: 82, startPoint y: 78, endPoint x: 314, endPoint y: 126, distance: 237.2
click at [82, 78] on button "Сохранить и пересчитать" at bounding box center [82, 73] width 56 height 10
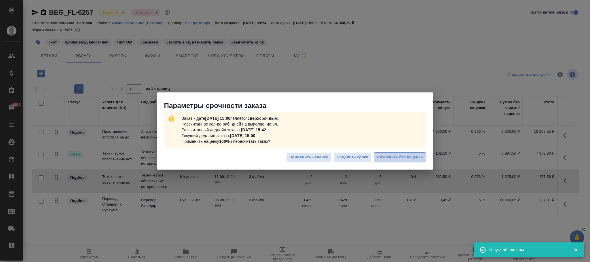
click at [408, 155] on span "Сохранить без наценки" at bounding box center [400, 157] width 46 height 7
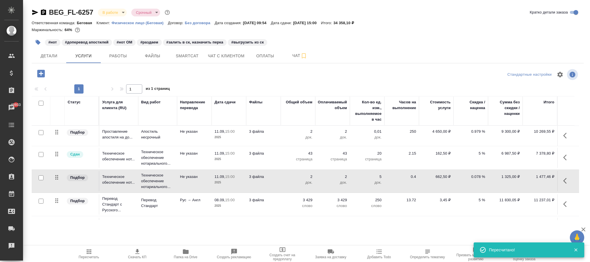
click at [480, 177] on p "0.078 %" at bounding box center [471, 177] width 29 height 6
type input "0.079"
click at [240, 69] on div at bounding box center [308, 75] width 184 height 14
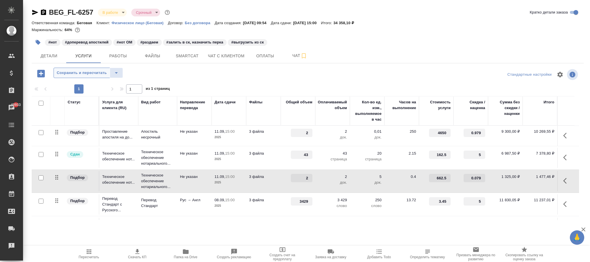
click at [97, 75] on span "Сохранить и пересчитать" at bounding box center [82, 73] width 50 height 7
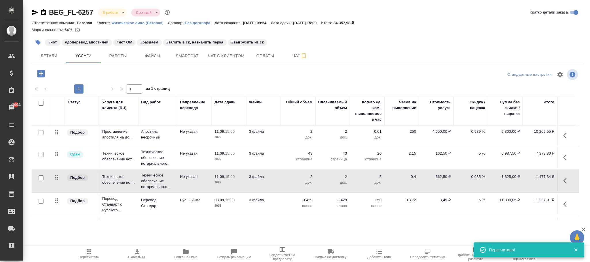
click at [481, 177] on p "0.085 %" at bounding box center [471, 177] width 29 height 6
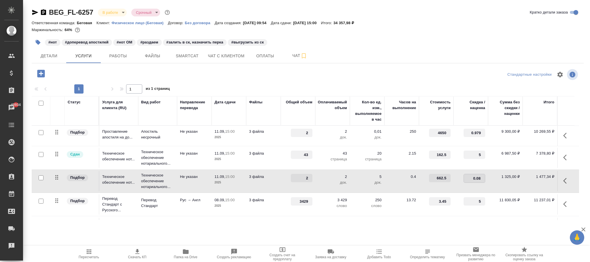
type input "0.084"
click at [235, 73] on div at bounding box center [308, 75] width 184 height 14
click at [95, 70] on button "Сохранить и пересчитать" at bounding box center [82, 73] width 56 height 10
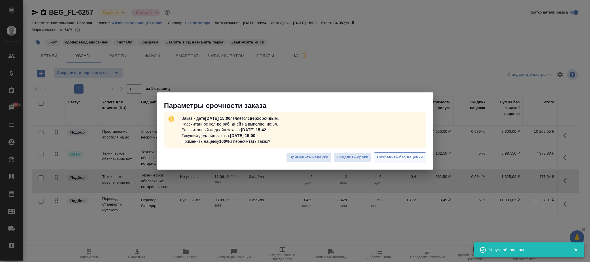
click at [422, 160] on span "Сохранить без наценки" at bounding box center [400, 157] width 46 height 7
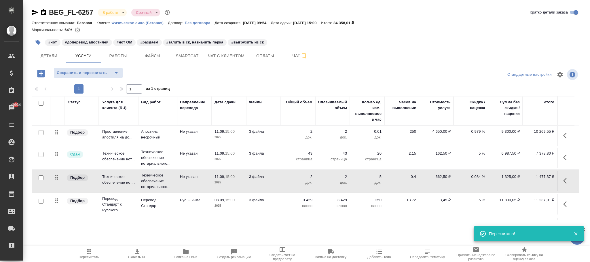
click at [479, 178] on p "0.084 %" at bounding box center [471, 177] width 29 height 6
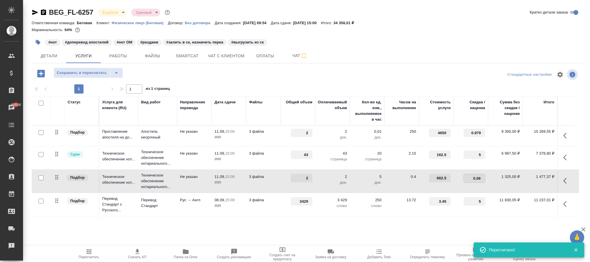
type input "0.085"
click at [214, 75] on div "Сохранить и пересчитать" at bounding box center [124, 74] width 184 height 12
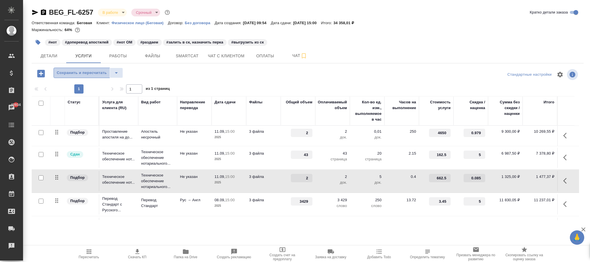
click at [95, 75] on span "Сохранить и пересчитать" at bounding box center [82, 73] width 50 height 7
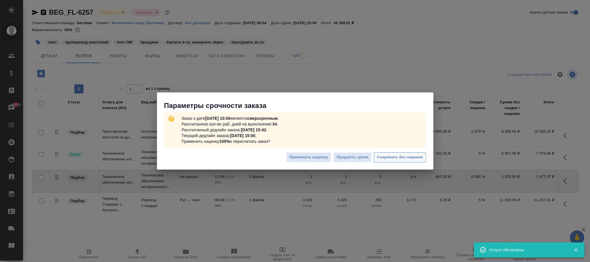
click at [407, 156] on span "Сохранить без наценки" at bounding box center [400, 157] width 46 height 7
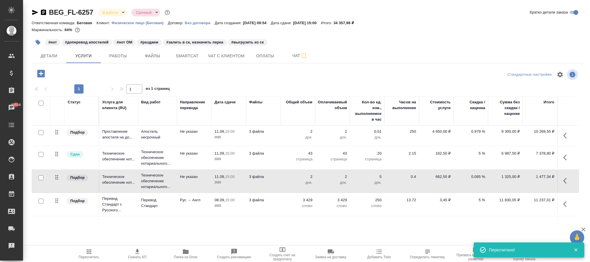
click at [479, 180] on p "0.085 %" at bounding box center [471, 177] width 29 height 6
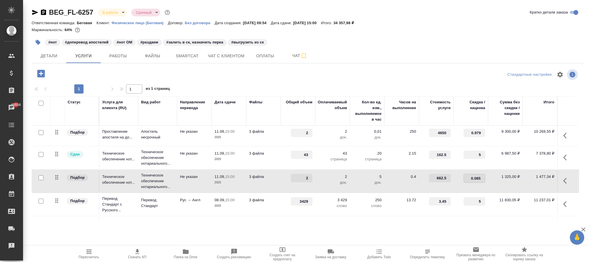
type input "0.0855"
click at [146, 73] on div at bounding box center [124, 74] width 184 height 12
click at [88, 73] on span "Сохранить и пересчитать" at bounding box center [82, 73] width 50 height 7
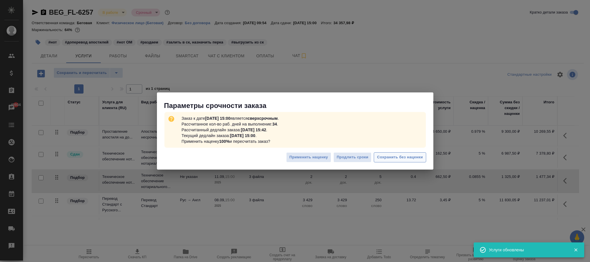
click at [395, 156] on span "Сохранить без наценки" at bounding box center [400, 157] width 46 height 7
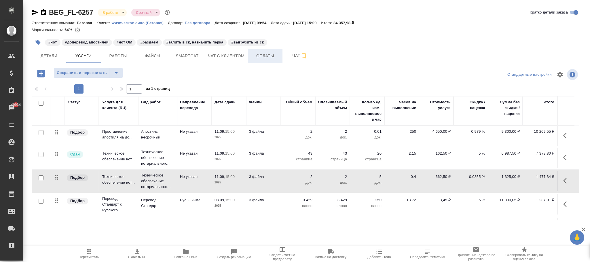
click at [262, 58] on span "Оплаты" at bounding box center [266, 55] width 28 height 7
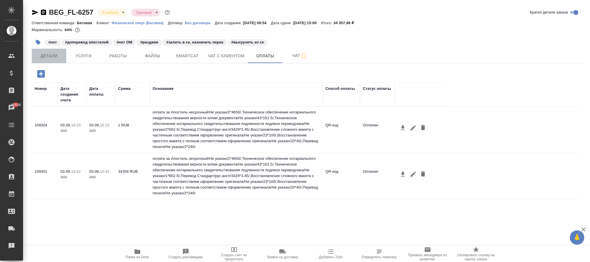
click at [47, 55] on span "Детали" at bounding box center [49, 55] width 28 height 7
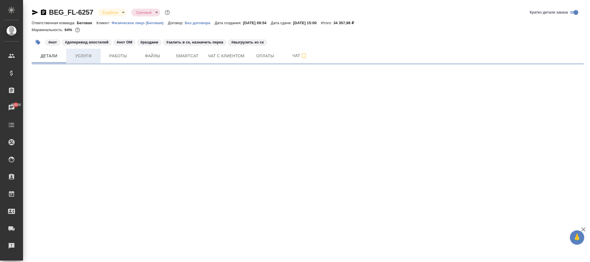
click at [84, 55] on span "Услуги" at bounding box center [84, 55] width 28 height 7
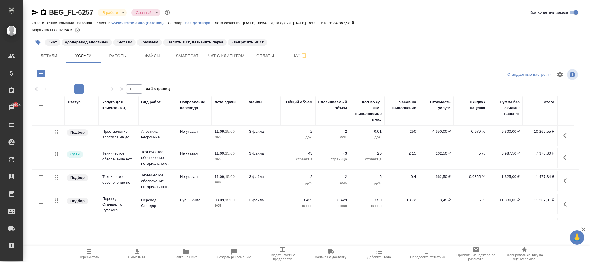
click at [478, 178] on p "0.0855 %" at bounding box center [471, 177] width 29 height 6
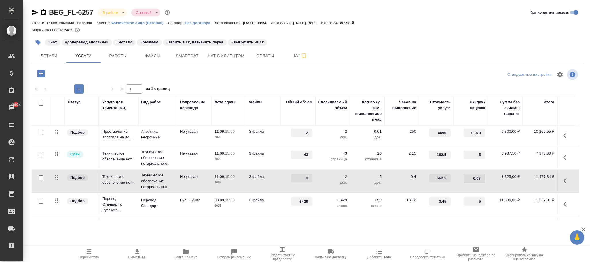
type input "0.086"
click at [294, 81] on div at bounding box center [308, 75] width 184 height 14
click at [84, 75] on span "Сохранить и пересчитать" at bounding box center [82, 73] width 50 height 7
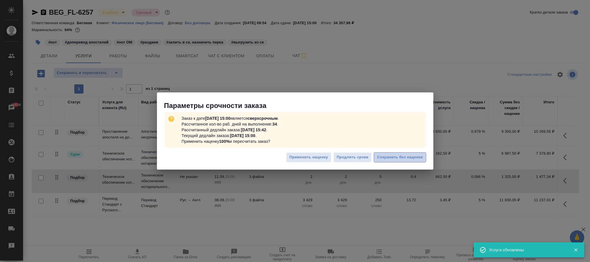
click at [410, 154] on span "Сохранить без наценки" at bounding box center [400, 157] width 46 height 7
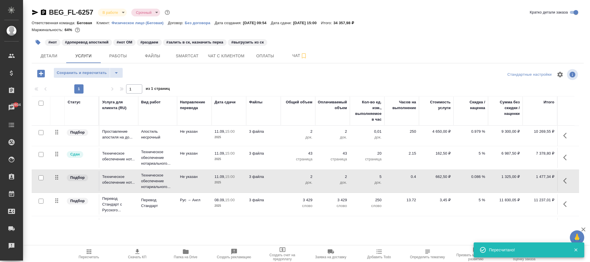
click at [478, 177] on p "0.086 %" at bounding box center [471, 177] width 29 height 6
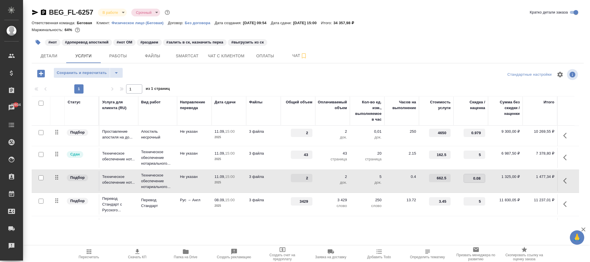
type input "0.085"
click at [343, 76] on div at bounding box center [308, 75] width 184 height 14
click at [100, 73] on span "Сохранить и пересчитать" at bounding box center [82, 73] width 50 height 7
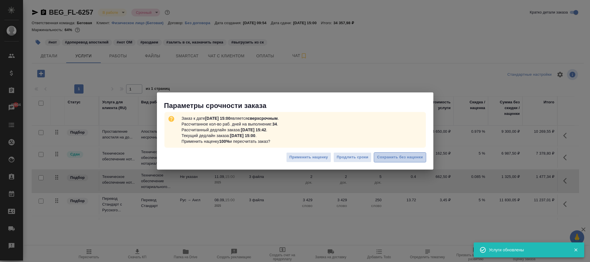
click at [404, 157] on span "Сохранить без наценки" at bounding box center [400, 157] width 46 height 7
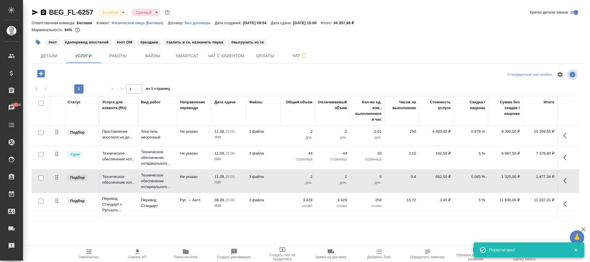
click at [480, 177] on p "0.085 %" at bounding box center [471, 177] width 29 height 6
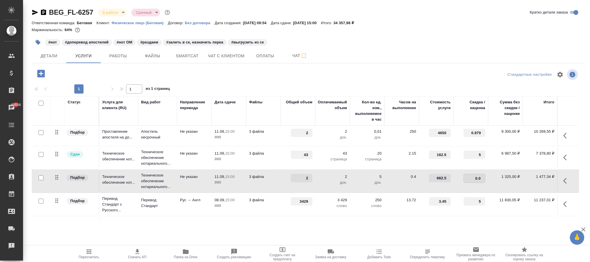
type input "0.09"
click at [276, 75] on div at bounding box center [308, 75] width 184 height 14
click at [89, 72] on span "Сохранить и пересчитать" at bounding box center [82, 73] width 50 height 7
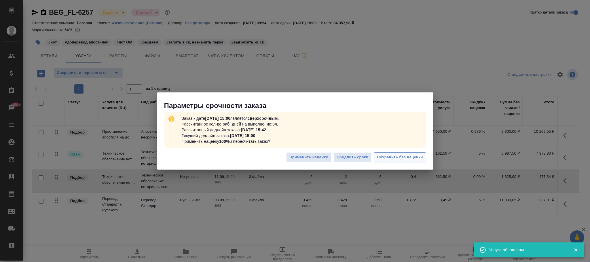
click at [409, 155] on span "Сохранить без наценки" at bounding box center [400, 157] width 46 height 7
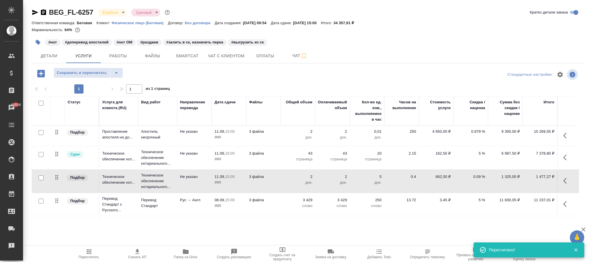
click at [479, 178] on p "0.09 %" at bounding box center [471, 177] width 29 height 6
type input "0.07"
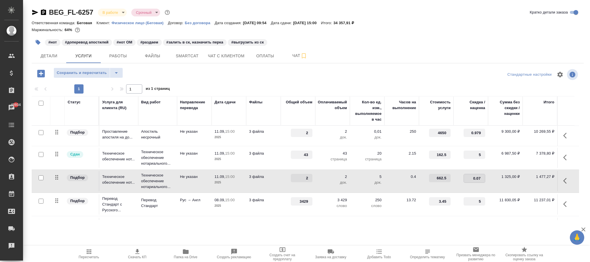
click at [220, 75] on div at bounding box center [308, 75] width 184 height 14
click at [99, 72] on span "Сохранить и пересчитать" at bounding box center [82, 73] width 50 height 7
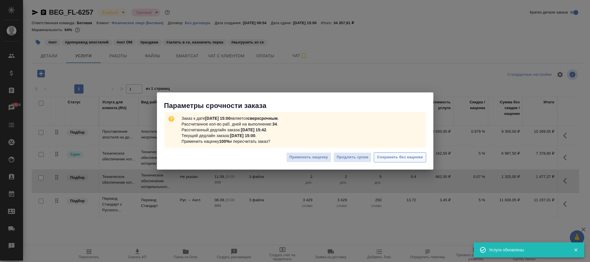
click at [398, 160] on span "Сохранить без наценки" at bounding box center [400, 157] width 46 height 7
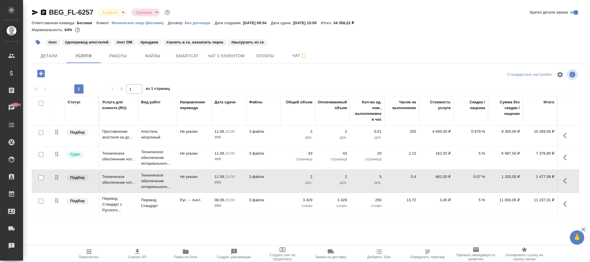
click at [482, 180] on p "0.07 %" at bounding box center [471, 177] width 29 height 6
click at [479, 179] on input "0.07" at bounding box center [474, 178] width 21 height 8
type input "0.08"
click at [252, 70] on div at bounding box center [308, 75] width 184 height 14
drag, startPoint x: 95, startPoint y: 70, endPoint x: 97, endPoint y: 73, distance: 4.0
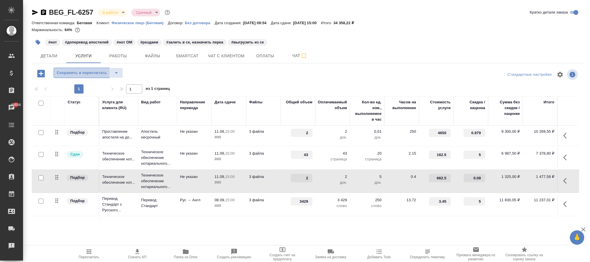
click at [97, 73] on span "Сохранить и пересчитать" at bounding box center [82, 73] width 50 height 7
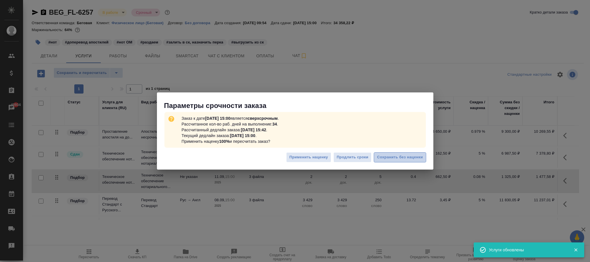
click at [402, 161] on button "Сохранить без наценки" at bounding box center [400, 157] width 52 height 10
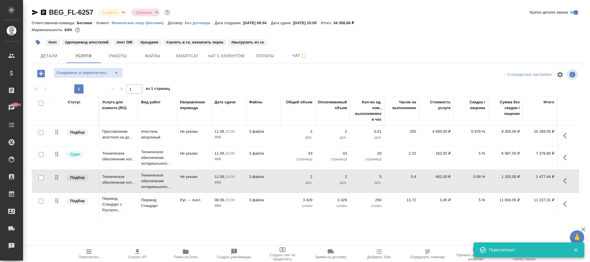
click at [480, 177] on p "0.08 %" at bounding box center [471, 177] width 29 height 6
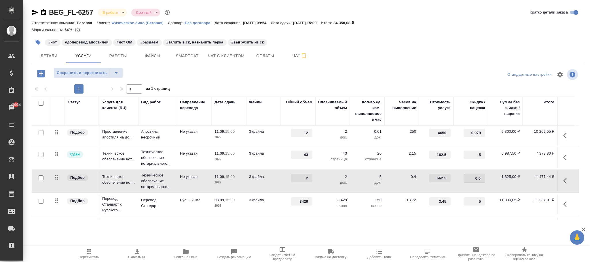
type input "0.07"
click at [284, 73] on div at bounding box center [308, 75] width 184 height 14
click at [94, 72] on span "Сохранить и пересчитать" at bounding box center [82, 73] width 50 height 7
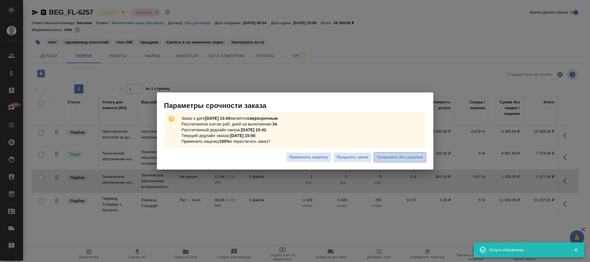
click at [395, 157] on span "Сохранить без наценки" at bounding box center [400, 157] width 46 height 7
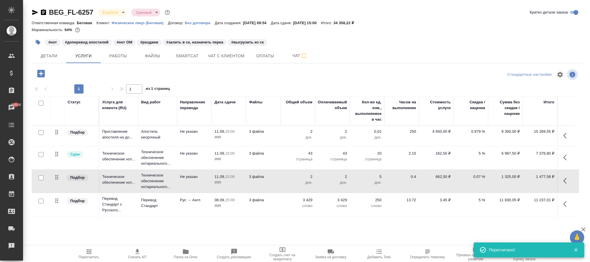
click at [477, 177] on p "0.07 %" at bounding box center [471, 177] width 29 height 6
type input "0.05"
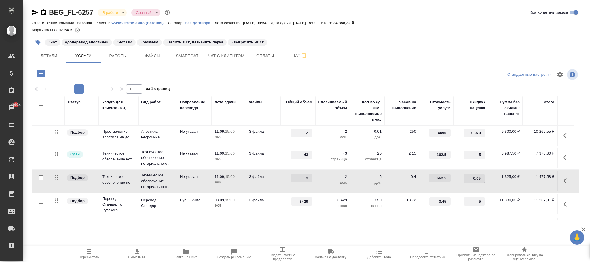
click at [287, 73] on div at bounding box center [308, 75] width 184 height 14
drag, startPoint x: 86, startPoint y: 69, endPoint x: 292, endPoint y: 133, distance: 215.5
click at [88, 73] on button "Сохранить и пересчитать" at bounding box center [82, 73] width 56 height 10
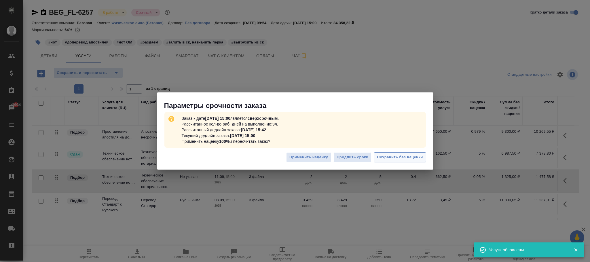
click at [398, 153] on button "Сохранить без наценки" at bounding box center [400, 157] width 52 height 10
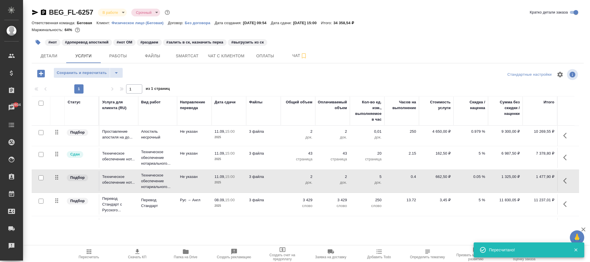
click at [476, 176] on p "0.05 %" at bounding box center [471, 177] width 29 height 6
type input "0.04"
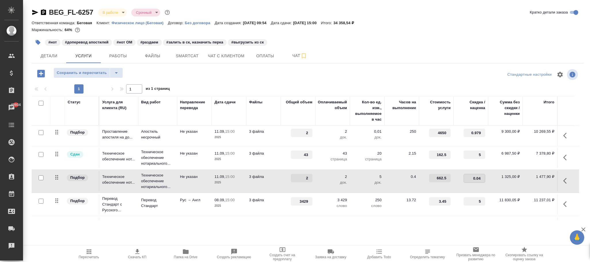
click at [207, 84] on div at bounding box center [308, 83] width 552 height 3
click at [90, 73] on span "Сохранить и пересчитать" at bounding box center [82, 73] width 50 height 7
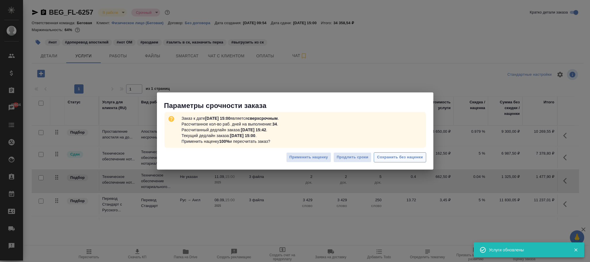
click at [393, 158] on span "Сохранить без наценки" at bounding box center [400, 157] width 46 height 7
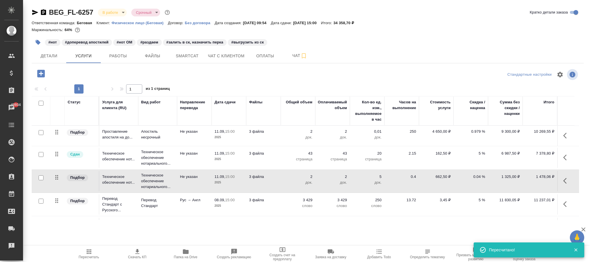
click at [478, 177] on p "0.04 %" at bounding box center [471, 177] width 29 height 6
type input "0.03"
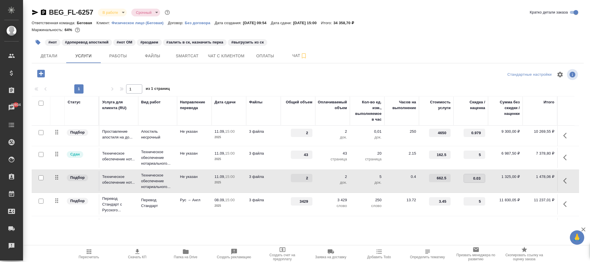
click at [232, 71] on div "BEG_FL-6257 В работе inProgress Срочный urgent Кратко детали заказа Ответственн…" at bounding box center [308, 117] width 559 height 235
click at [101, 72] on span "Сохранить и пересчитать" at bounding box center [82, 73] width 50 height 7
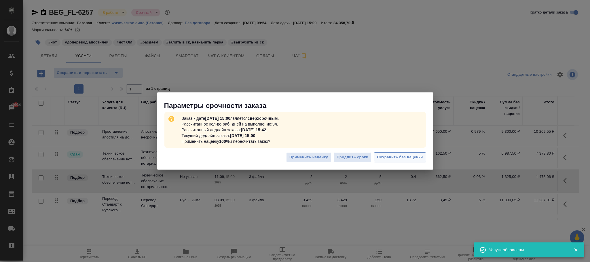
click at [402, 156] on span "Сохранить без наценки" at bounding box center [400, 157] width 46 height 7
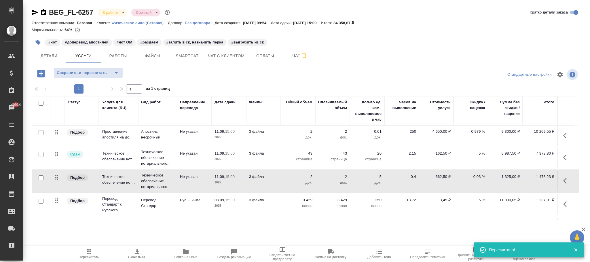
click at [478, 176] on p "0.03 %" at bounding box center [471, 177] width 29 height 6
type input "0.02"
click at [250, 75] on div at bounding box center [308, 75] width 184 height 14
click at [93, 74] on span "Сохранить и пересчитать" at bounding box center [82, 73] width 50 height 7
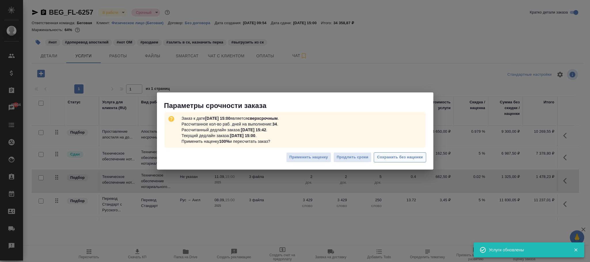
click at [391, 156] on span "Сохранить без наценки" at bounding box center [400, 157] width 46 height 7
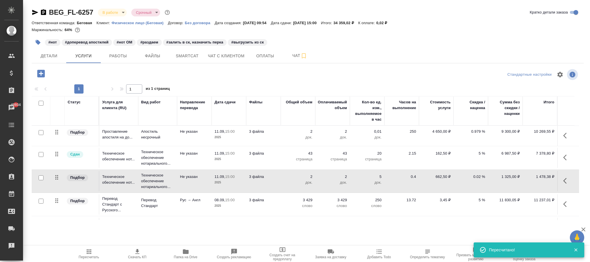
click at [478, 175] on p "0.02 %" at bounding box center [471, 177] width 29 height 6
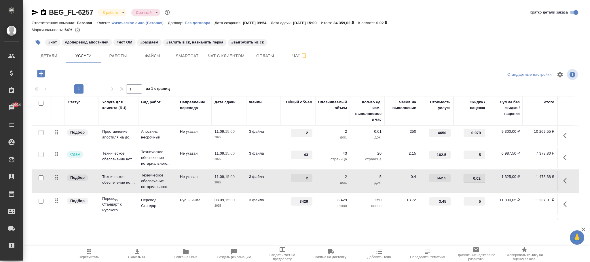
type input "0.025"
click at [219, 82] on div "Стандартные настройки 1 1 из 1 страниц Статус Услуга для клиента (RU) Вид работ…" at bounding box center [308, 144] width 552 height 152
click at [94, 73] on span "Сохранить и пересчитать" at bounding box center [82, 73] width 50 height 7
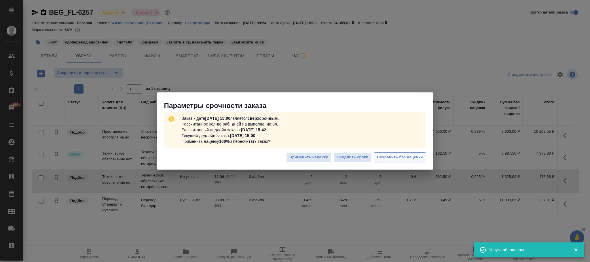
click at [397, 157] on span "Сохранить без наценки" at bounding box center [400, 157] width 46 height 7
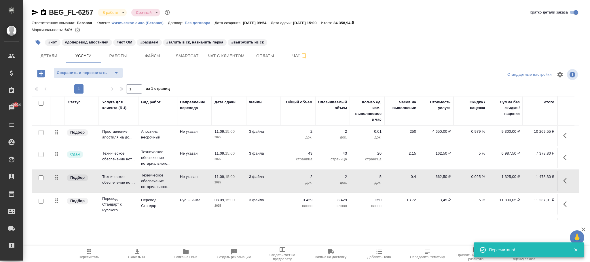
click at [478, 177] on p "0.025 %" at bounding box center [471, 177] width 29 height 6
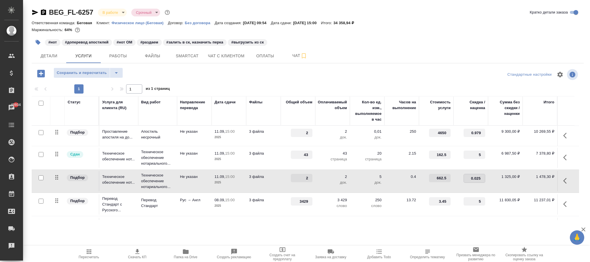
click at [476, 179] on input "0.025" at bounding box center [474, 178] width 21 height 8
type input "0.027"
click at [310, 80] on div at bounding box center [308, 75] width 184 height 14
click at [95, 68] on button "Сохранить и пересчитать" at bounding box center [82, 73] width 56 height 10
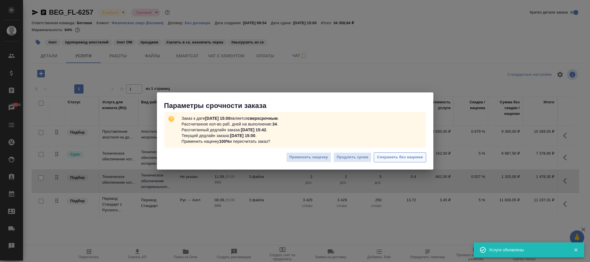
click at [396, 156] on span "Сохранить без наценки" at bounding box center [400, 157] width 46 height 7
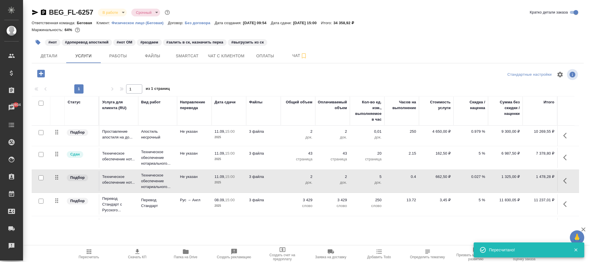
click at [476, 176] on p "0.027 %" at bounding box center [471, 177] width 29 height 6
type input "0.022"
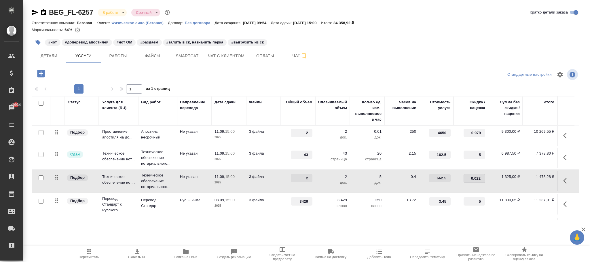
click at [248, 71] on div at bounding box center [308, 75] width 184 height 14
click at [101, 73] on span "Сохранить и пересчитать" at bounding box center [82, 73] width 50 height 7
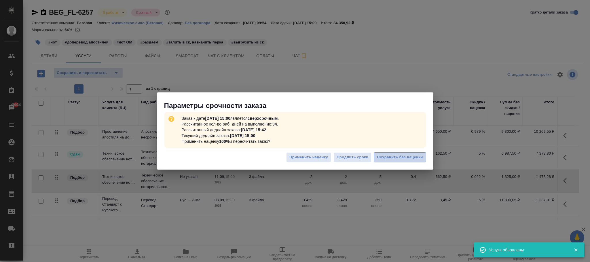
click at [398, 156] on span "Сохранить без наценки" at bounding box center [400, 157] width 46 height 7
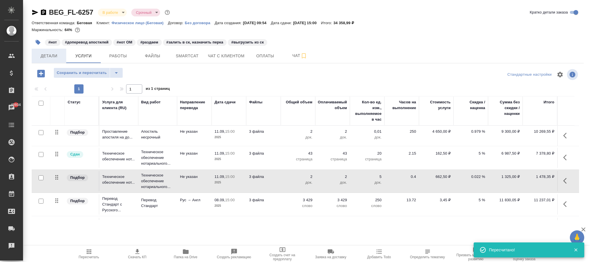
drag, startPoint x: 48, startPoint y: 57, endPoint x: 70, endPoint y: 63, distance: 23.2
click at [49, 58] on span "Детали" at bounding box center [49, 55] width 28 height 7
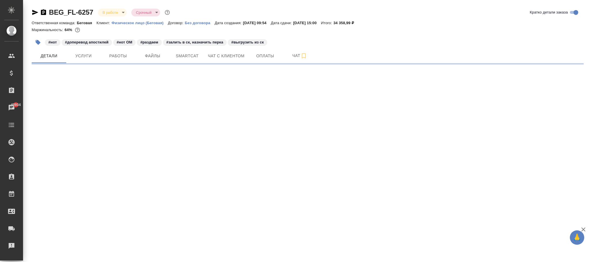
select select "RU"
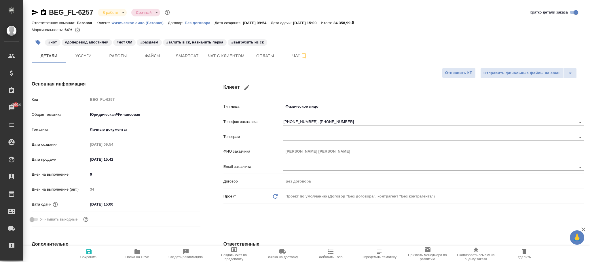
type textarea "x"
click at [93, 252] on span "Сохранить" at bounding box center [88, 253] width 41 height 11
type textarea "x"
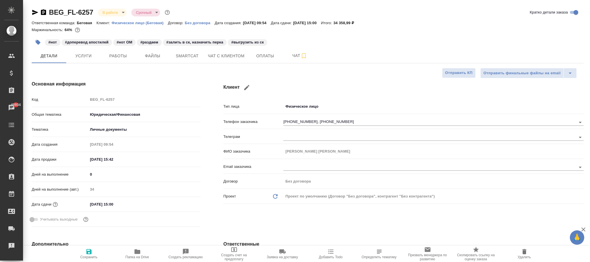
type textarea "x"
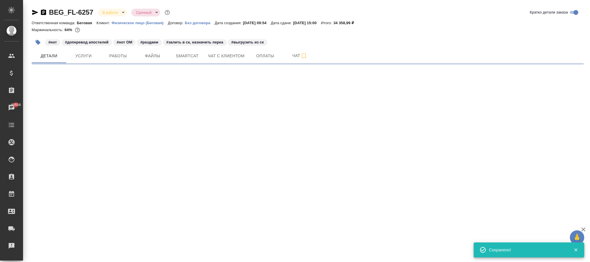
select select "RU"
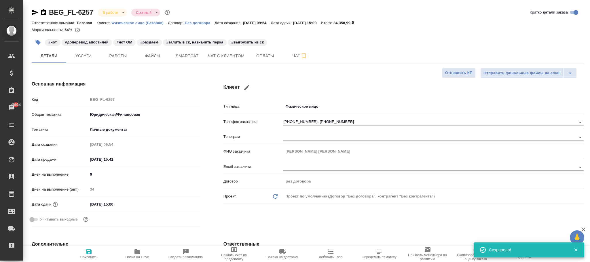
type textarea "x"
select select "RU"
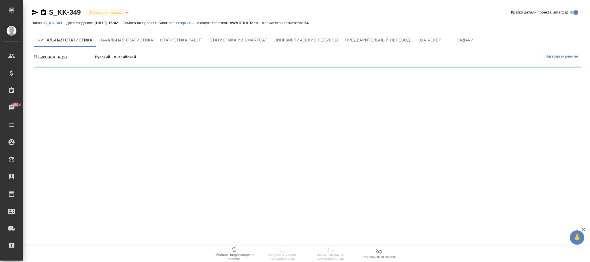
click at [554, 54] on span "Автоназначение" at bounding box center [563, 57] width 32 height 6
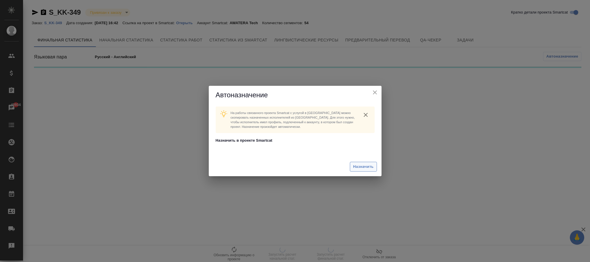
click at [366, 164] on span "Назначить" at bounding box center [363, 167] width 20 height 7
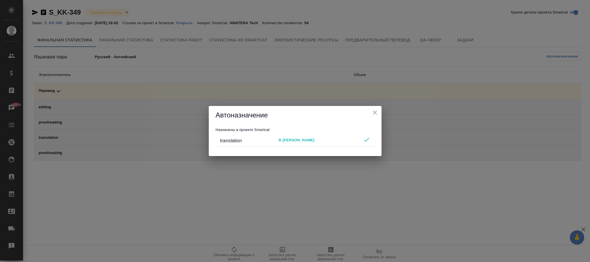
click at [379, 112] on div "Автоназначение" at bounding box center [295, 115] width 173 height 18
click at [378, 112] on icon "close" at bounding box center [375, 112] width 7 height 7
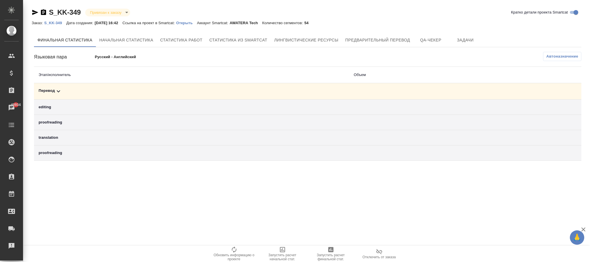
click at [60, 92] on icon at bounding box center [58, 91] width 7 height 7
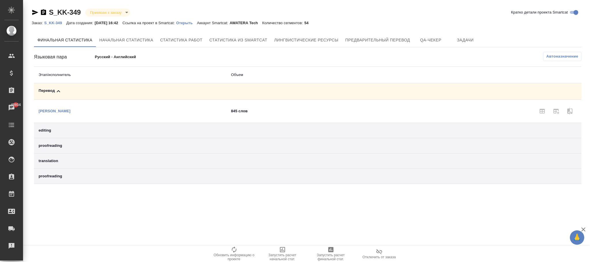
click at [61, 22] on p "S_KK-349" at bounding box center [55, 23] width 22 height 4
